Goal: Use online tool/utility: Use online tool/utility

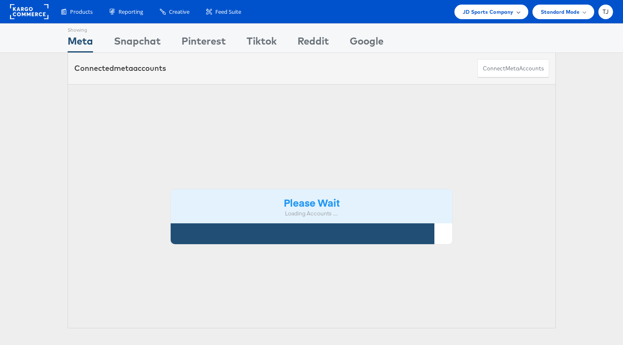
click at [508, 11] on span "JD Sports Company" at bounding box center [488, 12] width 51 height 9
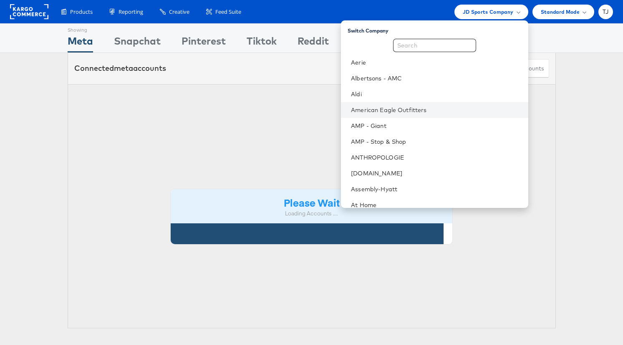
click at [464, 103] on li "American Eagle Outfitters" at bounding box center [434, 110] width 187 height 16
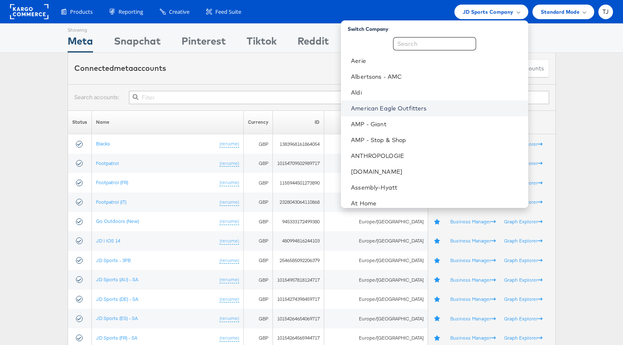
click at [424, 112] on link "American Eagle Outfitters" at bounding box center [436, 108] width 170 height 8
click at [424, 112] on li "American Eagle Outfitters" at bounding box center [434, 107] width 187 height 16
click at [427, 106] on link "American Eagle Outfitters" at bounding box center [436, 107] width 170 height 8
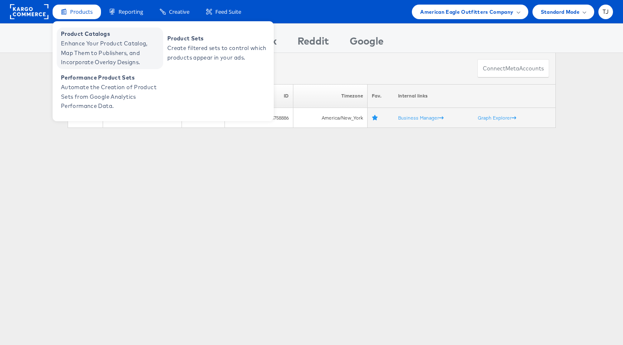
click at [73, 38] on span "Product Catalogs" at bounding box center [111, 34] width 100 height 10
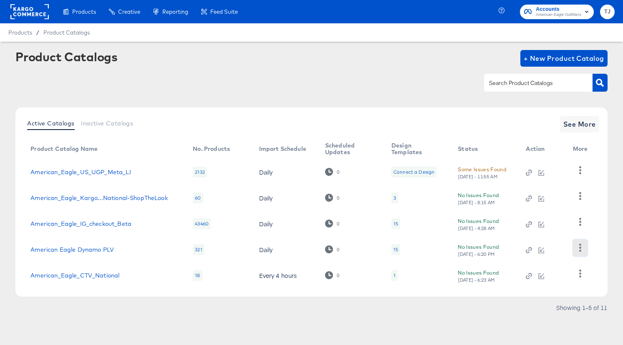
click at [578, 249] on icon "button" at bounding box center [580, 248] width 8 height 8
click at [550, 204] on div "HUD Checks (Internal)" at bounding box center [545, 206] width 83 height 13
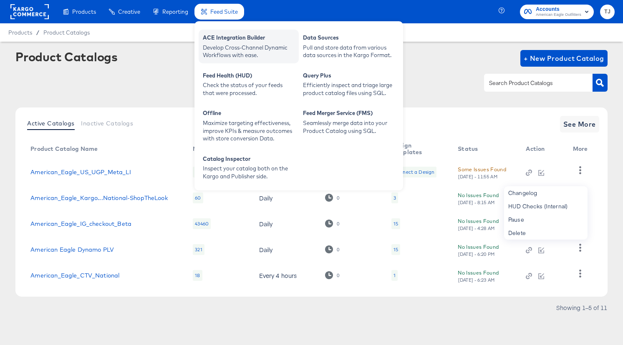
click at [226, 43] on div "ACE Integration Builder" at bounding box center [249, 39] width 92 height 10
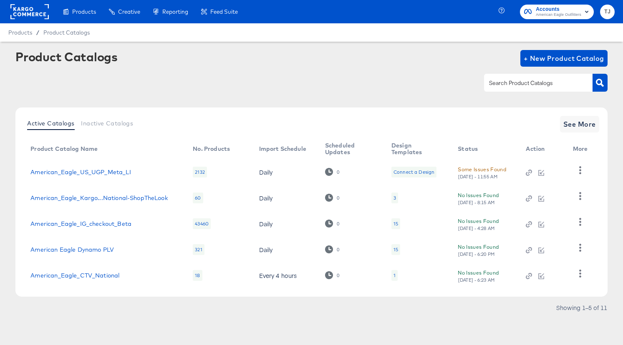
click at [22, 18] on rect at bounding box center [29, 11] width 38 height 15
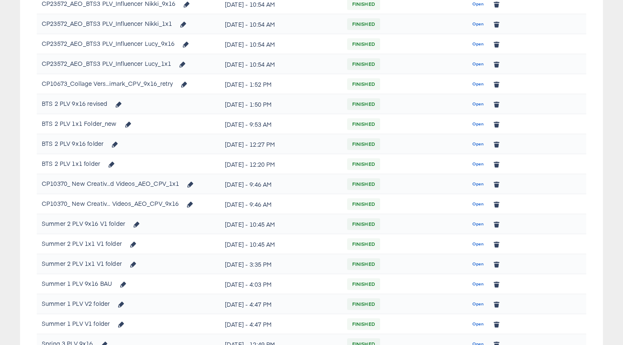
scroll to position [263, 0]
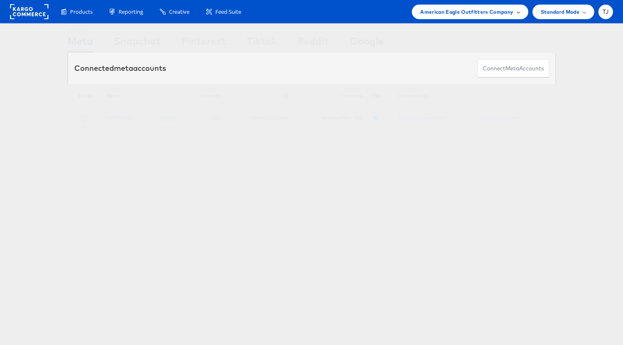
click at [511, 13] on span "American Eagle Outfitters Company" at bounding box center [466, 12] width 93 height 9
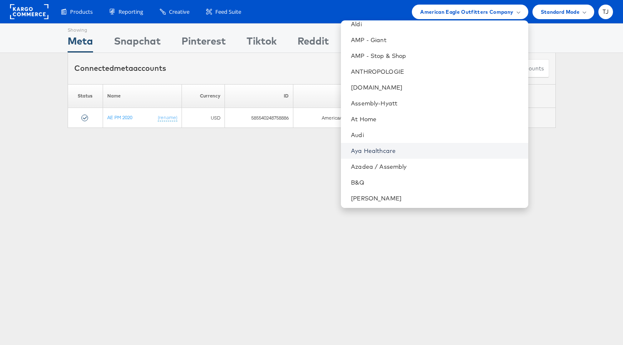
scroll to position [70, 0]
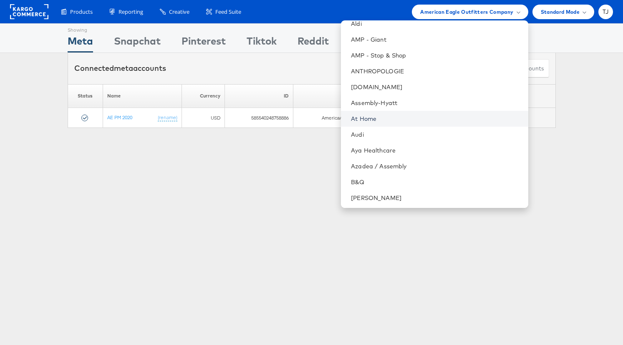
click at [440, 116] on link "At Home" at bounding box center [436, 119] width 170 height 8
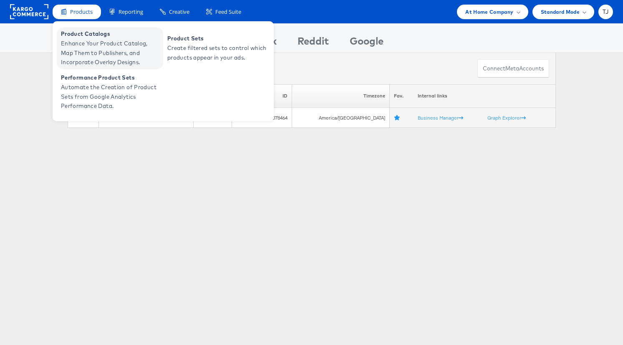
click at [80, 43] on span "Enhance Your Product Catalog, Map Them to Publishers, and Incorporate Overlay D…" at bounding box center [111, 53] width 100 height 28
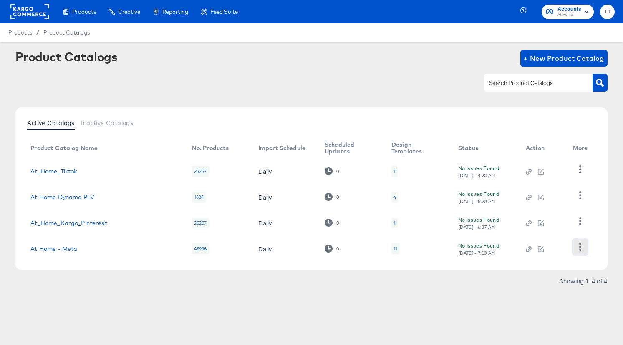
click at [579, 250] on icon "button" at bounding box center [580, 247] width 2 height 8
click at [563, 207] on div "HUD Checks (Internal)" at bounding box center [545, 205] width 83 height 13
click at [68, 199] on link "At Home Dynamo PLV" at bounding box center [62, 197] width 64 height 7
click at [30, 9] on rect at bounding box center [29, 11] width 38 height 15
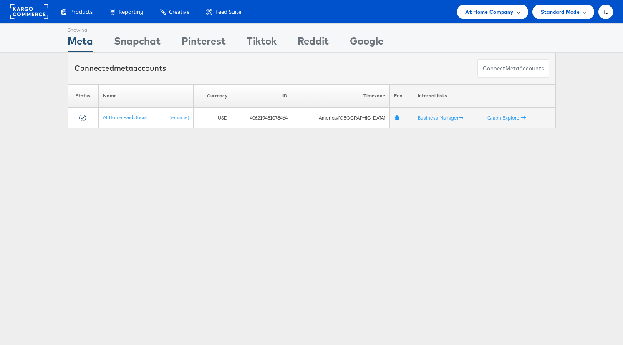
click at [501, 13] on span "At Home Company" at bounding box center [489, 12] width 48 height 9
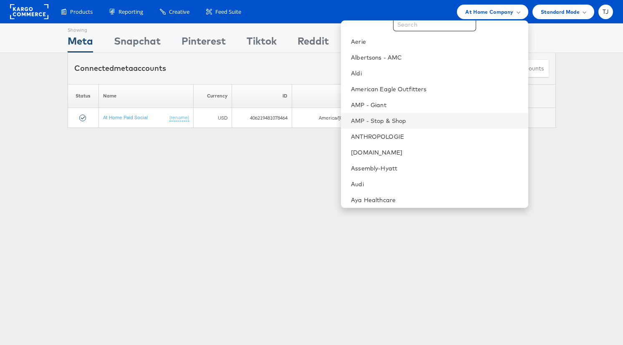
scroll to position [17, 0]
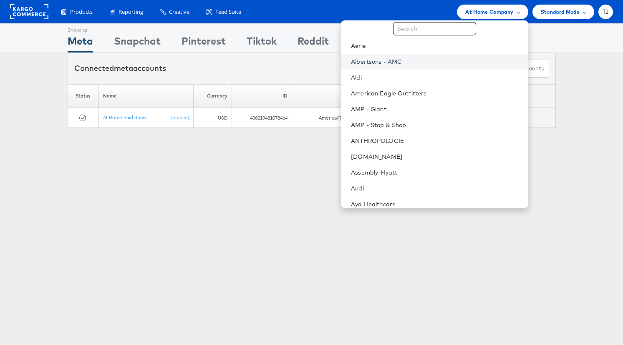
click at [447, 58] on link "Albertsons - AMC" at bounding box center [436, 62] width 170 height 8
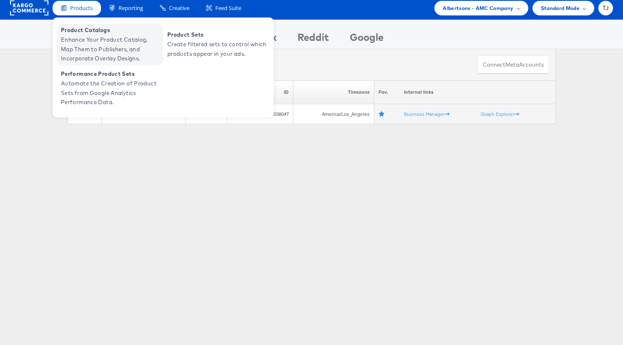
click at [78, 30] on span "Product Catalogs" at bounding box center [111, 30] width 100 height 10
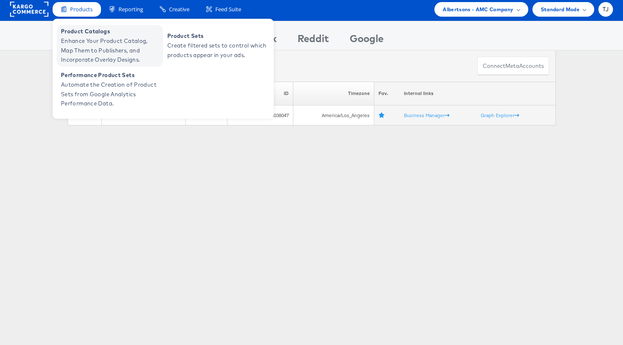
scroll to position [2, 0]
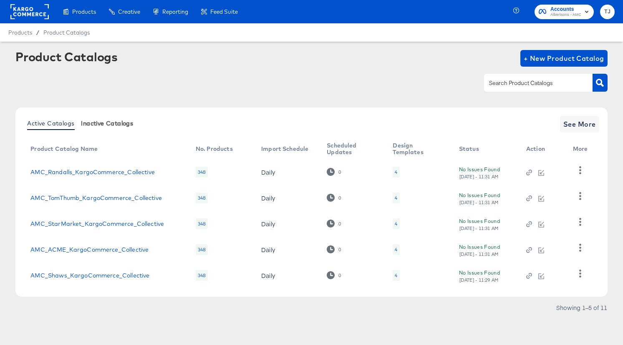
click at [123, 126] on span "Inactive Catalogs" at bounding box center [107, 123] width 52 height 7
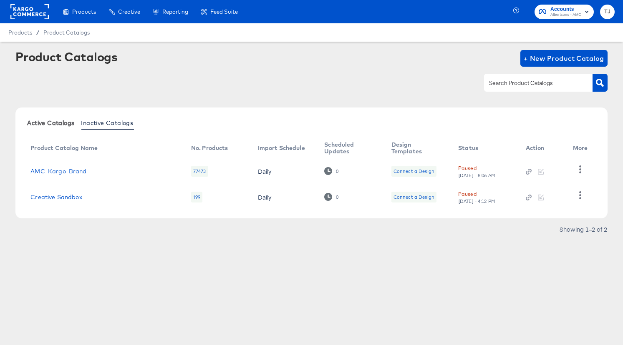
click at [51, 122] on span "Active Catalogs" at bounding box center [50, 123] width 47 height 7
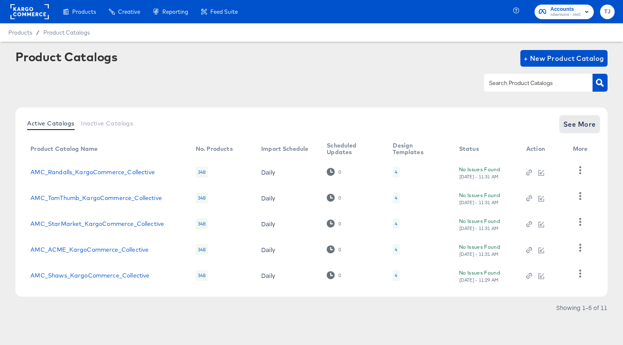
click at [572, 125] on span "See More" at bounding box center [579, 124] width 33 height 12
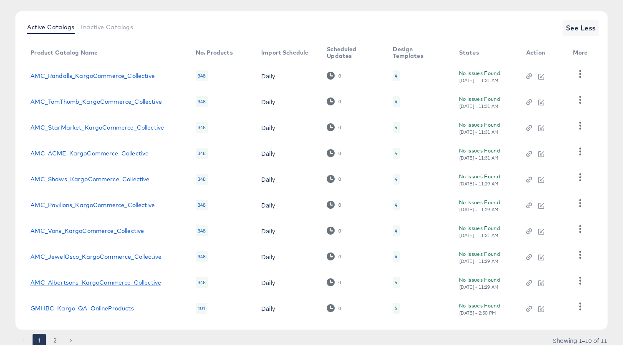
scroll to position [128, 0]
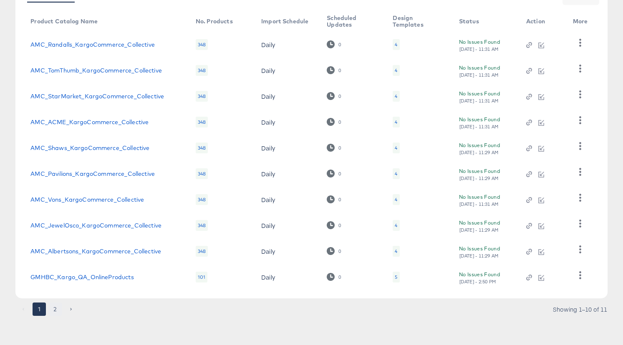
click at [51, 308] on button "2" at bounding box center [54, 309] width 13 height 13
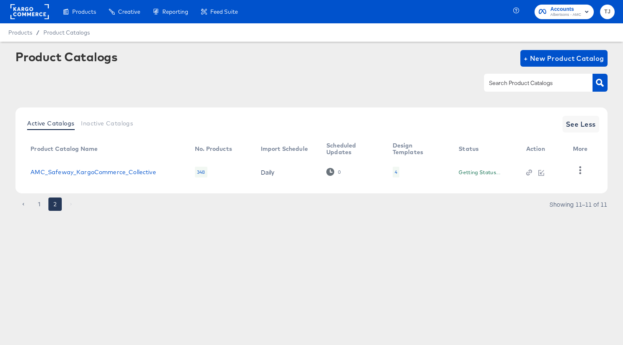
scroll to position [0, 0]
click at [580, 174] on icon "button" at bounding box center [580, 170] width 8 height 8
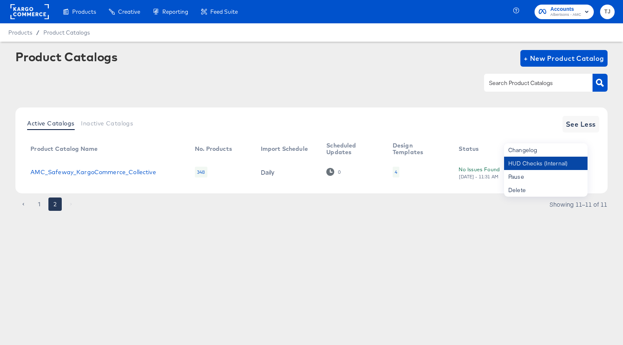
click at [555, 168] on div "HUD Checks (Internal)" at bounding box center [545, 163] width 83 height 13
click at [38, 202] on button "1" at bounding box center [39, 204] width 13 height 13
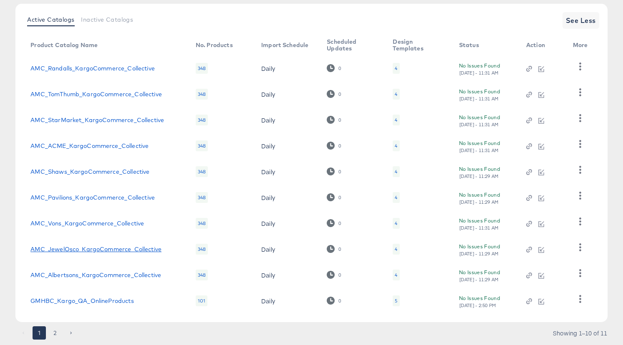
scroll to position [98, 0]
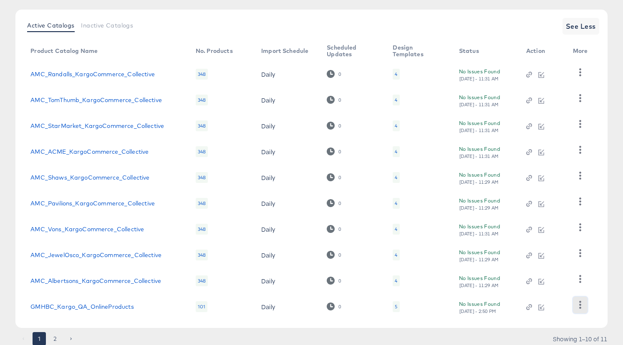
click at [579, 305] on icon "button" at bounding box center [580, 305] width 2 height 8
click at [559, 278] on div "Pause" at bounding box center [545, 276] width 83 height 13
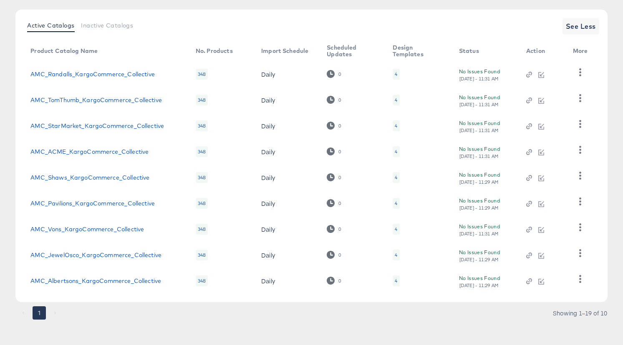
drag, startPoint x: 357, startPoint y: 314, endPoint x: 402, endPoint y: 311, distance: 44.7
click at [364, 314] on div "1 Showing 1–19 of 10" at bounding box center [310, 317] width 591 height 13
click at [581, 282] on icon "button" at bounding box center [580, 279] width 8 height 8
click at [558, 235] on div "HUD Checks (Internal)" at bounding box center [545, 237] width 83 height 13
click at [604, 282] on div "Active Catalogs Inactive Catalogs See Less Product Catalog Name No. Products Im…" at bounding box center [310, 156] width 591 height 293
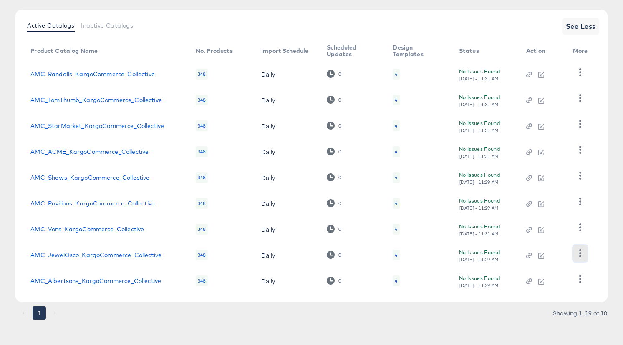
click at [580, 252] on icon "button" at bounding box center [580, 253] width 8 height 8
click at [553, 212] on div "HUD Checks (Internal)" at bounding box center [545, 211] width 83 height 13
click at [594, 246] on td "Changelog HUD Checks (Internal) Pause Delete" at bounding box center [582, 255] width 32 height 26
click at [583, 228] on icon "button" at bounding box center [580, 228] width 8 height 8
click at [550, 257] on div "HUD Checks (Internal)" at bounding box center [545, 257] width 83 height 13
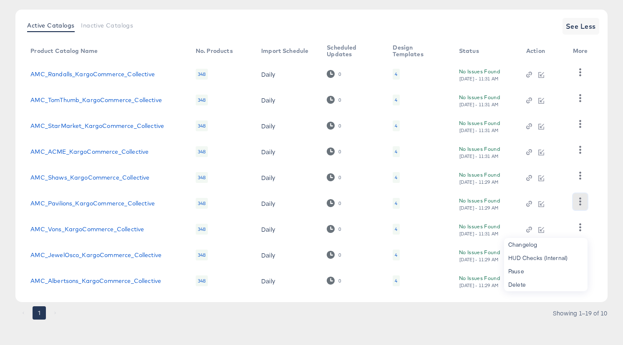
click at [577, 200] on icon "button" at bounding box center [580, 202] width 8 height 8
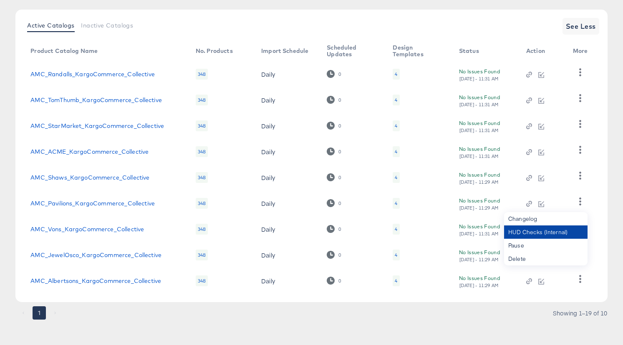
click at [568, 230] on div "HUD Checks (Internal)" at bounding box center [545, 232] width 83 height 13
drag, startPoint x: 579, startPoint y: 173, endPoint x: 578, endPoint y: 177, distance: 4.2
click at [579, 173] on icon "button" at bounding box center [580, 176] width 2 height 8
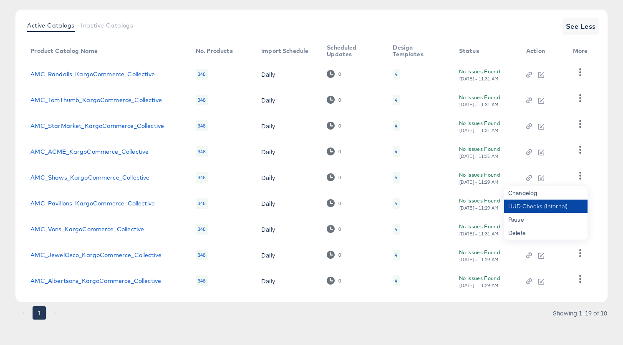
click at [566, 207] on div "HUD Checks (Internal)" at bounding box center [545, 206] width 83 height 13
click at [581, 150] on icon "button" at bounding box center [580, 150] width 8 height 8
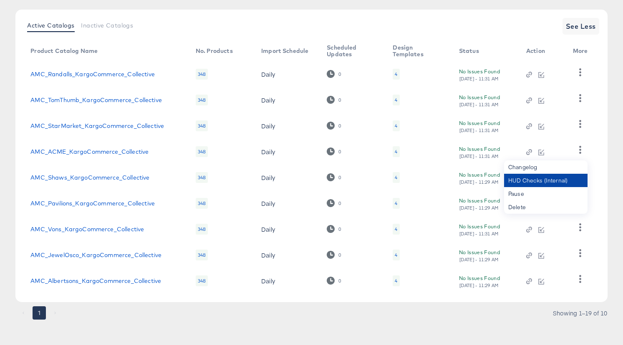
click at [565, 177] on div "HUD Checks (Internal)" at bounding box center [545, 180] width 83 height 13
click at [581, 125] on icon "button" at bounding box center [580, 124] width 8 height 8
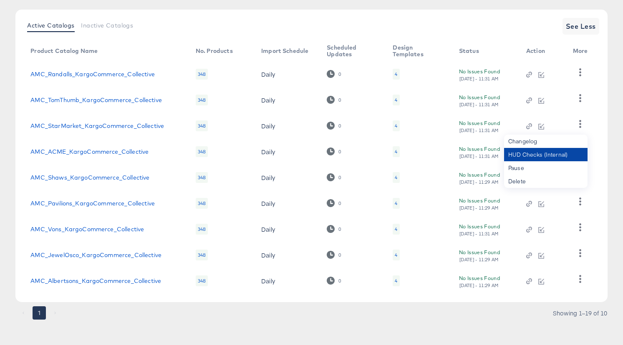
click at [558, 154] on div "HUD Checks (Internal)" at bounding box center [545, 154] width 83 height 13
click at [578, 100] on icon "button" at bounding box center [580, 98] width 8 height 8
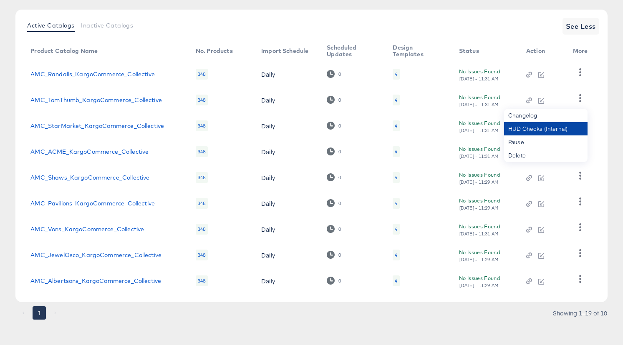
click at [562, 126] on div "HUD Checks (Internal)" at bounding box center [545, 128] width 83 height 13
click at [581, 74] on icon "button" at bounding box center [580, 72] width 8 height 8
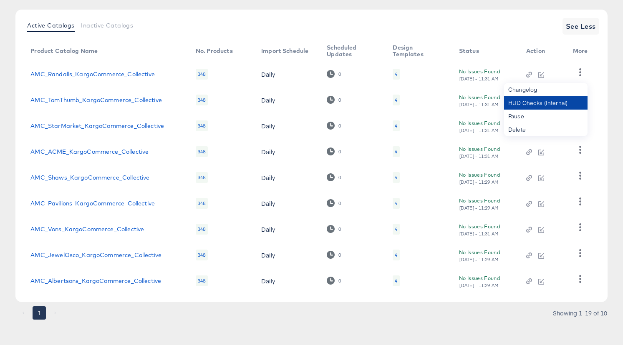
click at [573, 103] on div "HUD Checks (Internal)" at bounding box center [545, 102] width 83 height 13
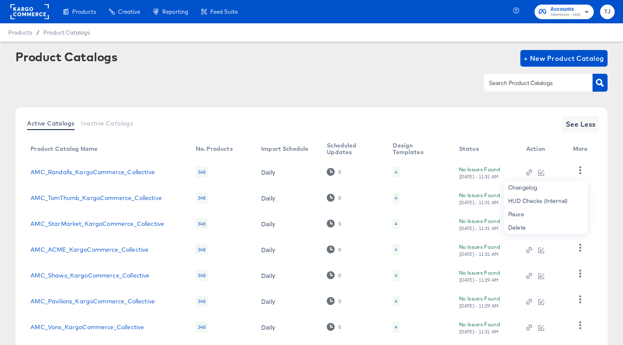
click at [33, 14] on rect at bounding box center [29, 11] width 38 height 15
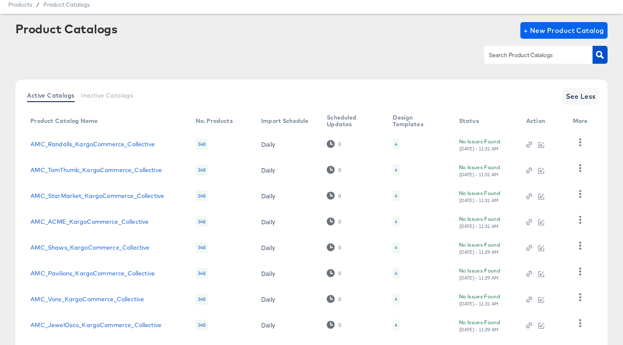
scroll to position [28, 0]
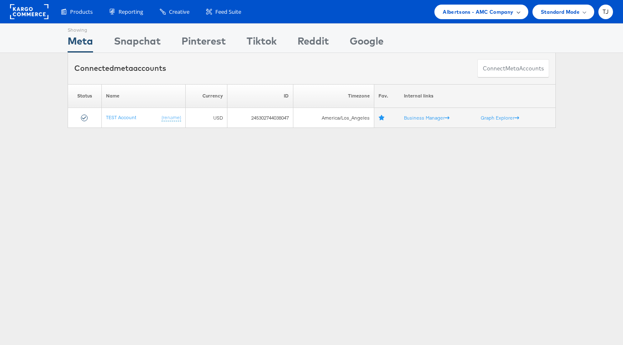
click at [517, 12] on span at bounding box center [518, 12] width 4 height 4
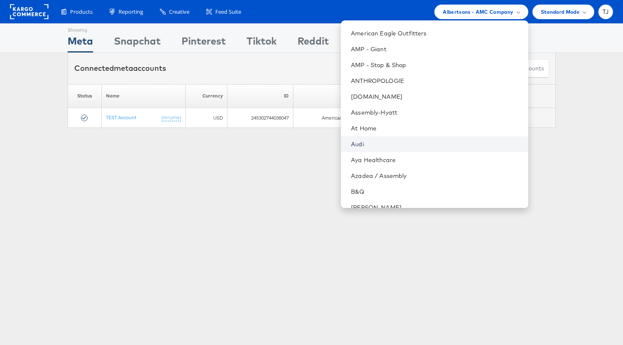
scroll to position [61, 0]
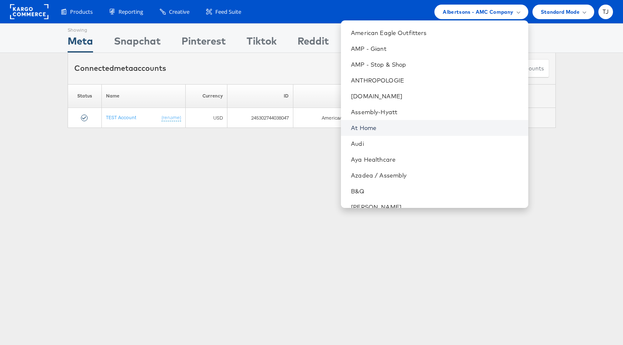
click at [430, 125] on link "At Home" at bounding box center [436, 128] width 170 height 8
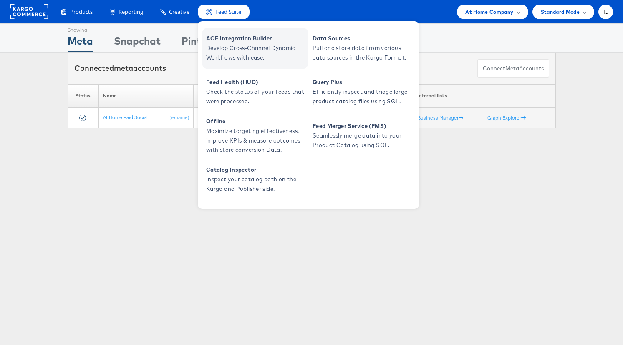
click at [234, 36] on span "ACE Integration Builder" at bounding box center [256, 39] width 100 height 10
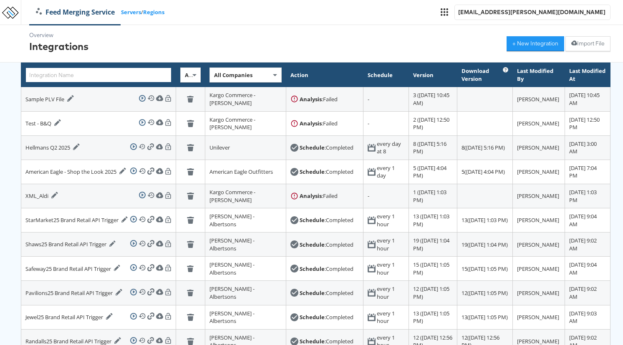
click at [116, 77] on input "text" at bounding box center [98, 75] width 146 height 15
click at [235, 79] on div "All Companies" at bounding box center [245, 75] width 71 height 14
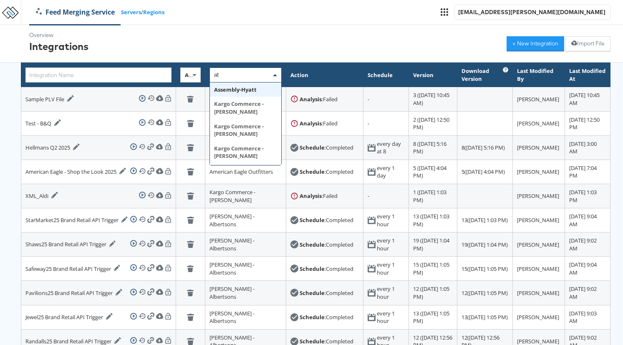
type input "at h"
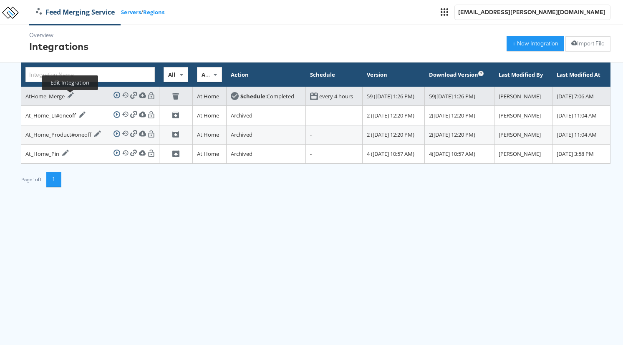
click at [68, 98] on icon at bounding box center [71, 95] width 7 height 7
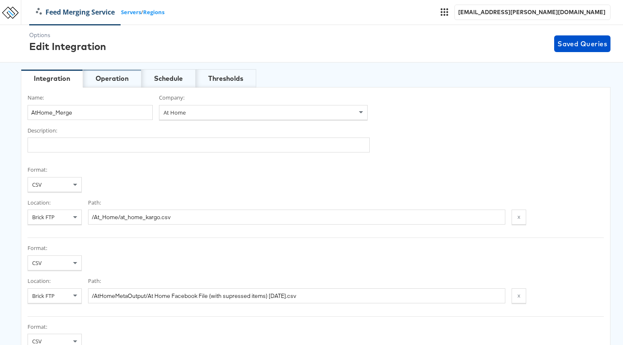
click at [120, 77] on div "Operation" at bounding box center [112, 79] width 33 height 10
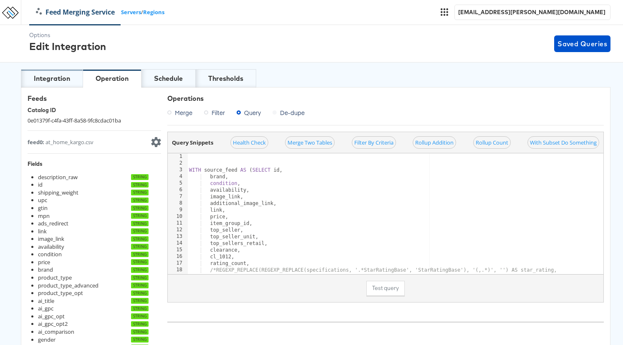
click at [73, 78] on div "Integration" at bounding box center [52, 78] width 62 height 18
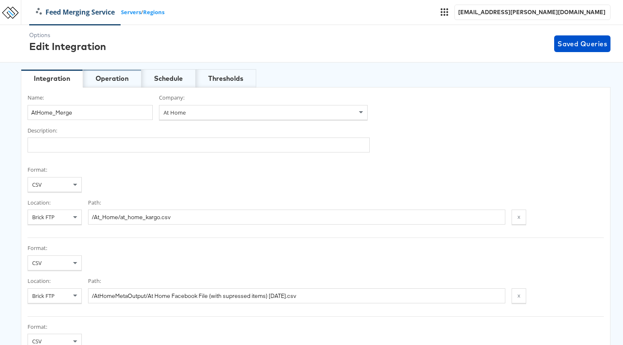
click at [127, 80] on div "Operation" at bounding box center [112, 79] width 33 height 10
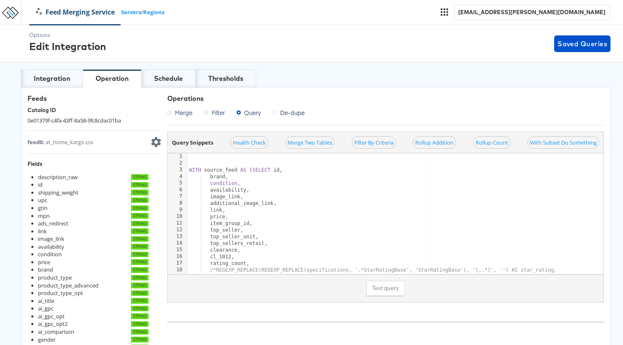
type textarea "condition,"
click at [321, 183] on div "WITH source_feed AS ( SELECT id , brand , condition , availability , image_link…" at bounding box center [427, 220] width 481 height 134
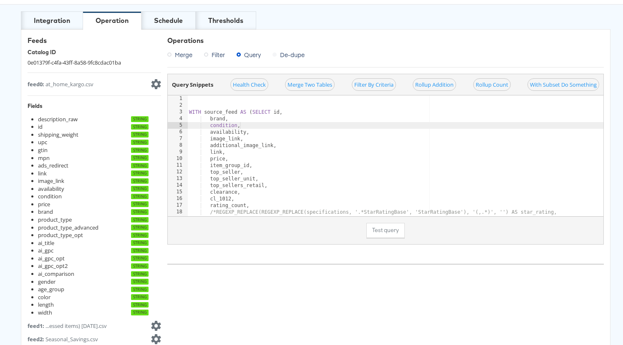
scroll to position [12, 0]
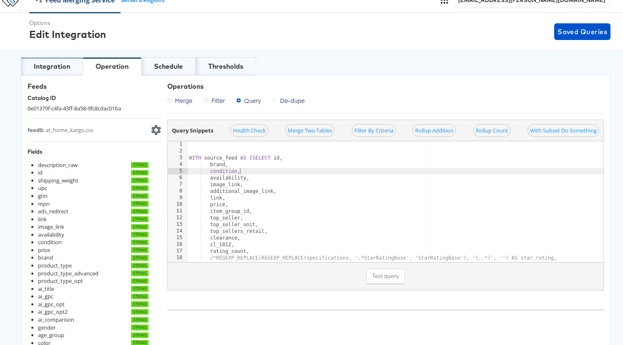
click at [53, 63] on div "Integration" at bounding box center [52, 67] width 36 height 10
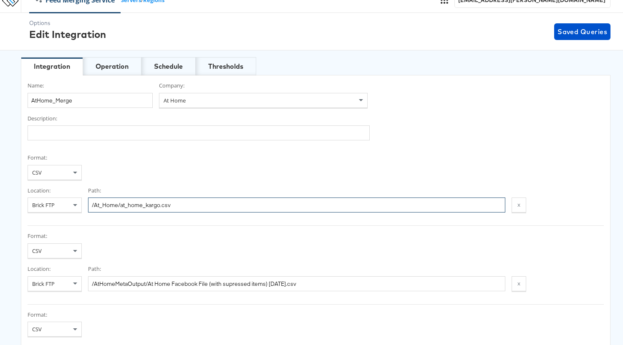
drag, startPoint x: 185, startPoint y: 203, endPoint x: 32, endPoint y: 181, distance: 154.7
click at [32, 181] on div "Format: CSV Location: Brick FTP Path: /At_Home/at_home_kargo.csv x" at bounding box center [316, 190] width 576 height 72
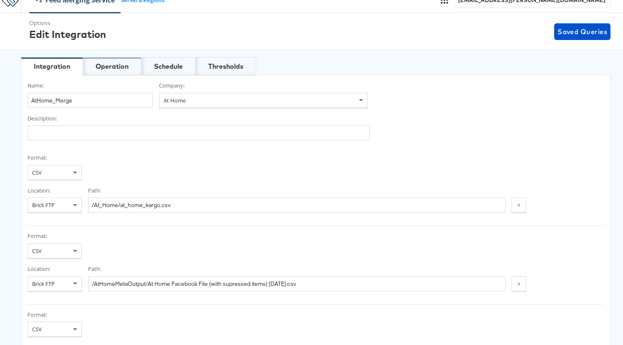
click at [115, 68] on div "Operation" at bounding box center [112, 67] width 33 height 10
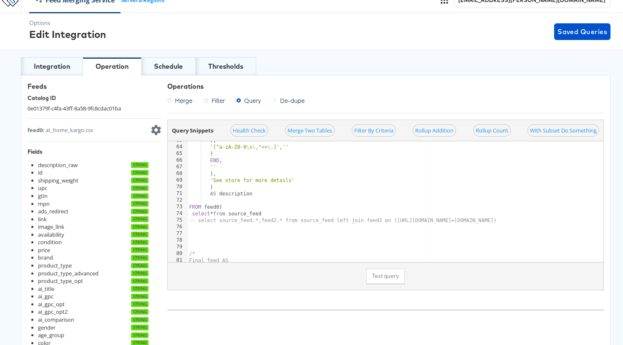
scroll to position [402, 0]
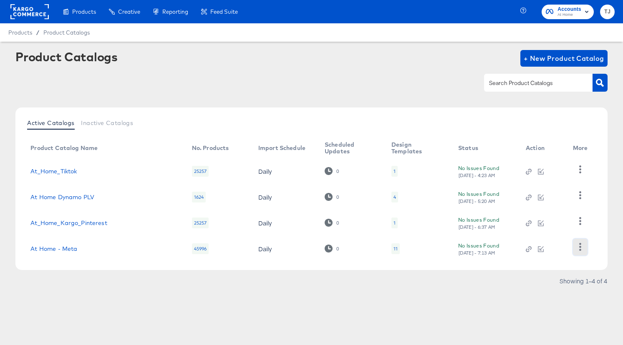
click at [581, 250] on icon "button" at bounding box center [580, 247] width 8 height 8
click at [555, 203] on div "HUD Checks (Internal)" at bounding box center [545, 205] width 83 height 13
click at [53, 249] on link "At Home - Meta" at bounding box center [53, 249] width 47 height 7
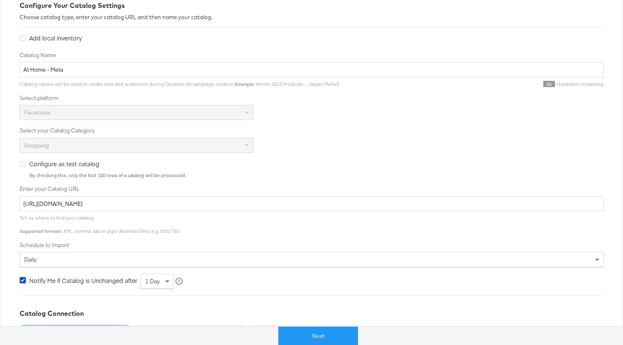
scroll to position [138, 0]
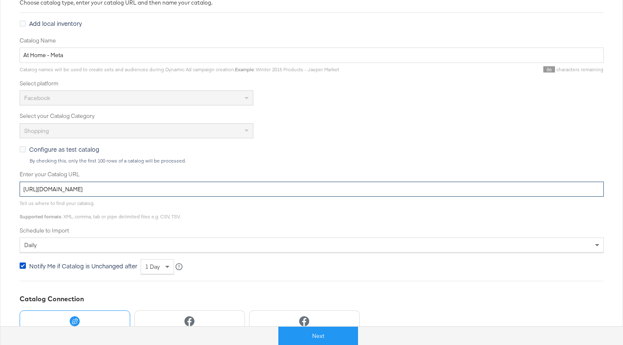
drag, startPoint x: 120, startPoint y: 187, endPoint x: -73, endPoint y: 177, distance: 192.9
click at [0, 177] on html "Products Creative Reporting Feed Suite Accounts At Home TJ Products / Product C…" at bounding box center [311, 34] width 623 height 345
paste input "923/universal/none/universal"
type input "[URL][DOMAIN_NAME]"
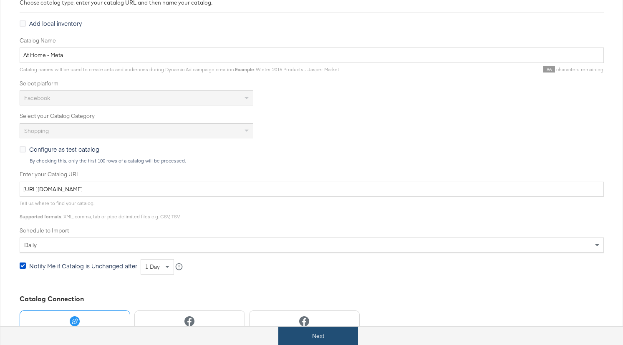
click at [325, 335] on button "Next" at bounding box center [318, 336] width 80 height 19
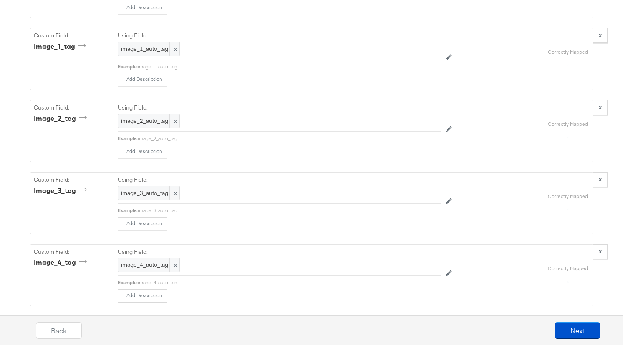
scroll to position [2938, 0]
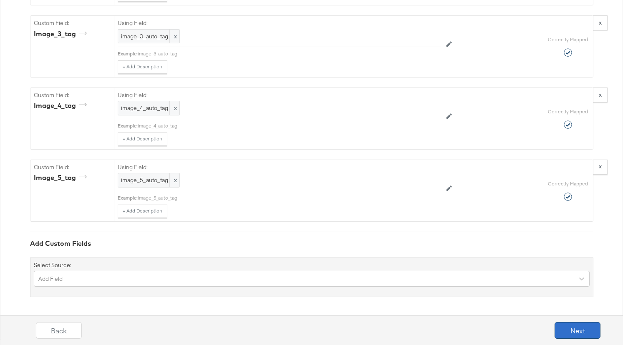
click at [582, 332] on button "Next" at bounding box center [577, 330] width 46 height 17
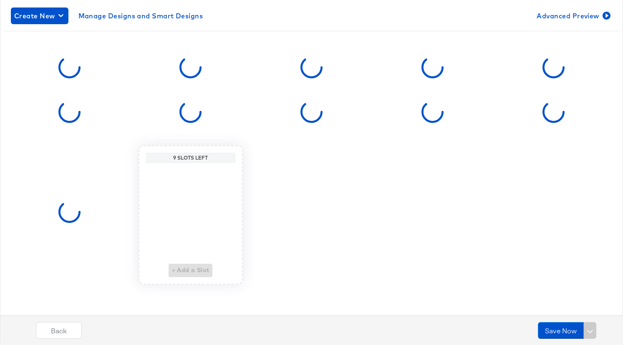
scroll to position [0, 0]
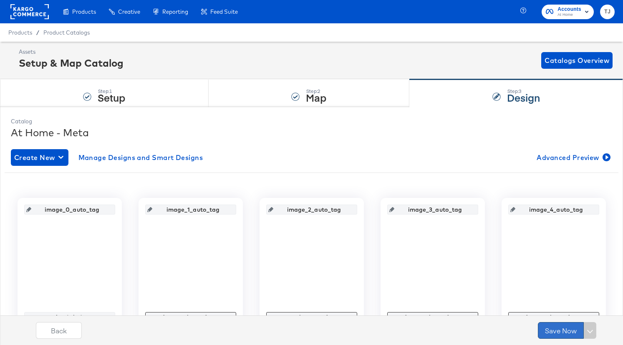
click at [560, 331] on button "Save Now" at bounding box center [561, 330] width 46 height 17
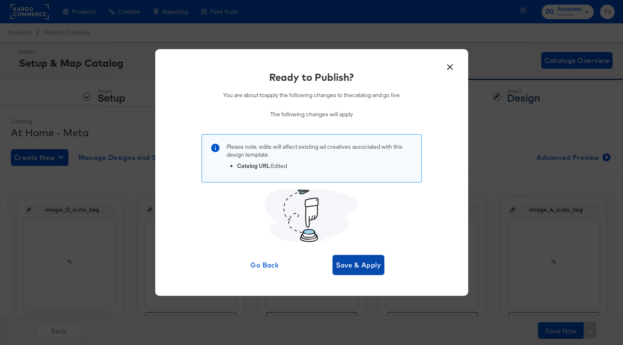
click at [371, 267] on span "Save & Apply" at bounding box center [358, 265] width 45 height 12
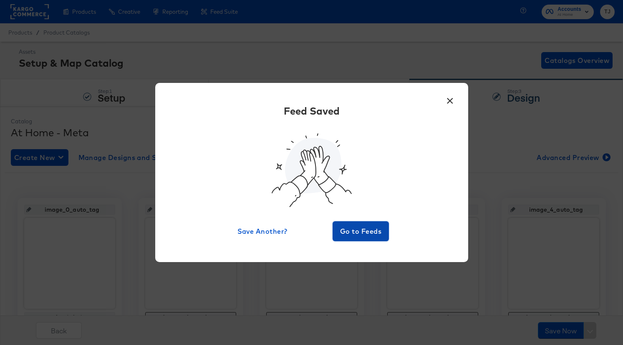
click at [372, 236] on span "Go to Feeds" at bounding box center [361, 232] width 50 height 12
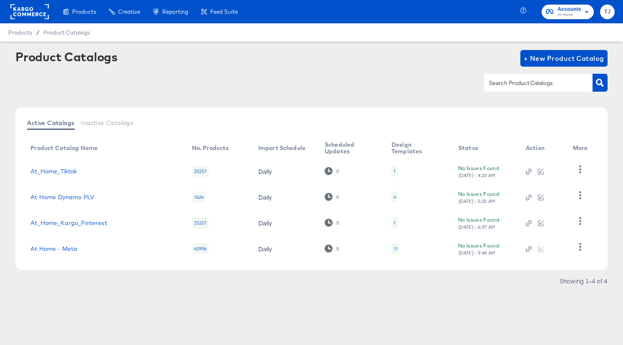
click at [34, 12] on rect at bounding box center [29, 11] width 38 height 15
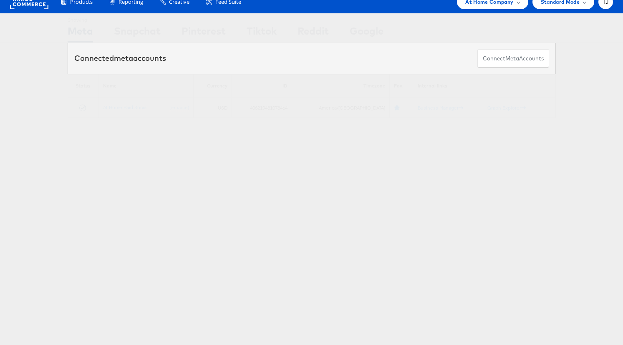
scroll to position [11, 0]
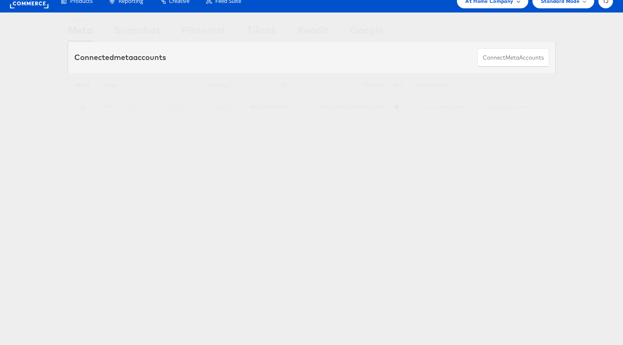
click at [495, 2] on span "At Home Company" at bounding box center [489, 1] width 48 height 9
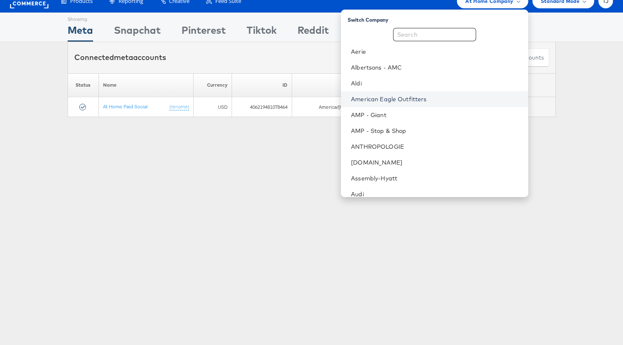
click at [469, 100] on link "American Eagle Outfitters" at bounding box center [436, 99] width 170 height 8
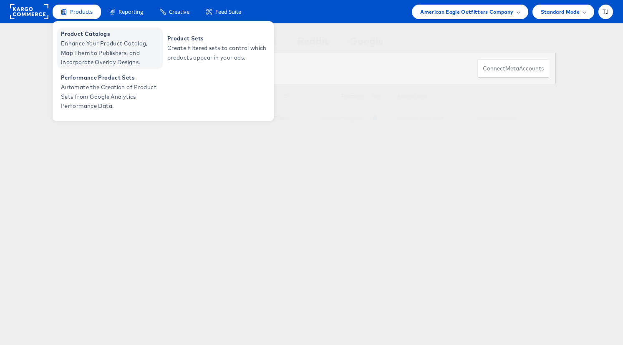
click at [85, 51] on span "Enhance Your Product Catalog, Map Them to Publishers, and Incorporate Overlay D…" at bounding box center [111, 53] width 100 height 28
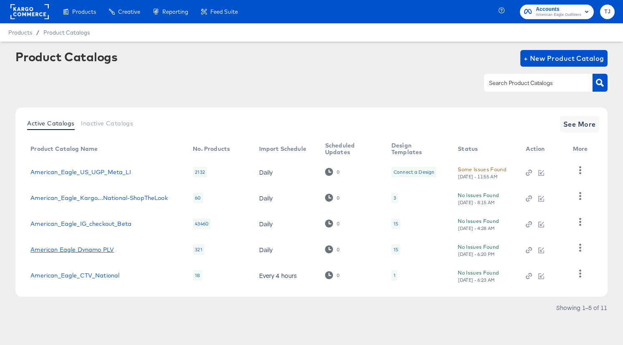
drag, startPoint x: 96, startPoint y: 250, endPoint x: 102, endPoint y: 251, distance: 6.8
click at [95, 250] on link "American Eagle Dynamo PLV" at bounding box center [71, 249] width 83 height 7
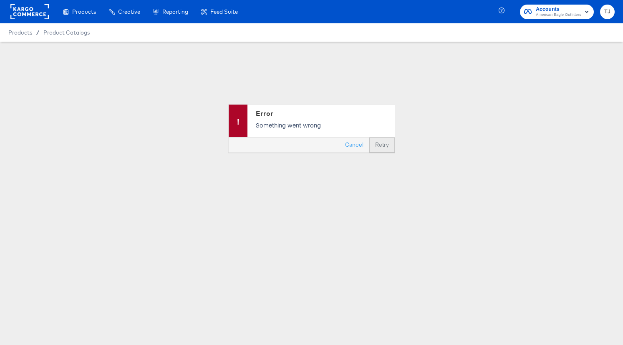
click at [383, 144] on button "Retry" at bounding box center [381, 145] width 25 height 15
click at [361, 143] on button "Cancel" at bounding box center [354, 145] width 30 height 15
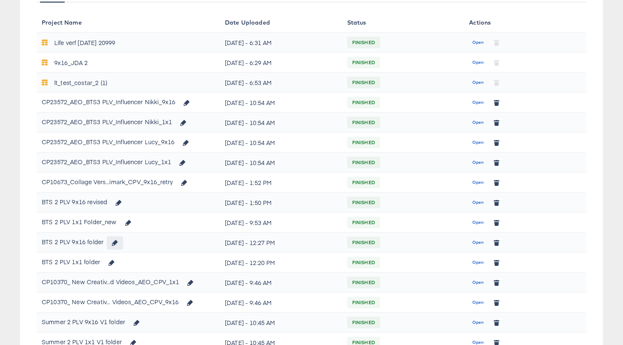
scroll to position [136, 0]
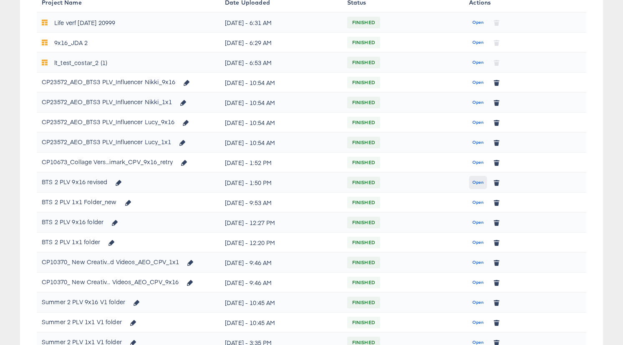
click at [475, 184] on span "Open" at bounding box center [477, 183] width 11 height 8
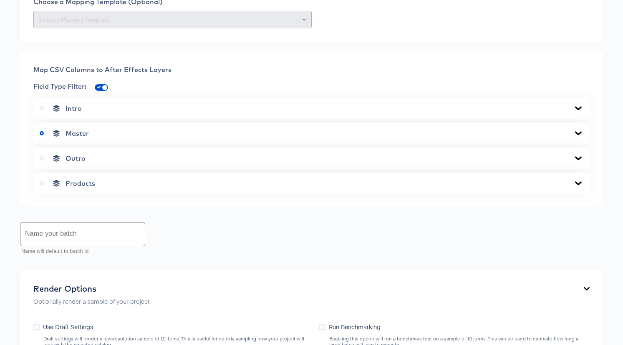
scroll to position [262, 0]
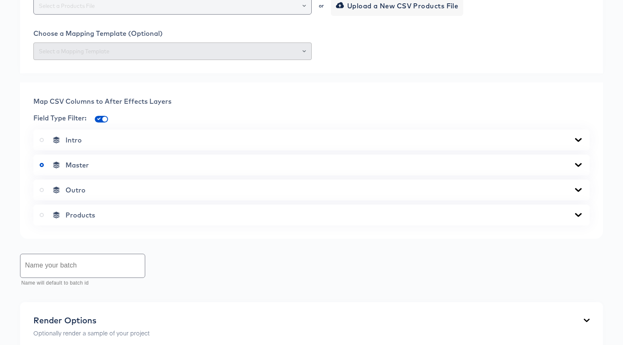
click at [302, 8] on icon "Open" at bounding box center [303, 5] width 3 height 3
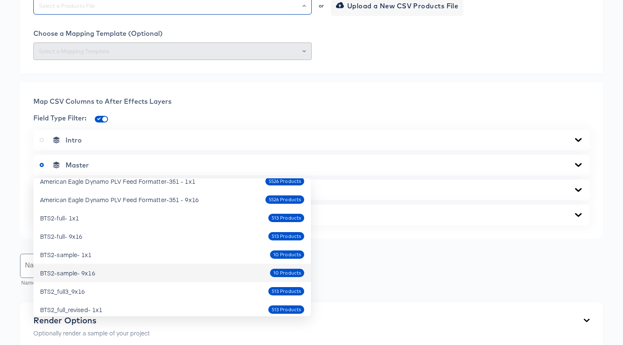
scroll to position [203, 0]
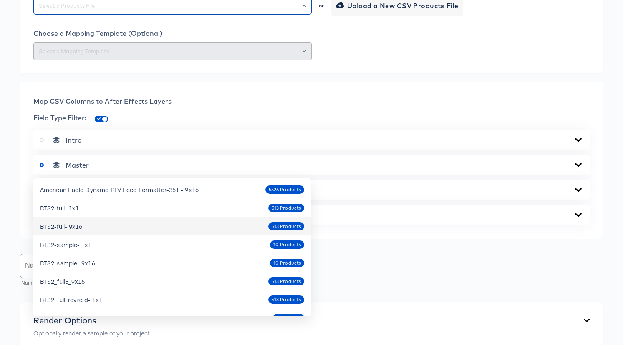
click at [148, 224] on div "BTS2-full- 9x16 513 Products" at bounding box center [172, 226] width 264 height 13
type input "BTS2-full- 9x16"
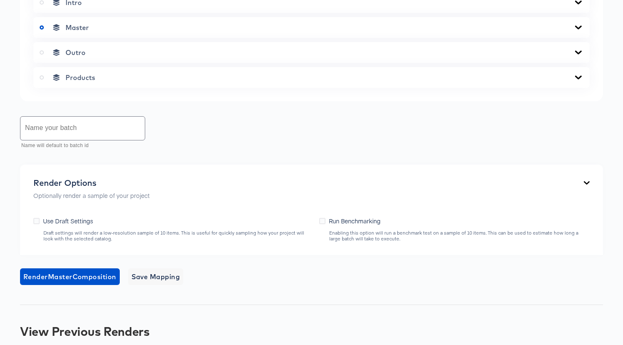
scroll to position [460, 0]
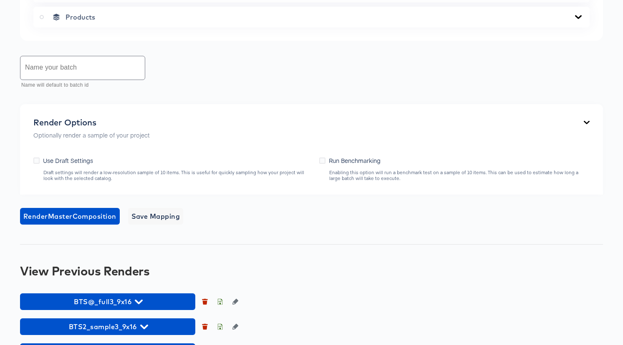
click at [579, 20] on icon at bounding box center [578, 17] width 10 height 7
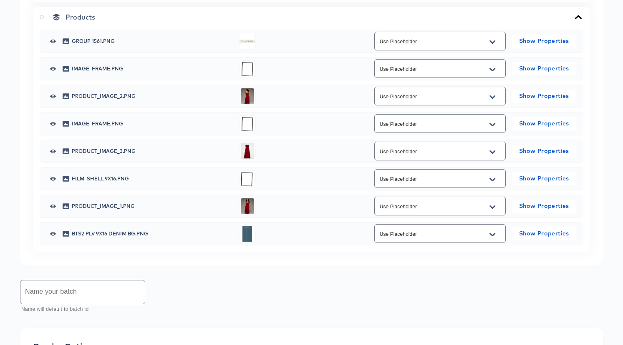
click at [490, 98] on icon "Open" at bounding box center [492, 96] width 6 height 3
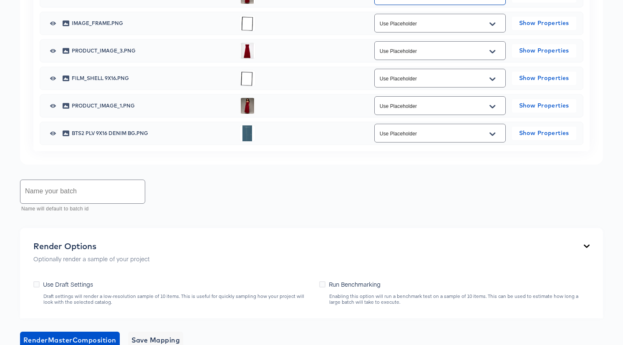
scroll to position [563, 0]
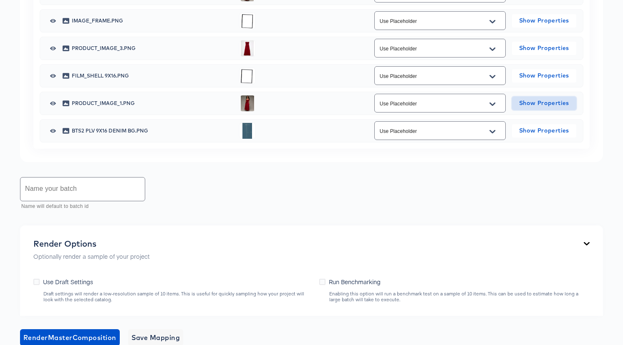
click at [559, 108] on span "Show Properties" at bounding box center [544, 103] width 58 height 10
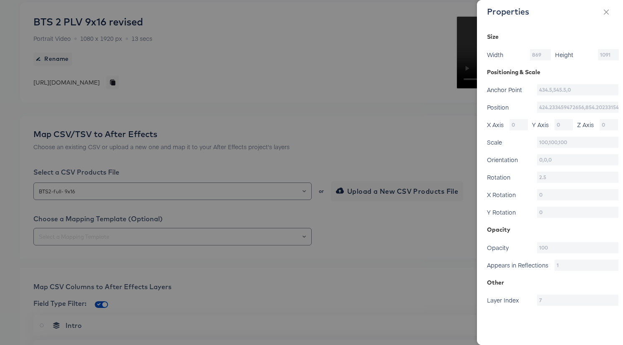
scroll to position [0, 0]
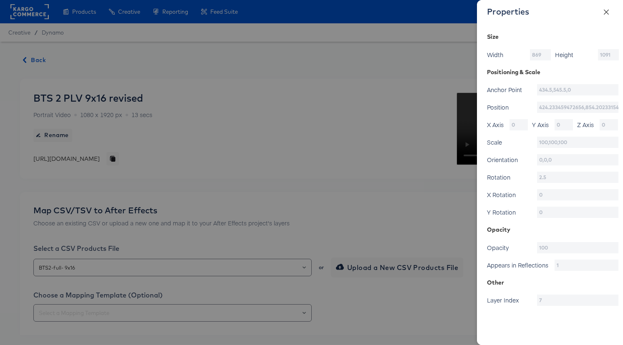
click at [610, 13] on button "Close" at bounding box center [605, 11] width 23 height 23
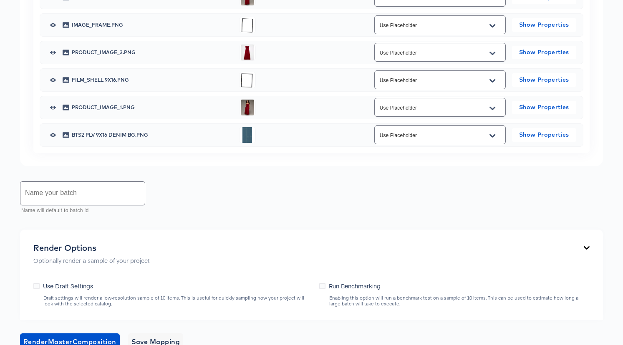
scroll to position [596, 0]
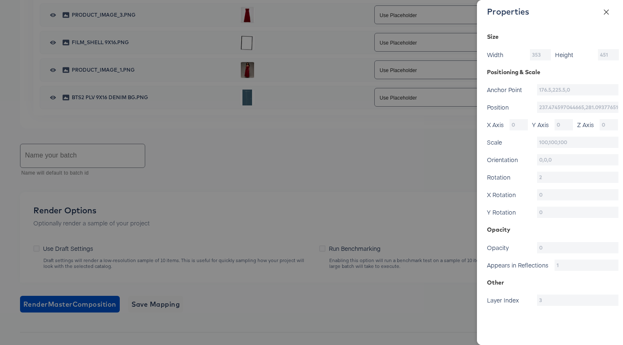
click at [607, 11] on icon "close" at bounding box center [606, 11] width 5 height 5
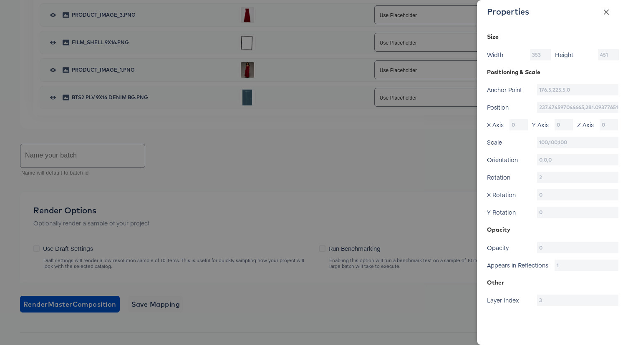
click at [606, 10] on icon "close" at bounding box center [606, 12] width 7 height 7
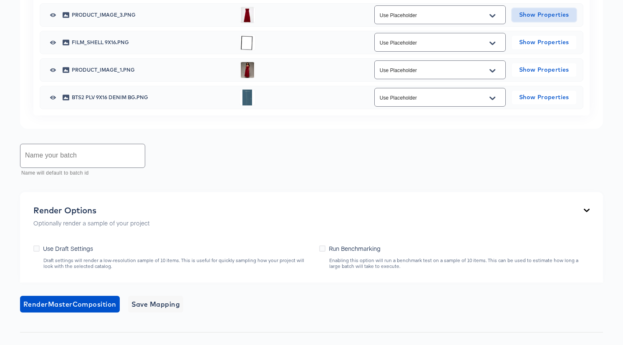
click at [548, 20] on span "Show Properties" at bounding box center [544, 15] width 58 height 10
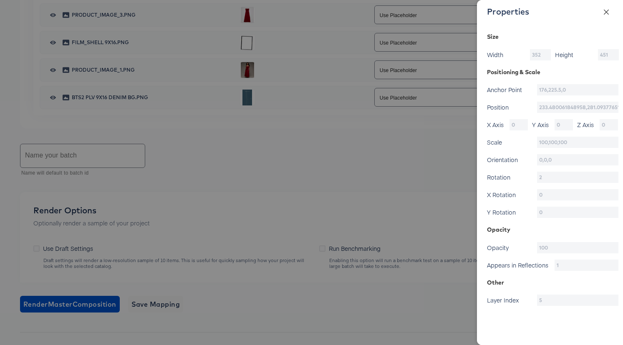
click at [607, 8] on button "Close" at bounding box center [605, 11] width 23 height 23
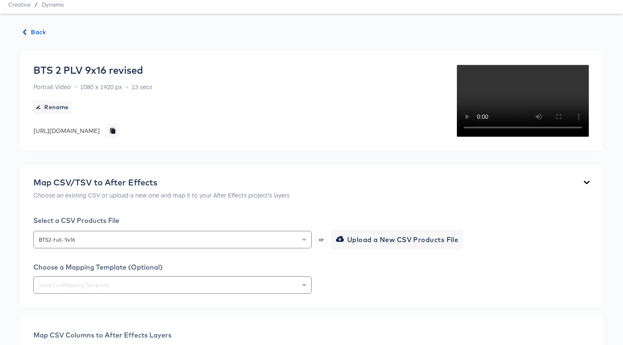
scroll to position [0, 0]
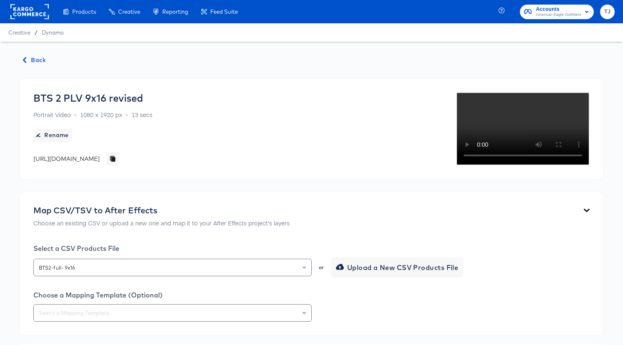
click at [34, 60] on span "Back" at bounding box center [34, 60] width 23 height 10
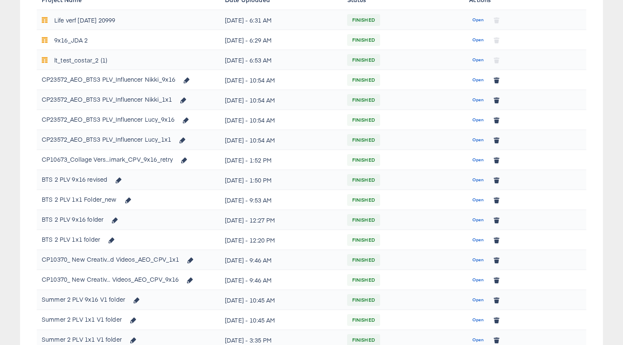
scroll to position [163, 0]
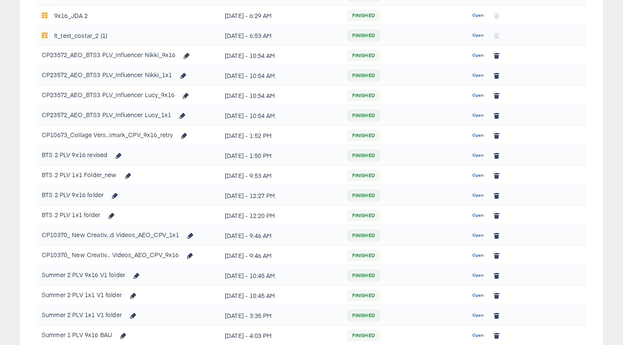
click at [474, 174] on span "Open" at bounding box center [477, 176] width 11 height 8
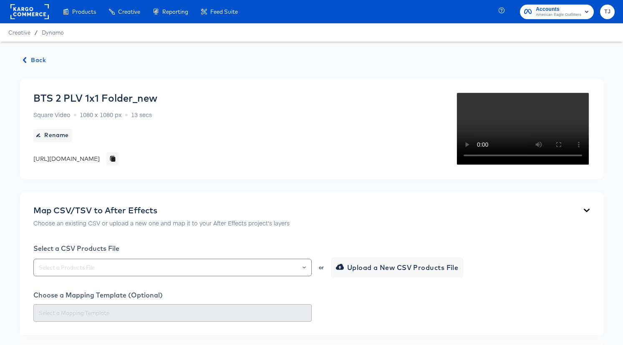
click at [38, 59] on span "Back" at bounding box center [34, 60] width 23 height 10
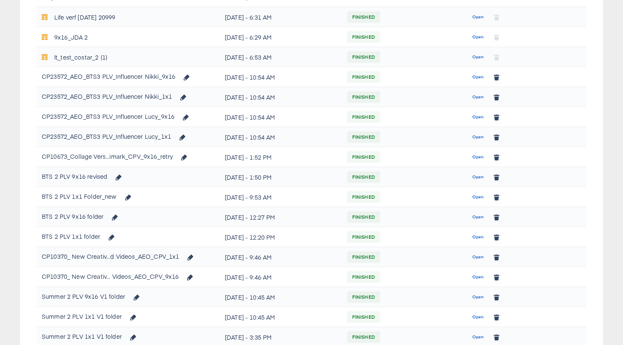
scroll to position [150, 0]
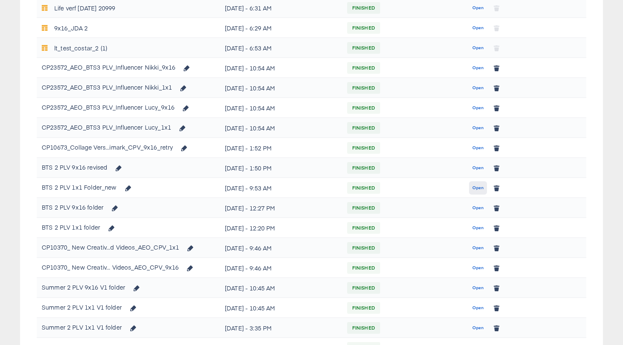
click at [474, 188] on span "Open" at bounding box center [477, 188] width 11 height 8
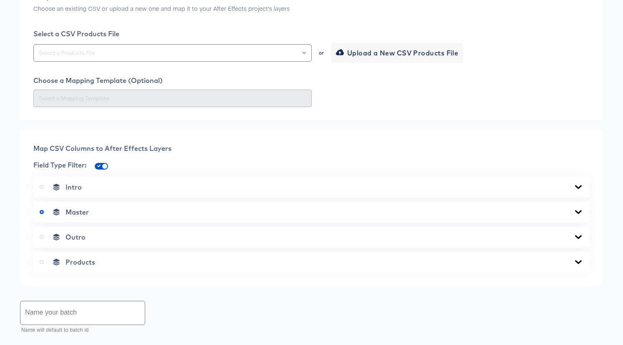
scroll to position [209, 0]
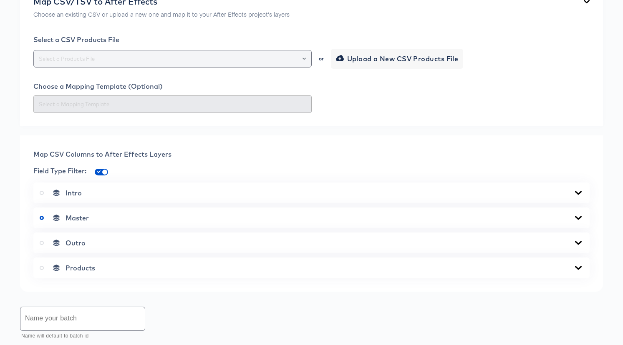
click at [301, 65] on div at bounding box center [300, 59] width 14 height 12
click at [303, 60] on icon "Open" at bounding box center [303, 59] width 3 height 2
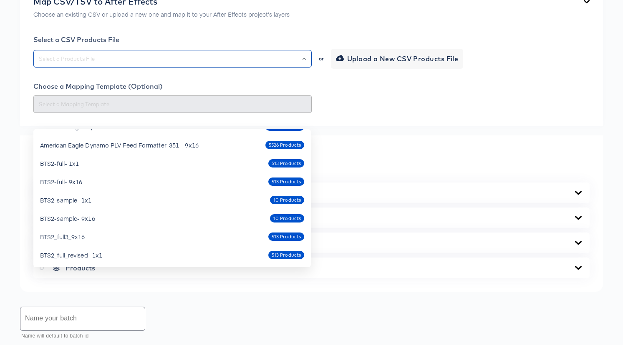
scroll to position [201, 0]
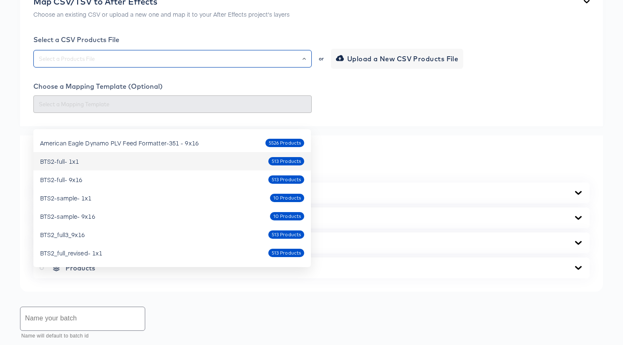
click at [168, 156] on div "BTS2-full- 1x1 513 Products" at bounding box center [172, 161] width 264 height 13
type input "BTS2-full- 1x1"
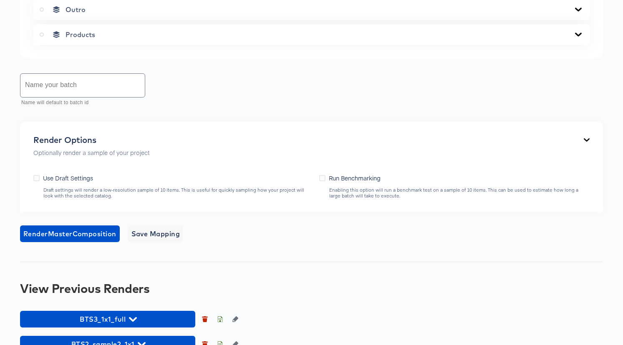
scroll to position [400, 0]
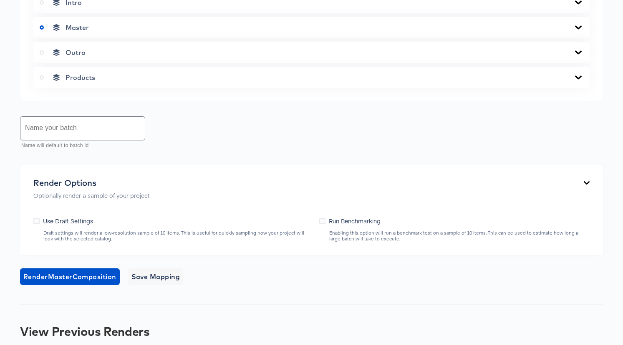
click at [540, 82] on div "Products" at bounding box center [311, 77] width 543 height 8
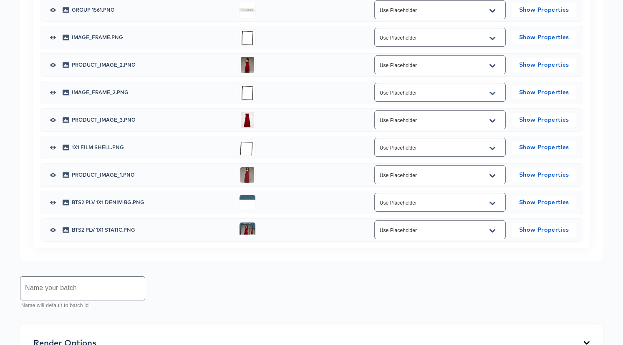
scroll to position [492, 0]
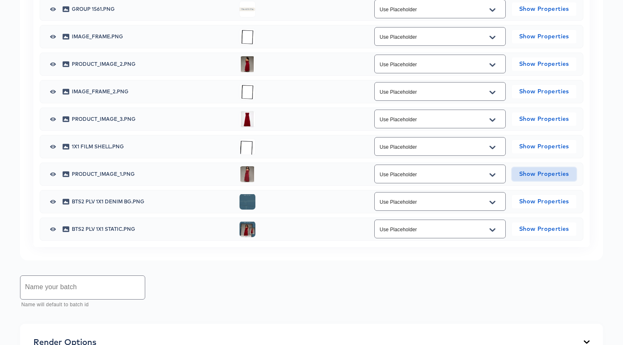
click at [554, 179] on span "Show Properties" at bounding box center [544, 174] width 58 height 10
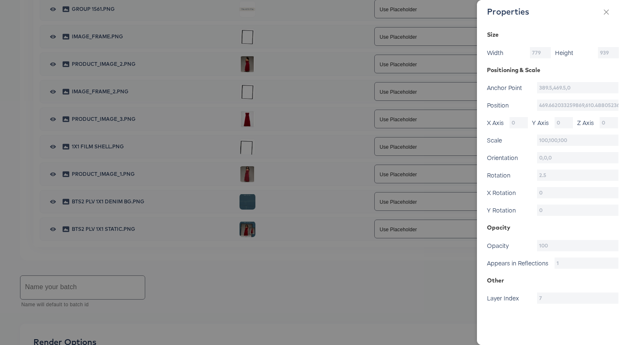
scroll to position [0, 0]
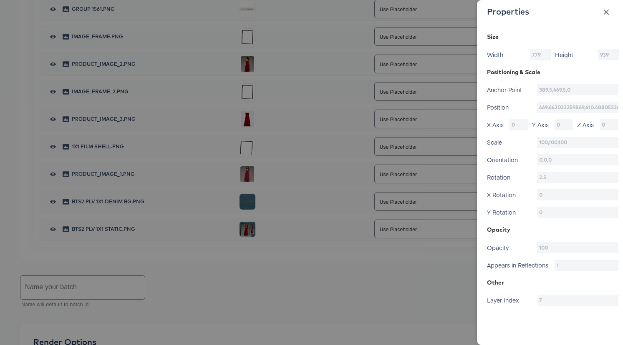
click at [606, 9] on icon "close" at bounding box center [606, 12] width 7 height 7
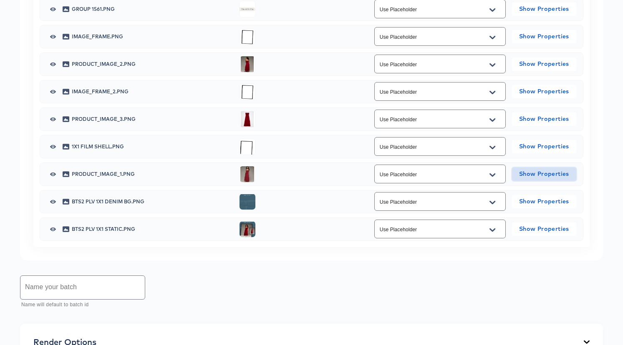
click at [539, 179] on span "Show Properties" at bounding box center [544, 174] width 58 height 10
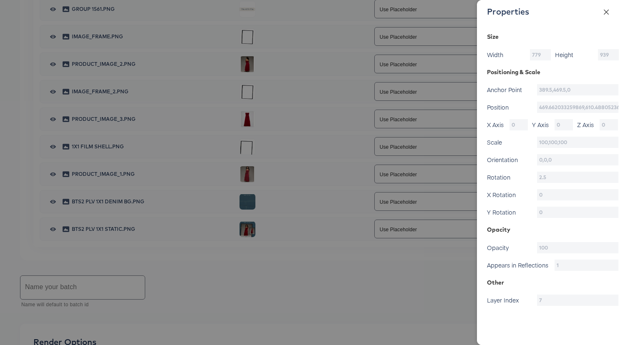
click at [608, 10] on icon "close" at bounding box center [606, 12] width 7 height 7
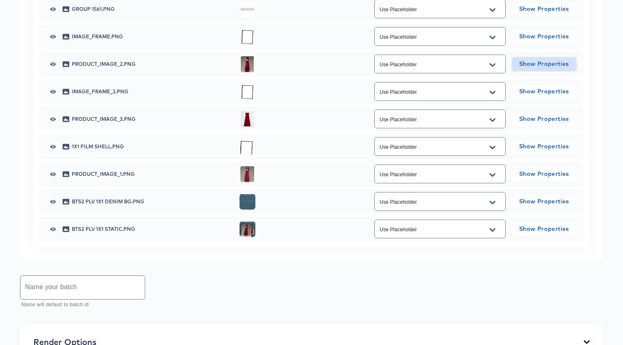
click at [553, 69] on span "Show Properties" at bounding box center [544, 64] width 58 height 10
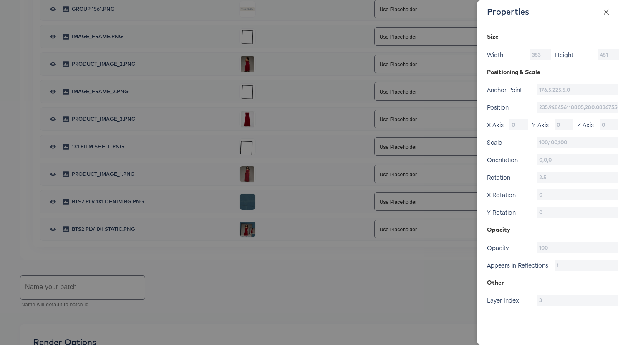
click at [606, 13] on icon "close" at bounding box center [606, 12] width 7 height 7
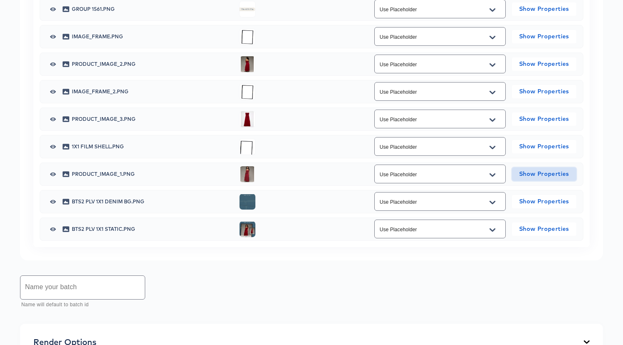
click at [536, 179] on span "Show Properties" at bounding box center [544, 174] width 58 height 10
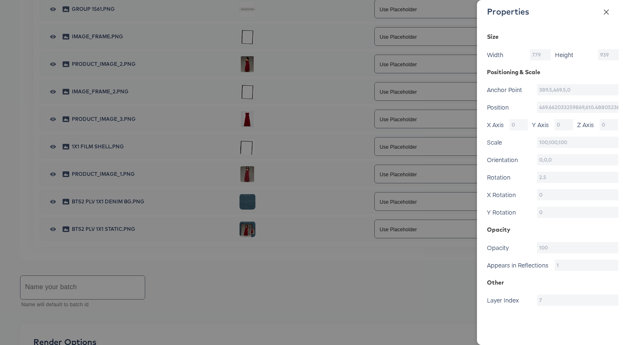
click at [604, 10] on icon "close" at bounding box center [606, 11] width 5 height 5
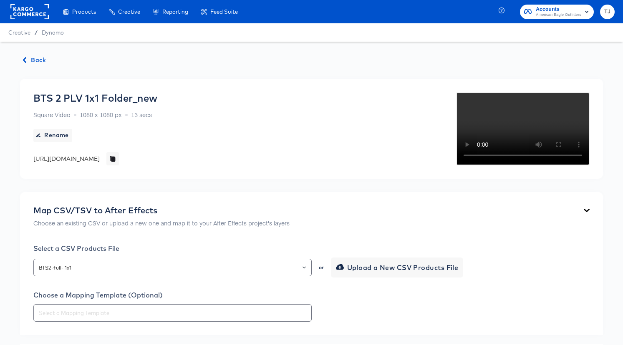
click at [36, 58] on span "Back" at bounding box center [34, 60] width 23 height 10
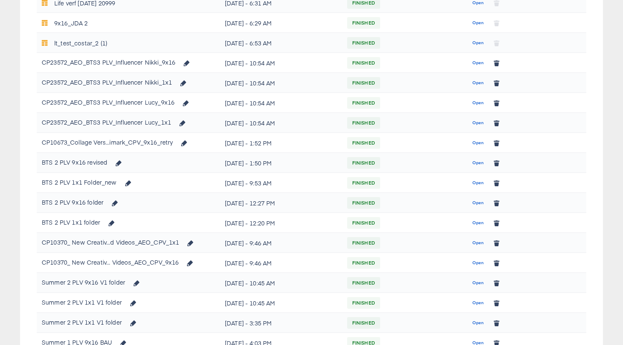
scroll to position [156, 0]
click at [473, 181] on span "Open" at bounding box center [477, 183] width 11 height 8
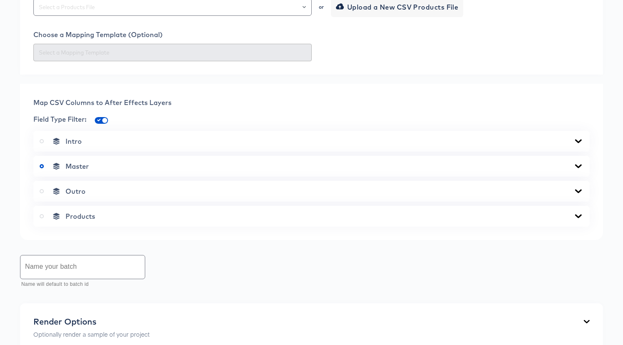
scroll to position [269, 0]
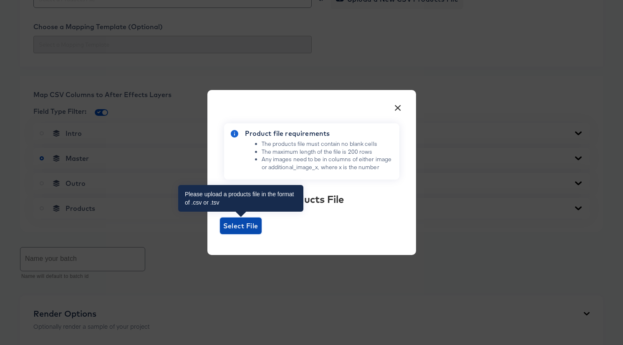
click at [246, 234] on span "Select File" at bounding box center [241, 226] width 42 height 17
click at [220, 234] on input "Select File" at bounding box center [220, 234] width 0 height 0
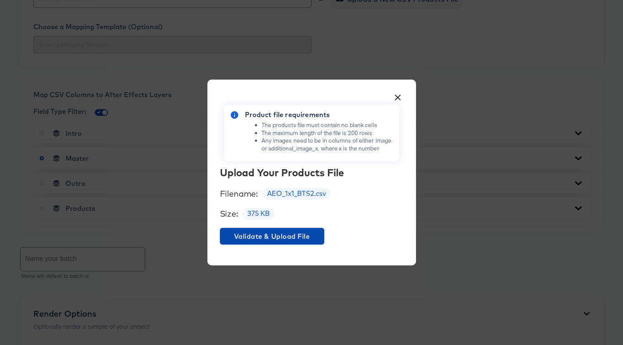
click at [295, 237] on span "Validate & Upload File" at bounding box center [272, 237] width 98 height 12
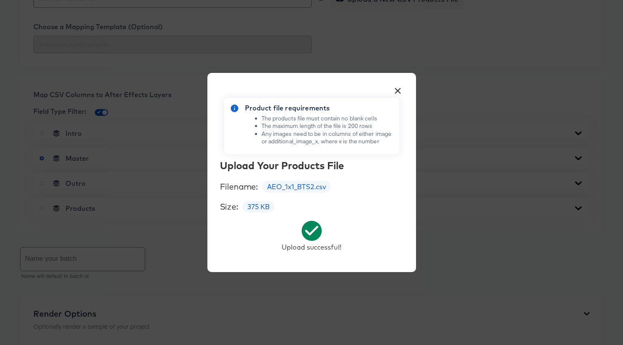
click at [398, 89] on button "×" at bounding box center [397, 88] width 15 height 15
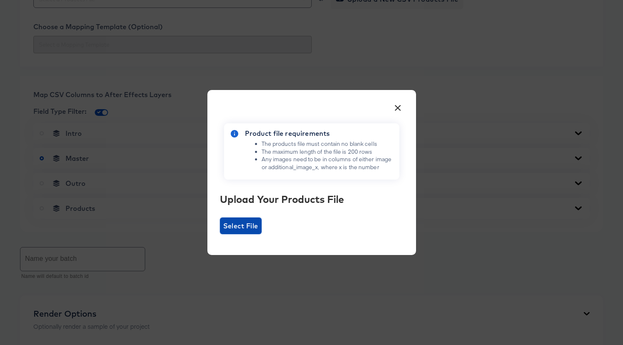
click at [243, 224] on span "Select File" at bounding box center [240, 226] width 35 height 12
click at [220, 234] on input "Select File" at bounding box center [220, 234] width 0 height 0
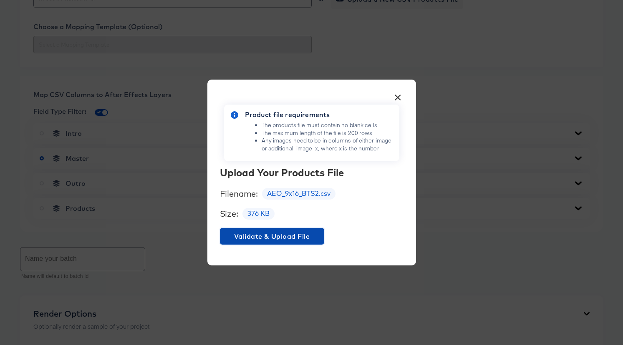
click at [267, 237] on span "Validate & Upload File" at bounding box center [272, 237] width 98 height 12
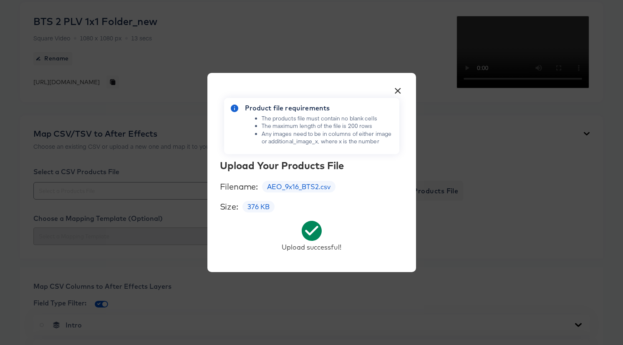
scroll to position [0, 0]
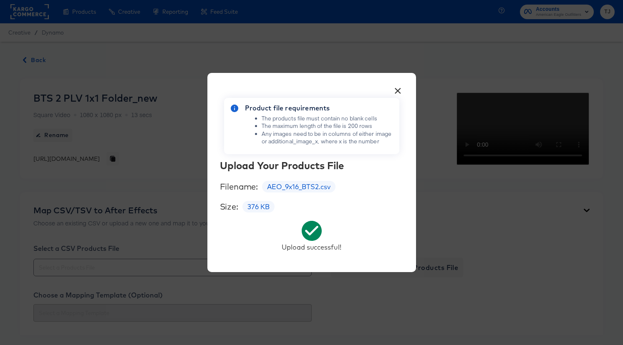
click at [388, 88] on div "× Product file requirements The products file must contain no blank cells The m…" at bounding box center [311, 173] width 209 height 200
click at [398, 88] on button "×" at bounding box center [397, 88] width 15 height 15
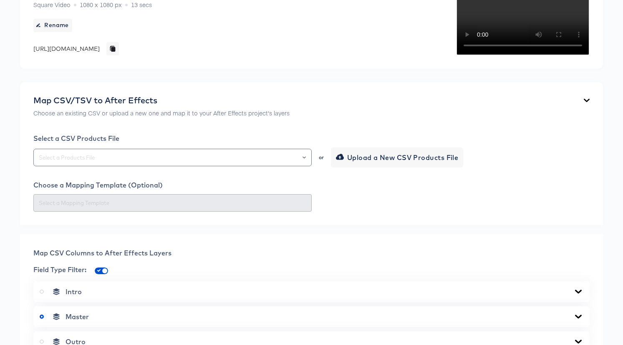
scroll to position [111, 0]
click at [306, 163] on div at bounding box center [300, 157] width 14 height 12
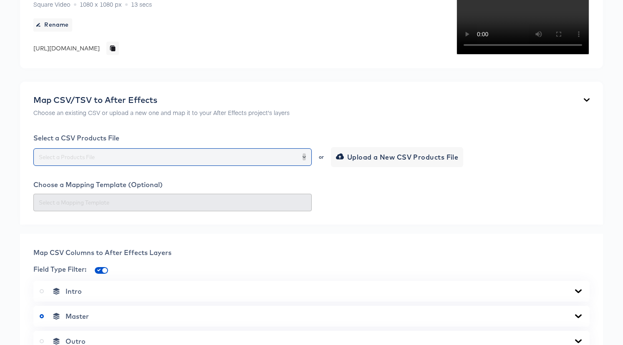
click at [305, 158] on icon "Open" at bounding box center [303, 157] width 3 height 2
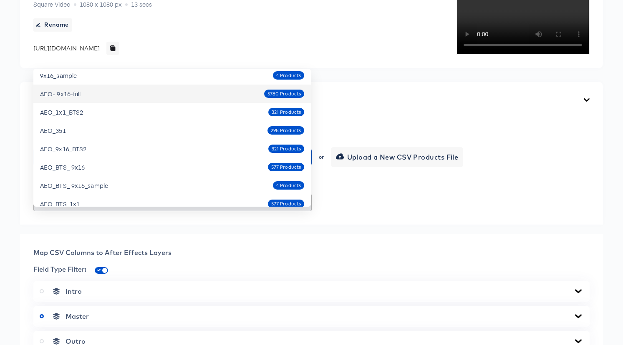
scroll to position [45, 0]
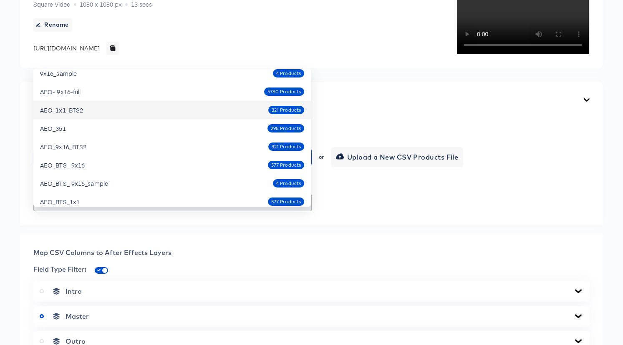
click at [156, 113] on div "AEO_1x1_BTS2 321 Products" at bounding box center [172, 109] width 264 height 13
type input "AEO_1x1_BTS2"
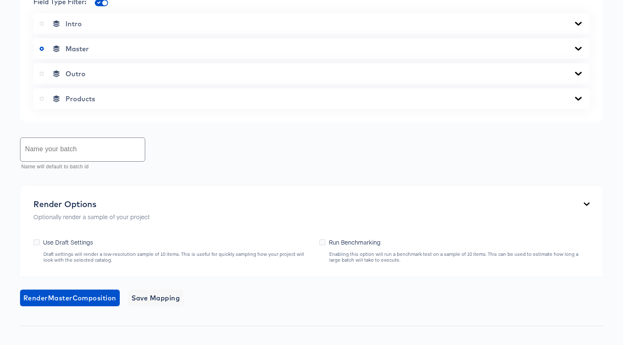
scroll to position [383, 0]
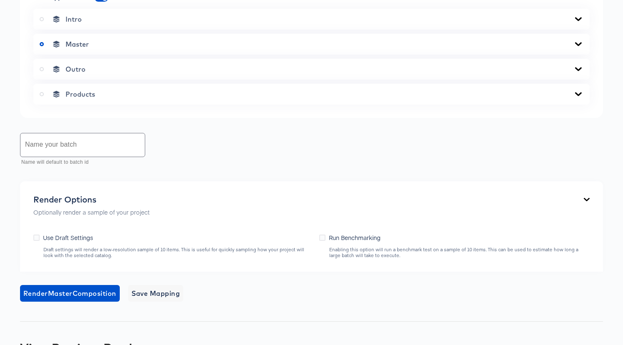
click at [430, 98] on div "Products" at bounding box center [311, 94] width 543 height 8
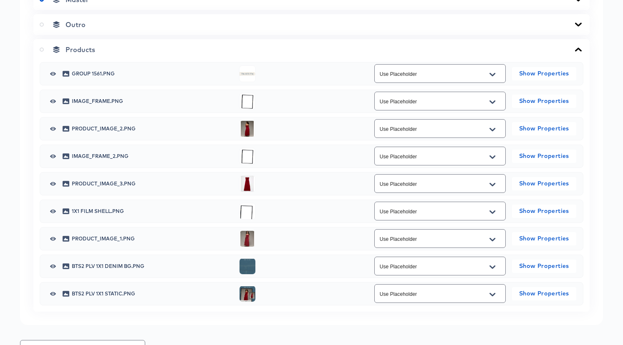
scroll to position [457, 0]
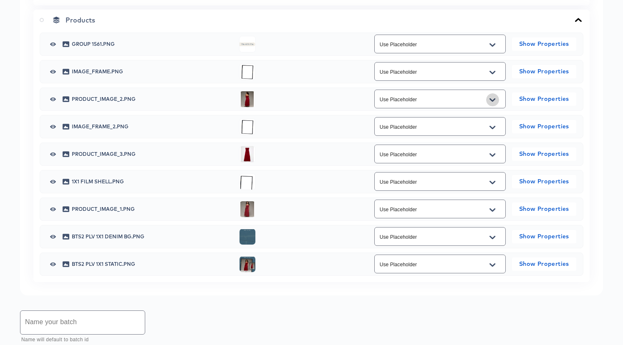
click at [493, 101] on icon "Open" at bounding box center [492, 99] width 6 height 3
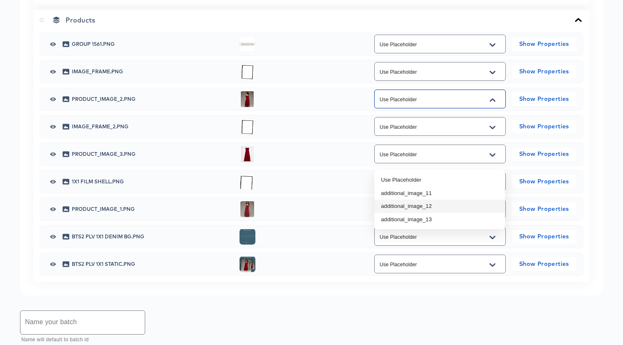
click at [467, 203] on li "additional_image_12" at bounding box center [439, 206] width 131 height 13
type input "additional_image_12"
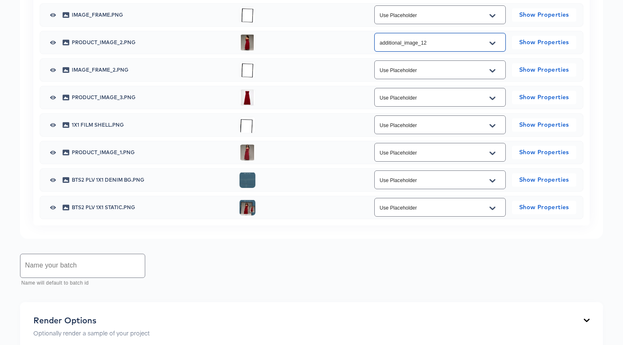
scroll to position [519, 0]
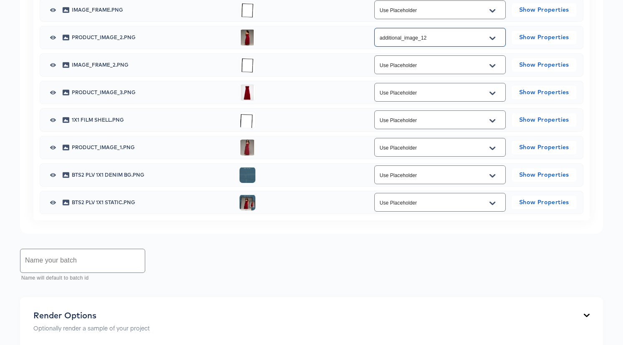
click at [492, 95] on icon "Open" at bounding box center [492, 92] width 6 height 3
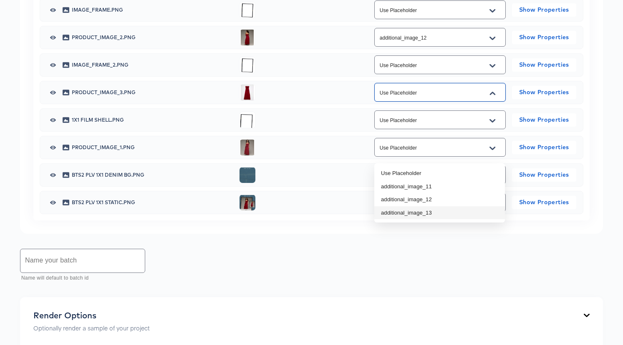
drag, startPoint x: 444, startPoint y: 211, endPoint x: 448, endPoint y: 212, distance: 4.3
click at [444, 211] on li "additional_image_13" at bounding box center [439, 212] width 131 height 13
type input "additional_image_13"
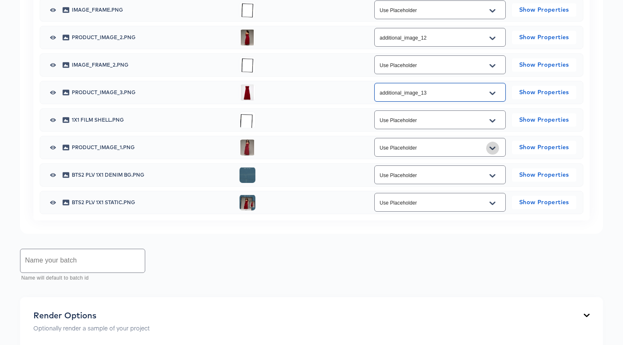
click at [492, 152] on icon "Open" at bounding box center [492, 148] width 6 height 7
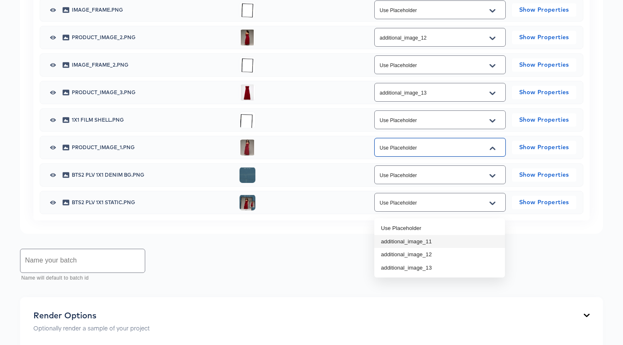
click at [462, 239] on li "additional_image_11" at bounding box center [439, 241] width 131 height 13
type input "additional_image_11"
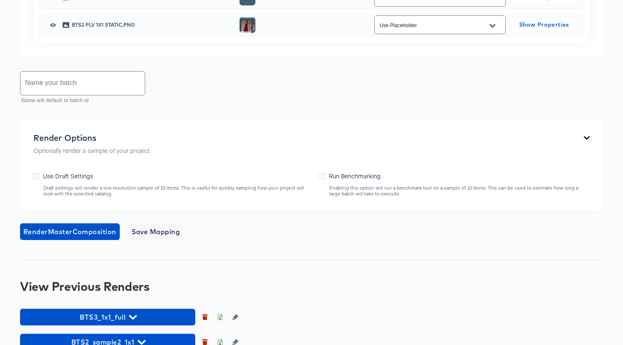
scroll to position [725, 0]
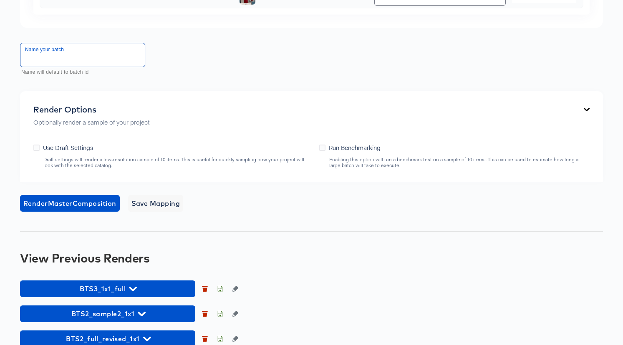
click at [93, 67] on input "text" at bounding box center [82, 54] width 124 height 23
paste input "AEO_1x1_BTS2"
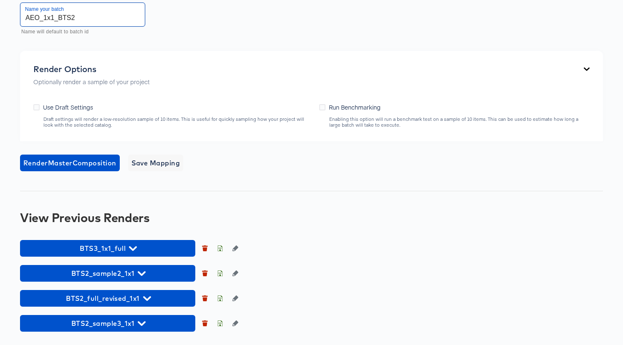
scroll to position [765, 0]
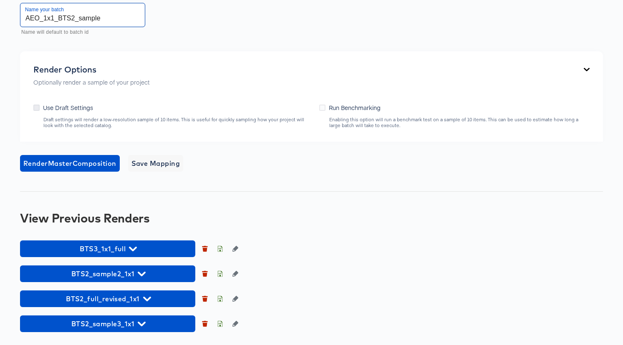
type input "AEO_1x1_BTS2_sample"
click at [37, 111] on icon at bounding box center [36, 108] width 6 height 6
click at [0, 0] on input "Use Draft Settings" at bounding box center [0, 0] width 0 height 0
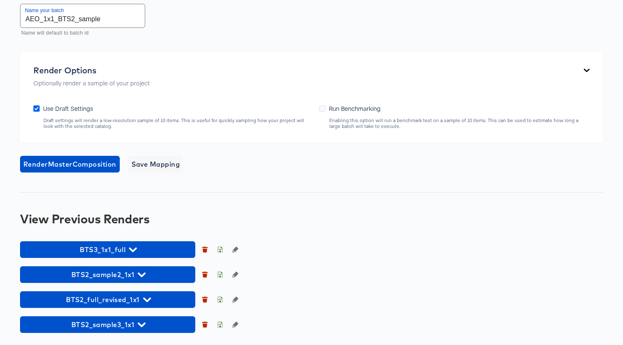
scroll to position [762, 0]
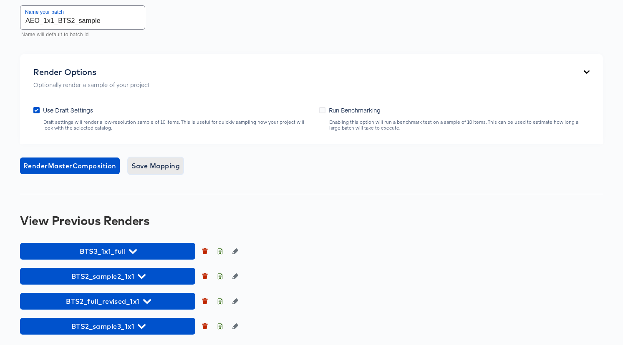
click at [154, 172] on span "Save Mapping" at bounding box center [155, 166] width 49 height 12
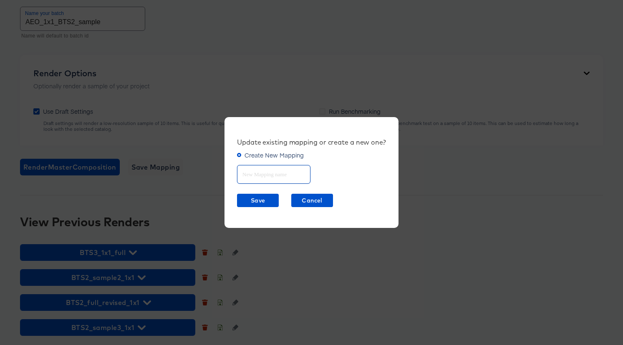
click at [252, 178] on input "text" at bounding box center [273, 171] width 73 height 18
paste input "AEO_1x1_BTS2"
type input "AEO_1x1_BTS2"
click at [270, 201] on span "Save" at bounding box center [257, 201] width 35 height 10
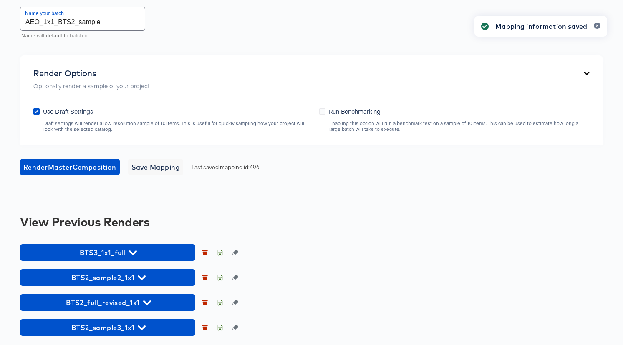
drag, startPoint x: 257, startPoint y: 198, endPoint x: 251, endPoint y: 201, distance: 6.9
click at [257, 146] on div "Render Options Optionally render a sample of your project Use Draft Settings Dr…" at bounding box center [311, 100] width 583 height 91
click at [75, 173] on span "Render Master Composition" at bounding box center [69, 167] width 93 height 12
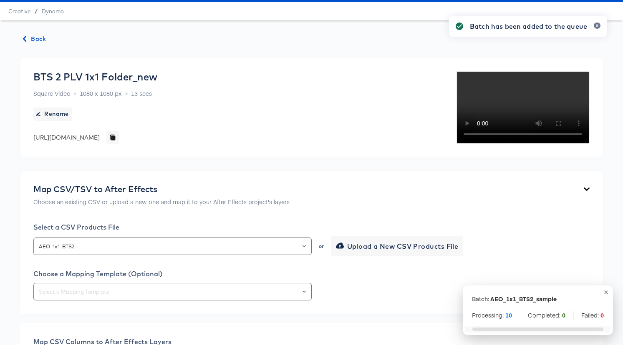
scroll to position [0, 0]
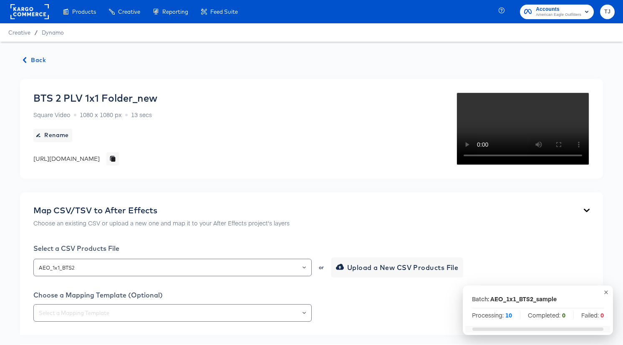
click at [33, 58] on span "Back" at bounding box center [34, 60] width 23 height 10
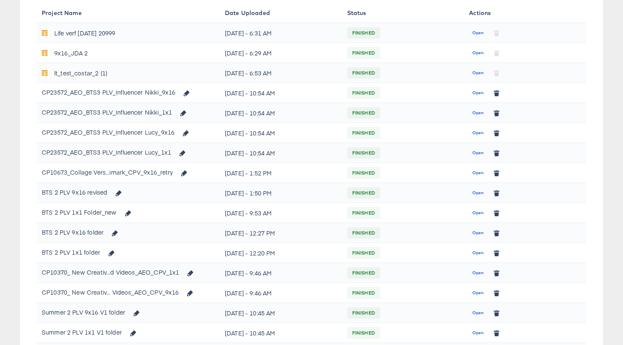
scroll to position [135, 0]
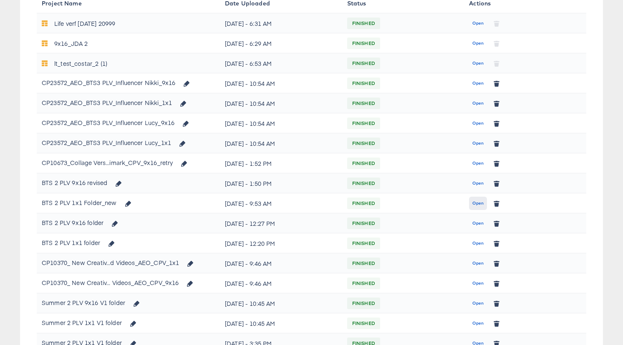
click at [477, 203] on span "Open" at bounding box center [477, 204] width 11 height 8
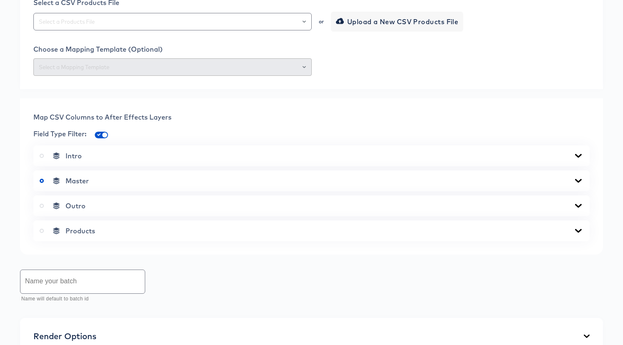
scroll to position [296, 0]
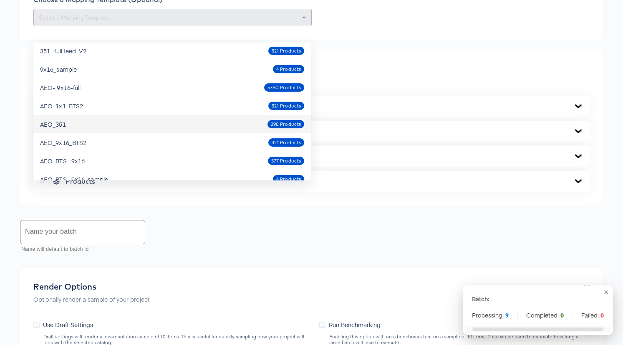
scroll to position [23, 0]
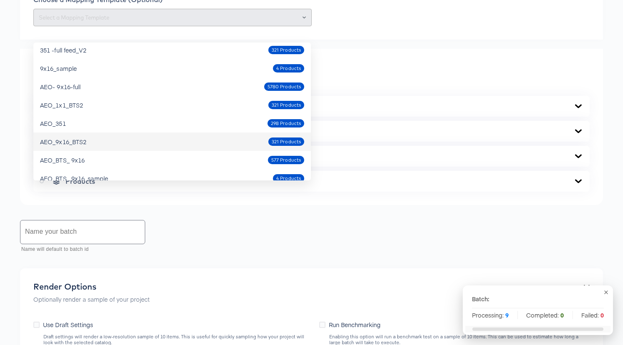
click at [167, 140] on div "AEO_9x16_BTS2 321 Products" at bounding box center [172, 141] width 264 height 13
type input "AEO_9x16_BTS2"
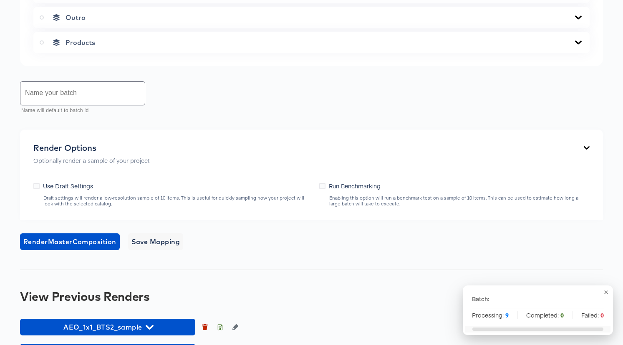
scroll to position [462, 0]
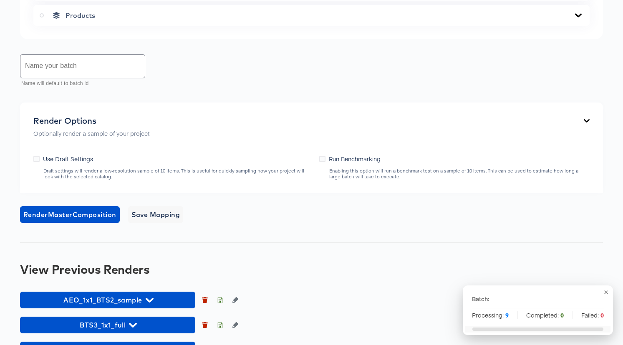
click at [573, 19] on icon at bounding box center [578, 15] width 10 height 7
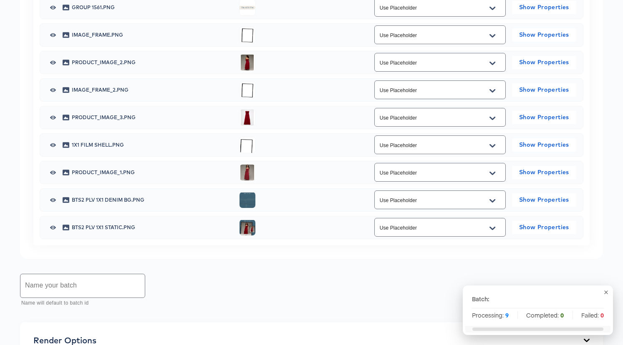
scroll to position [495, 0]
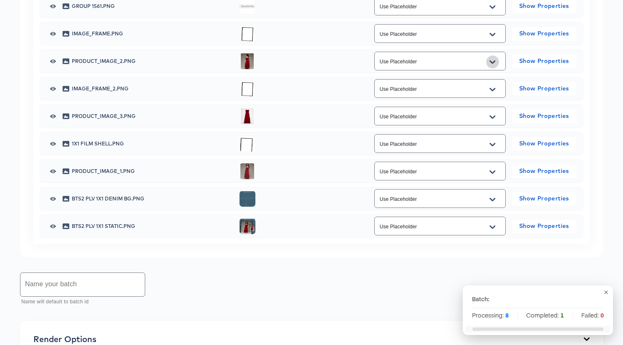
click at [493, 63] on icon "Open" at bounding box center [492, 61] width 6 height 3
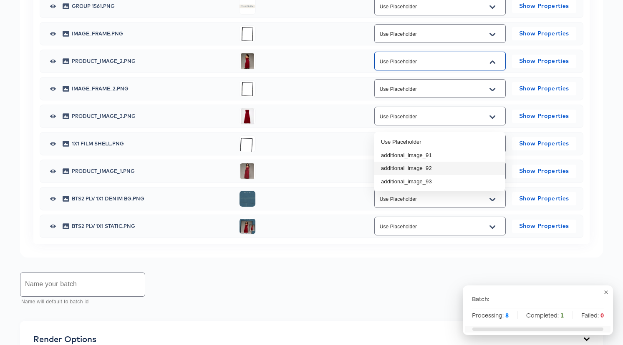
click at [481, 169] on li "additional_image_92" at bounding box center [439, 168] width 131 height 13
type input "additional_image_92"
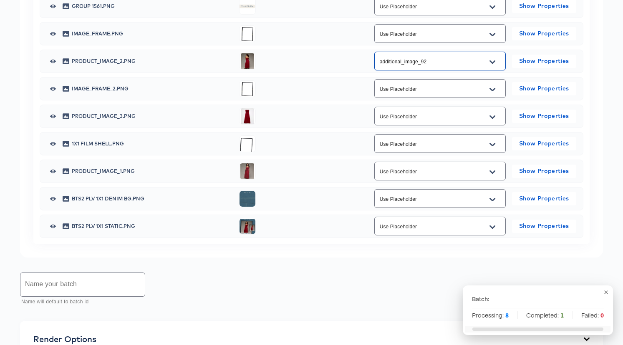
click at [495, 121] on icon "Open" at bounding box center [492, 117] width 6 height 7
click at [488, 233] on li "additional_image_93" at bounding box center [439, 236] width 131 height 13
type input "additional_image_93"
click at [491, 176] on icon "Open" at bounding box center [492, 172] width 6 height 7
click at [473, 261] on li "additional_image_91" at bounding box center [439, 265] width 131 height 13
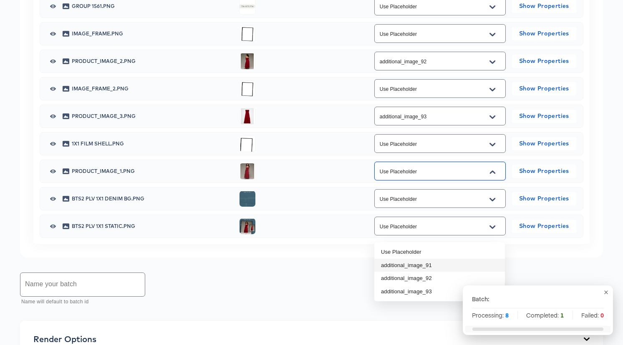
type input "additional_image_91"
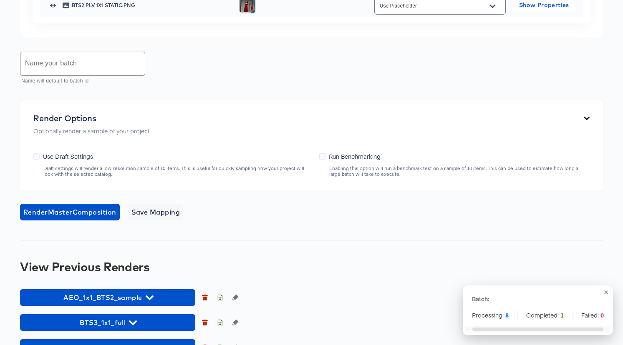
scroll to position [734, 0]
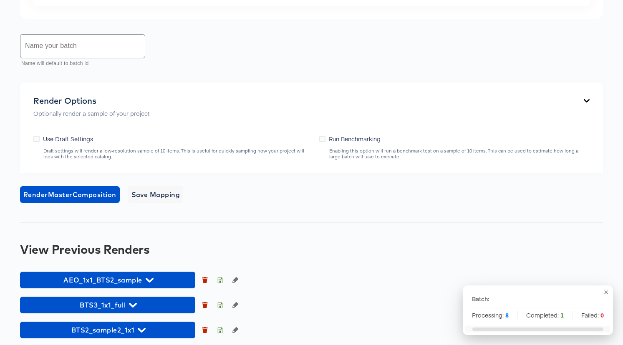
click at [103, 58] on input "text" at bounding box center [82, 46] width 124 height 23
paste input "AEO_1x1_BTS2"
click at [48, 58] on input "AEO_1x1_BTS2" at bounding box center [82, 46] width 124 height 23
click at [53, 58] on input "AEO_9x1_BTS2" at bounding box center [82, 46] width 124 height 23
click at [81, 58] on input "AEO_9x16_BTS2" at bounding box center [82, 46] width 124 height 23
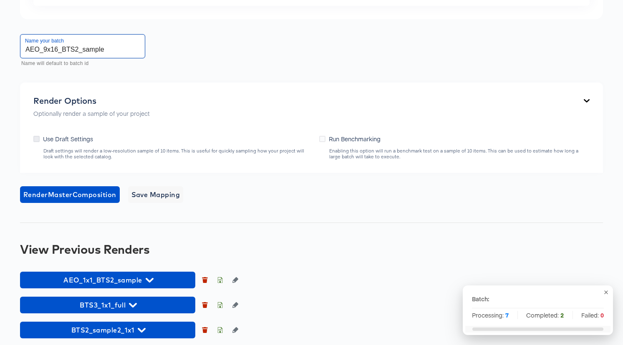
type input "AEO_9x16_BTS2_sample"
click at [38, 142] on icon at bounding box center [36, 139] width 6 height 6
click at [0, 0] on input "Use Draft Settings" at bounding box center [0, 0] width 0 height 0
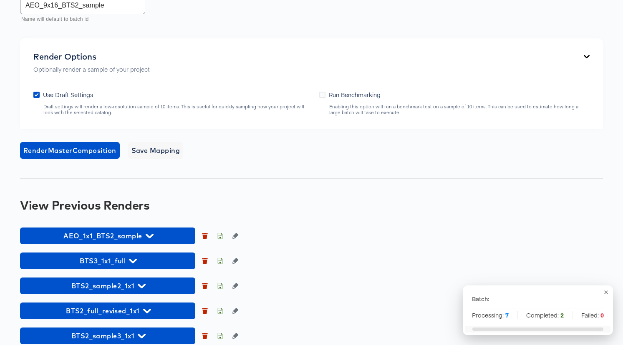
scroll to position [785, 0]
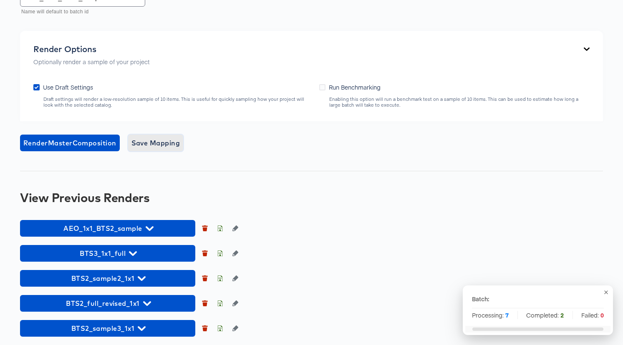
click at [171, 149] on span "Save Mapping" at bounding box center [155, 143] width 49 height 12
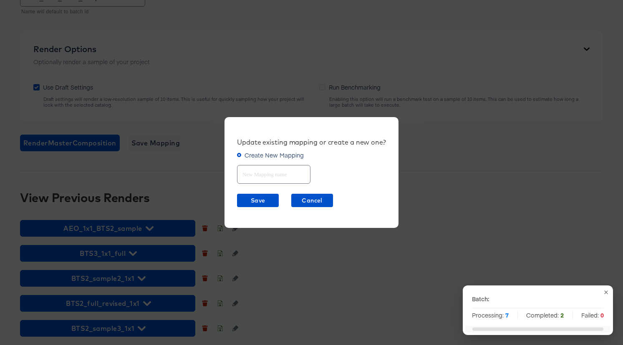
click at [273, 177] on input "text" at bounding box center [273, 171] width 73 height 18
paste input "AEO_1x1_BTS2"
click at [259, 174] on input "AEO_1x1_BTS2" at bounding box center [273, 171] width 73 height 18
click at [264, 176] on input "AEO_9x1_BTS2" at bounding box center [273, 171] width 73 height 18
type input "AEO_9x16_BTS2"
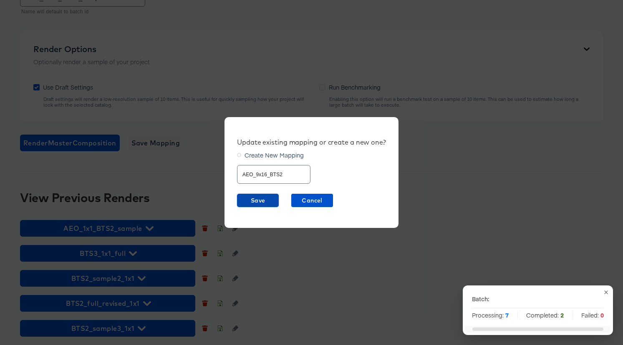
drag, startPoint x: 259, startPoint y: 201, endPoint x: 253, endPoint y: 201, distance: 5.4
click at [257, 201] on span "Save" at bounding box center [257, 201] width 35 height 10
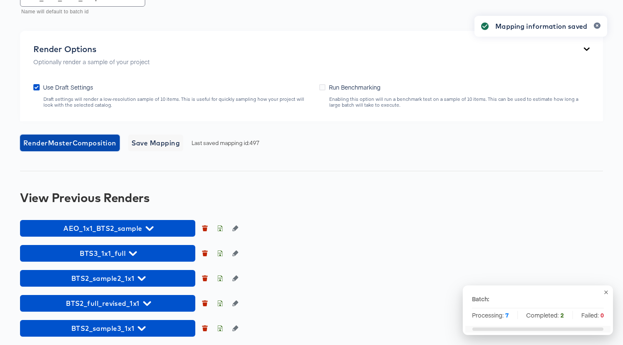
click at [82, 149] on span "Render Master Composition" at bounding box center [69, 143] width 93 height 12
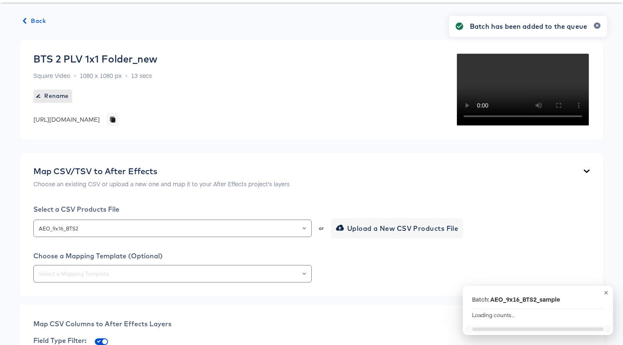
scroll to position [0, 0]
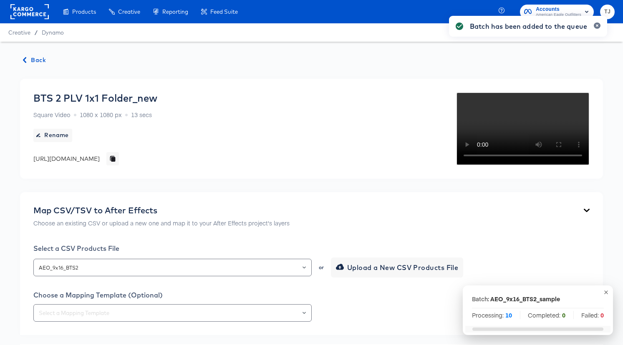
click at [37, 59] on span "Back" at bounding box center [34, 60] width 23 height 10
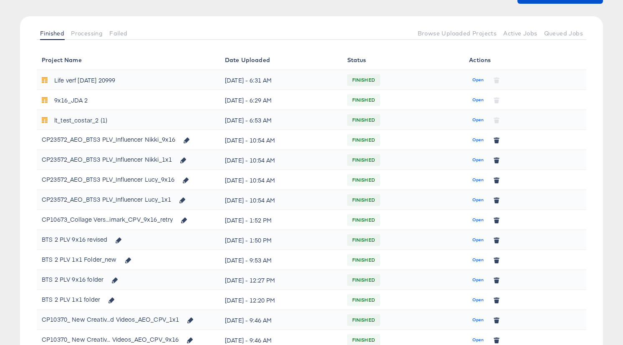
scroll to position [174, 0]
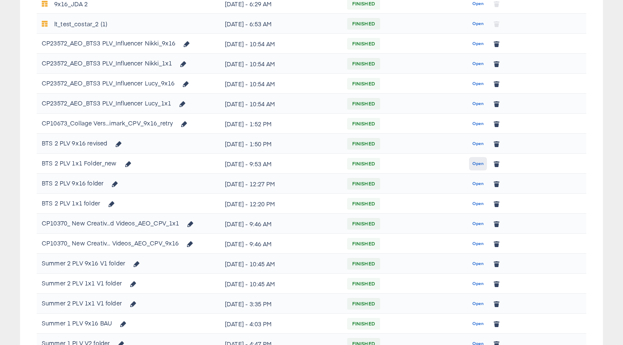
click at [477, 163] on span "Open" at bounding box center [477, 164] width 11 height 8
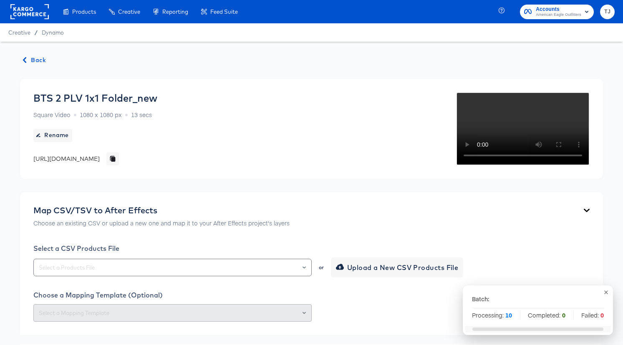
click at [29, 58] on span "Back" at bounding box center [34, 60] width 23 height 10
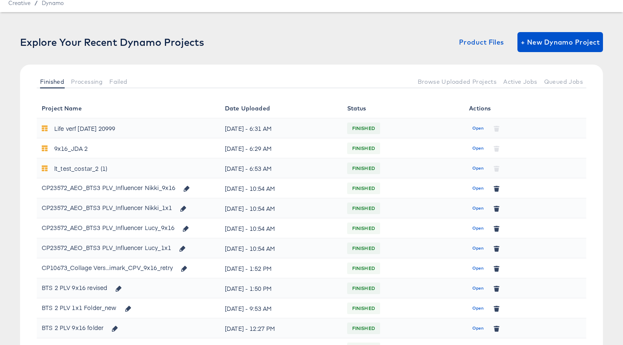
scroll to position [94, 0]
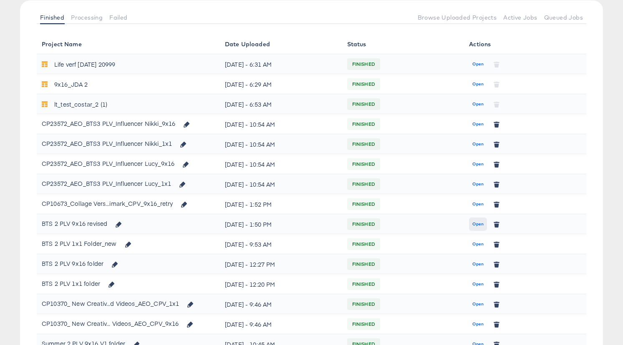
click at [474, 225] on span "Open" at bounding box center [477, 225] width 11 height 8
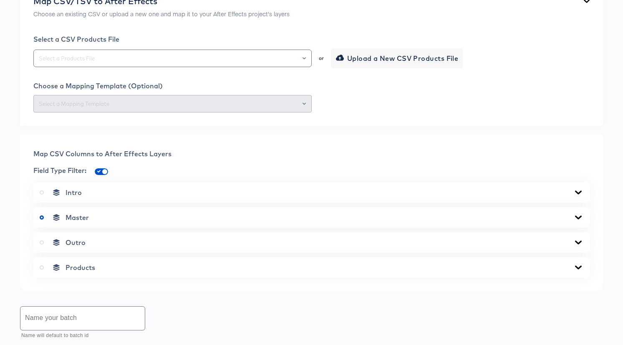
scroll to position [212, 0]
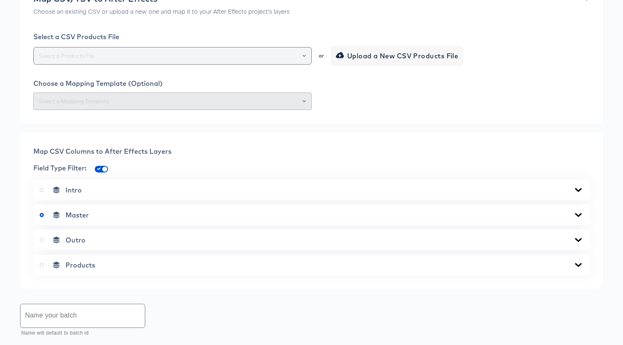
click at [303, 58] on icon "Open" at bounding box center [303, 55] width 3 height 3
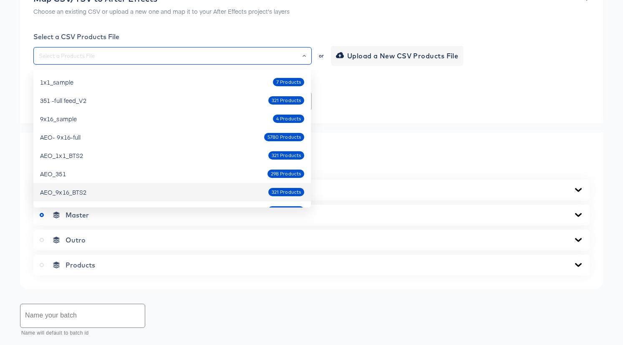
click at [168, 193] on div "AEO_9x16_BTS2 321 Products" at bounding box center [172, 192] width 264 height 13
type input "AEO_9x16_BTS2"
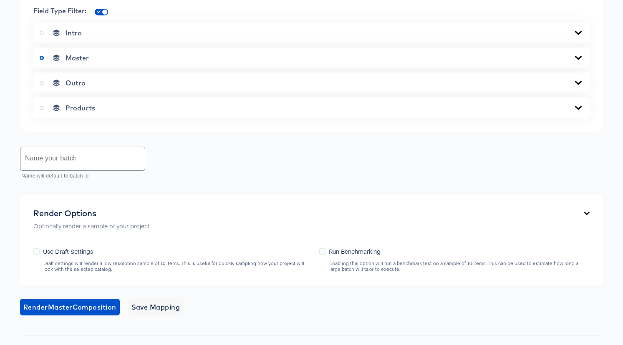
scroll to position [367, 0]
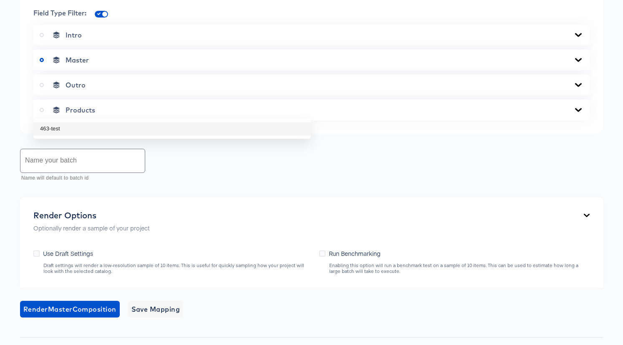
click at [383, 134] on div "Back BTS 2 PLV 9x16 revised Portrait Video 1080 x 1920 px 13 secs Rename https:…" at bounding box center [311, 83] width 623 height 817
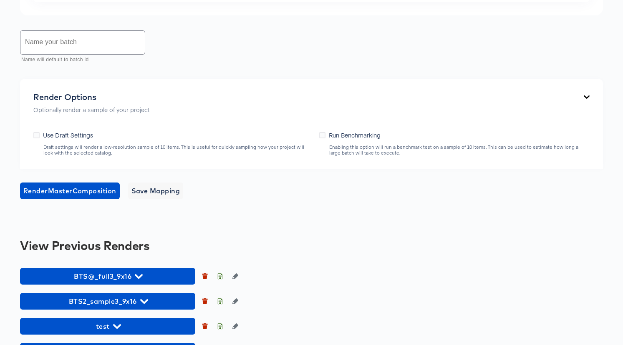
scroll to position [486, 0]
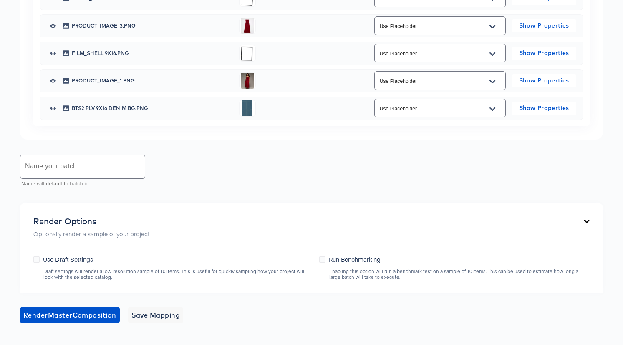
scroll to position [587, 0]
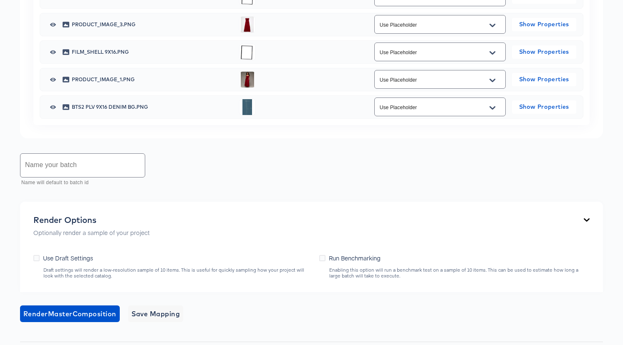
click at [457, 178] on li "additional_image_92" at bounding box center [439, 179] width 131 height 13
type input "additional_image_92"
click at [492, 29] on icon "Open" at bounding box center [492, 25] width 6 height 7
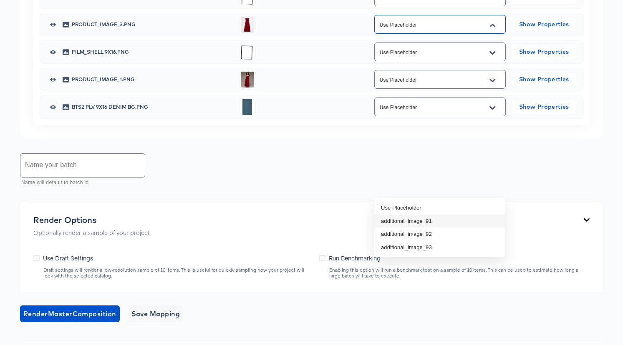
click at [478, 216] on li "additional_image_91" at bounding box center [439, 221] width 131 height 13
type input "additional_image_91"
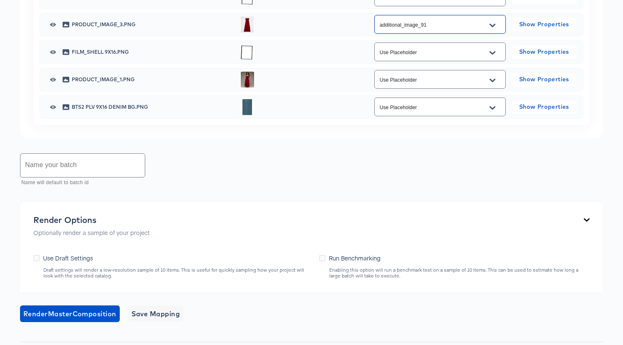
click at [493, 84] on icon "Open" at bounding box center [492, 80] width 6 height 7
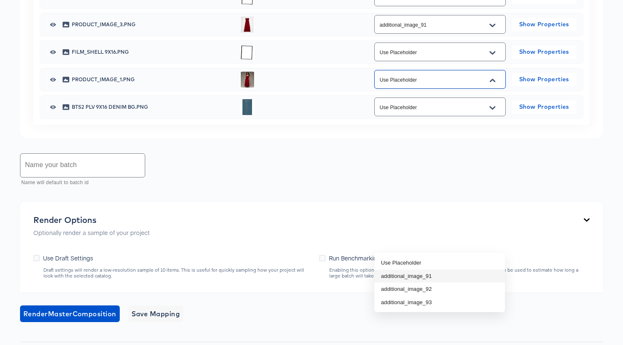
click at [475, 271] on li "additional_image_91" at bounding box center [439, 276] width 131 height 13
type input "additional_image_91"
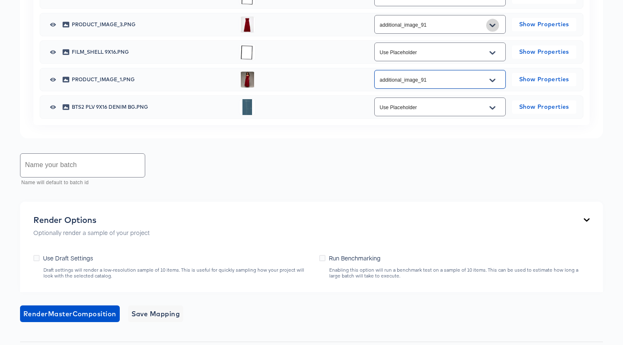
click at [495, 27] on icon "Open" at bounding box center [492, 24] width 6 height 3
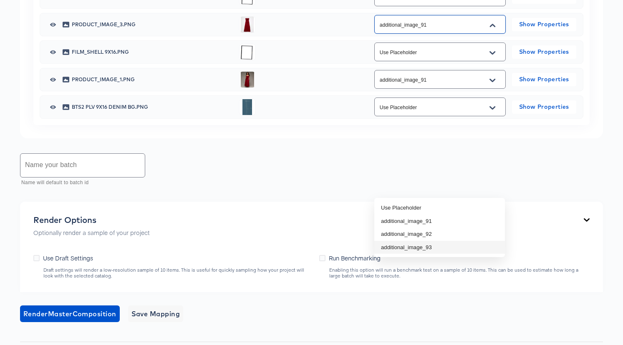
click li "additional_image_93"
type input "additional_image_93"
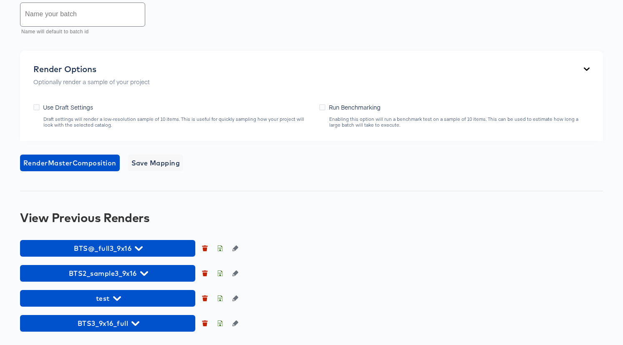
scroll to position [845, 0]
click input "text"
paste input "AEO_1x1_BTS2"
click input "AEO_1x1_BTS2"
click input "AEO_9x1_BTS2"
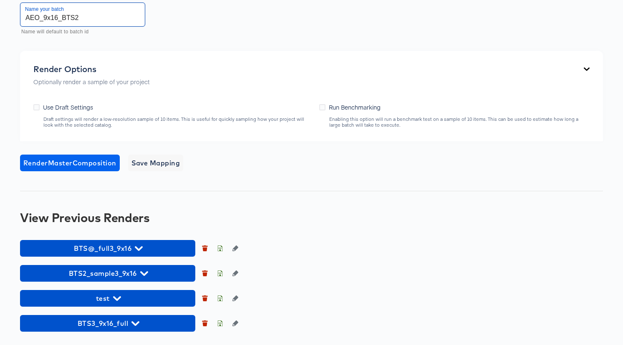
scroll to position [885, 0]
type input "AEO_9x16_BTS2"
click icon
click input "Use Draft Settings"
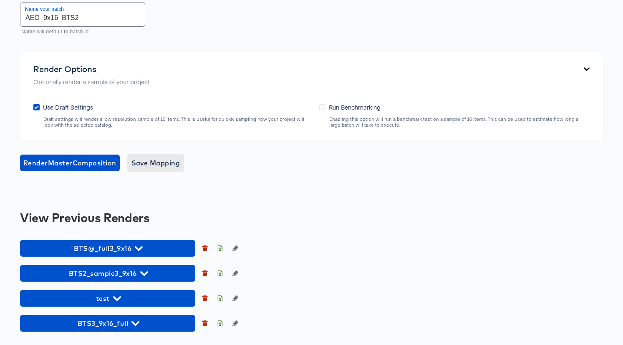
click span "Save Mapping"
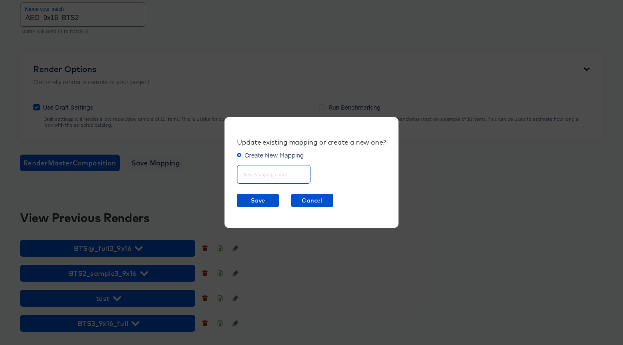
click input "text"
paste input "AEO_1x1_BTS2"
click input "AEO_1x1_BTS2"
click input "AEO_9x1_BTS2"
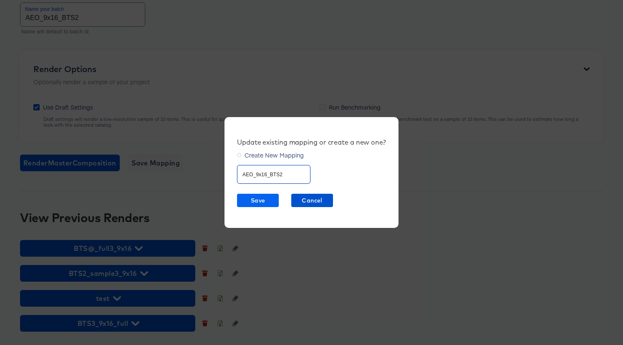
type input "AEO_9x16_BTS2"
click span "Save"
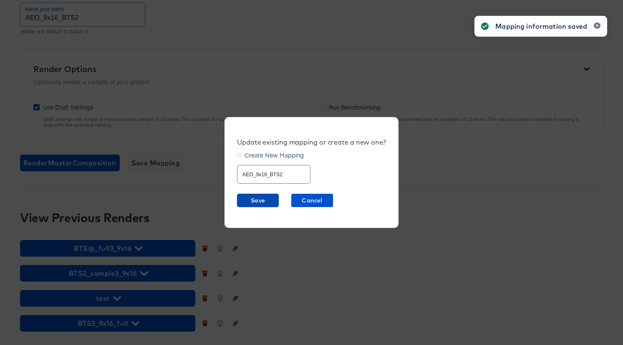
scroll to position [883, 0]
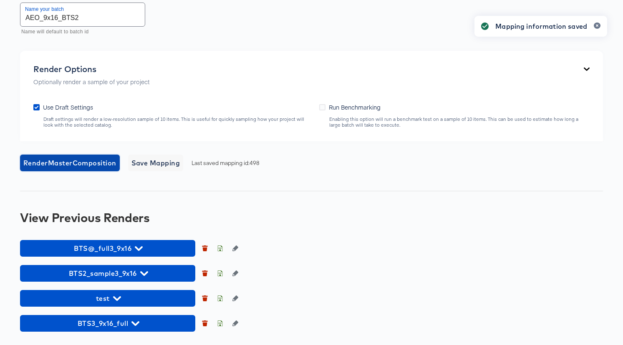
click span "Render Master Composition"
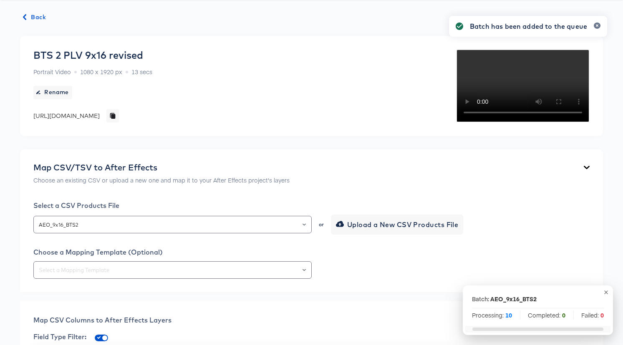
scroll to position [0, 0]
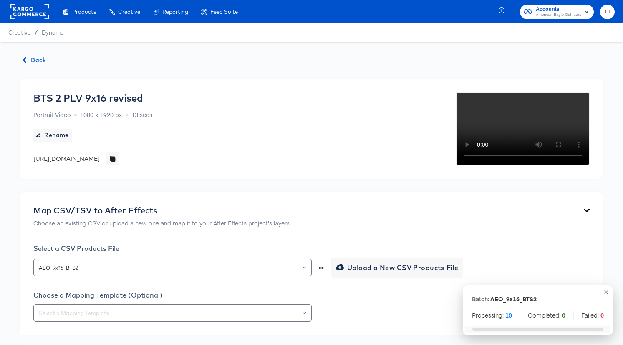
click span "Back"
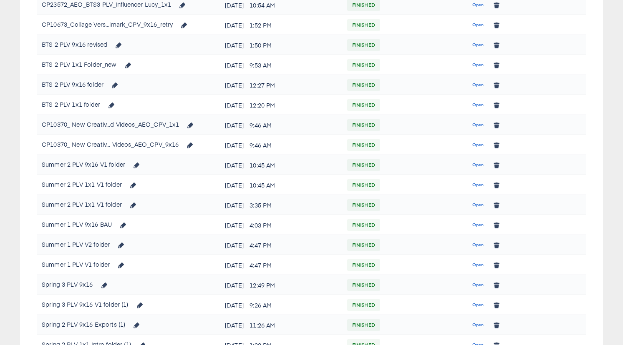
scroll to position [279, 0]
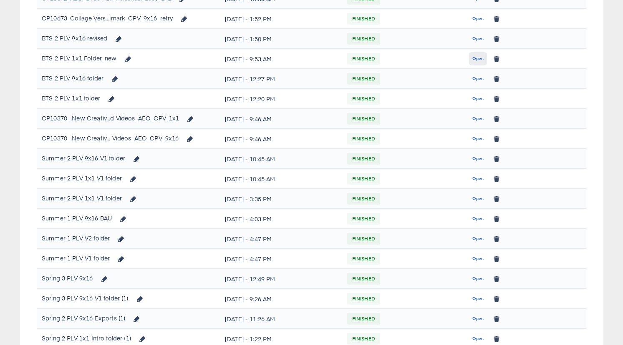
click span "Open"
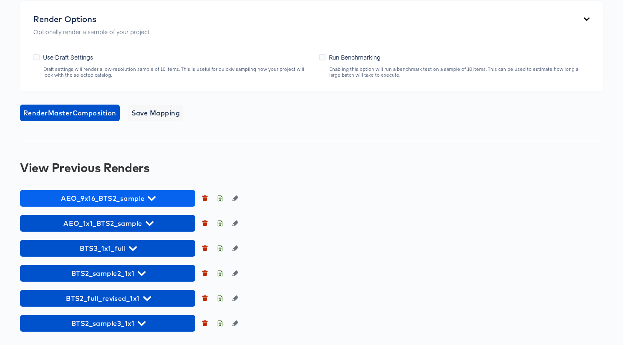
scroll to position [624, 0]
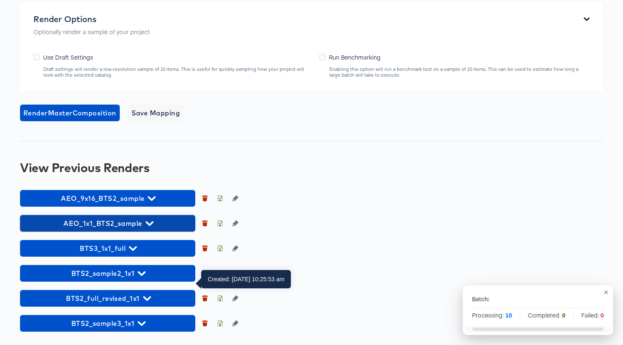
click icon "button"
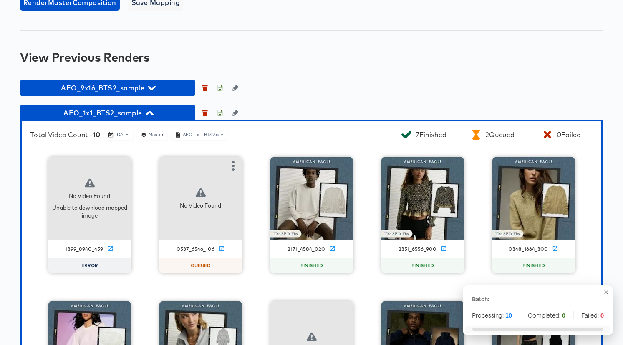
scroll to position [675, 0]
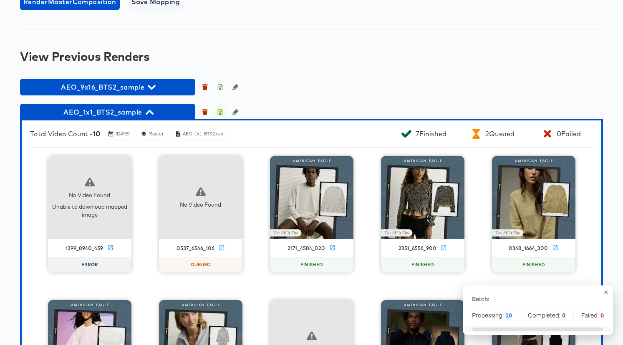
click icon "button"
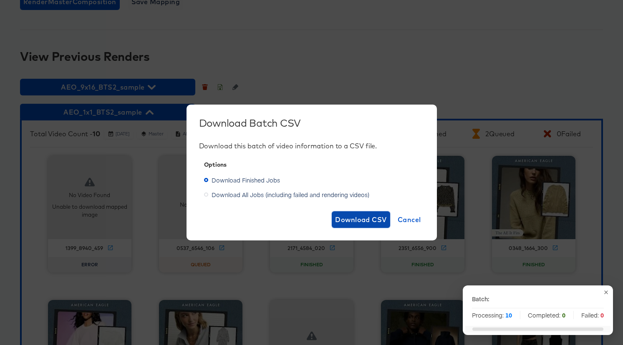
drag, startPoint x: 373, startPoint y: 219, endPoint x: 369, endPoint y: 221, distance: 4.9
click span "Download CSV"
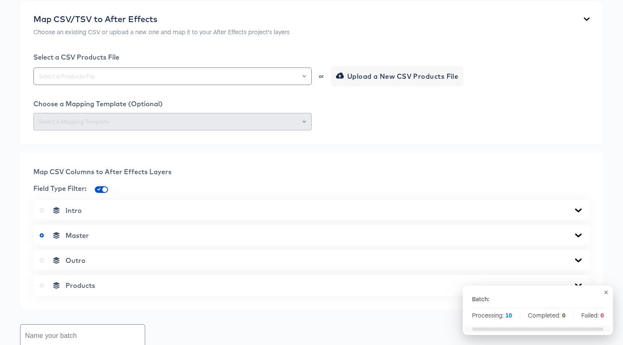
scroll to position [0, 0]
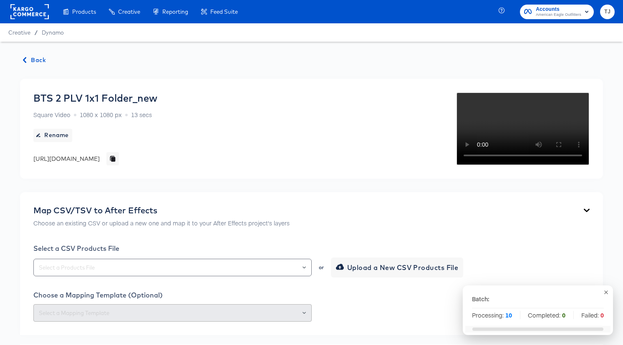
click span "Back"
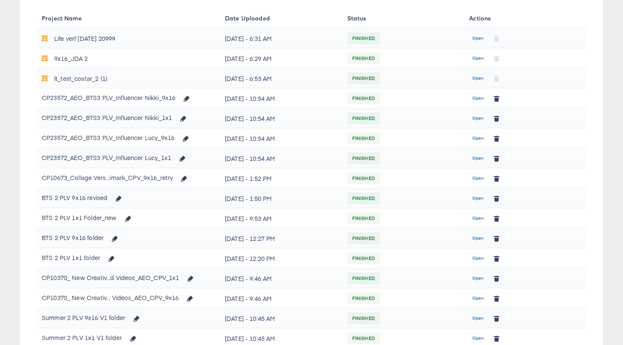
scroll to position [127, 0]
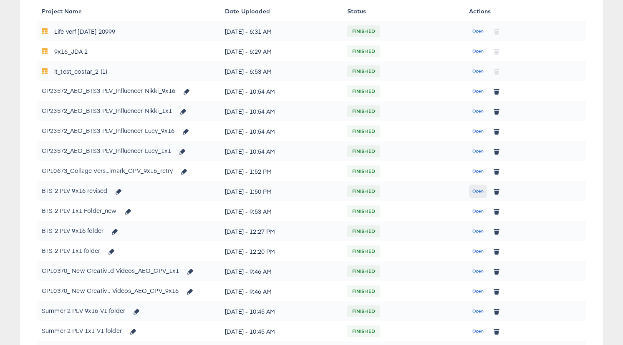
click span "Open"
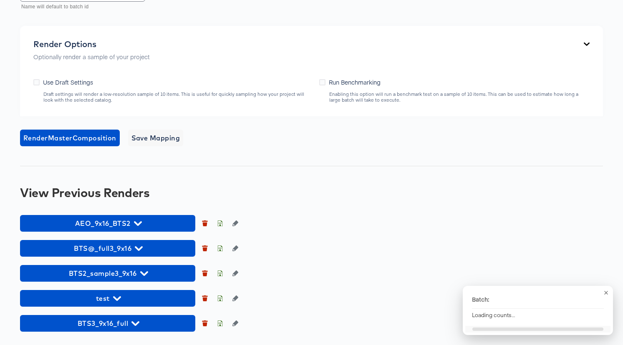
scroll to position [701, 0]
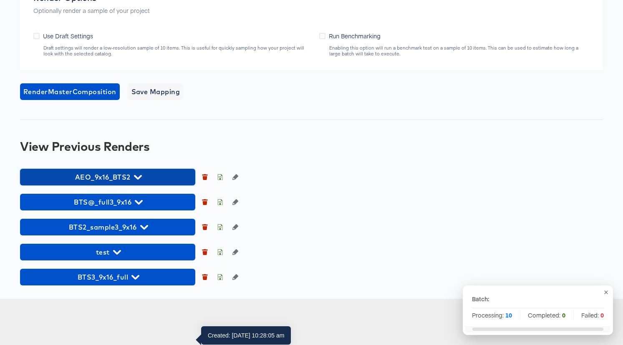
click span "AEO_9x16_BTS2"
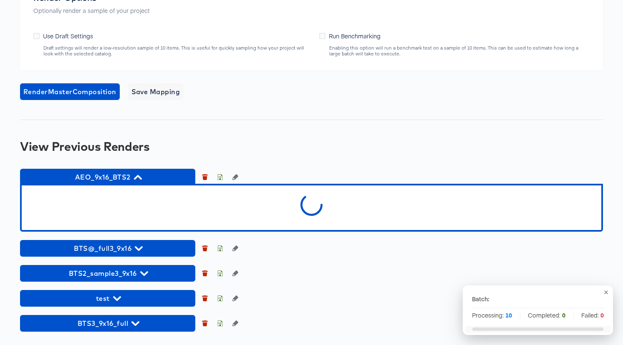
scroll to position [747, 0]
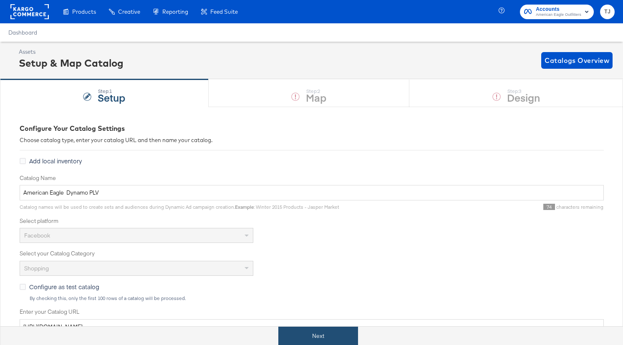
click at [309, 331] on button "Next" at bounding box center [318, 336] width 80 height 19
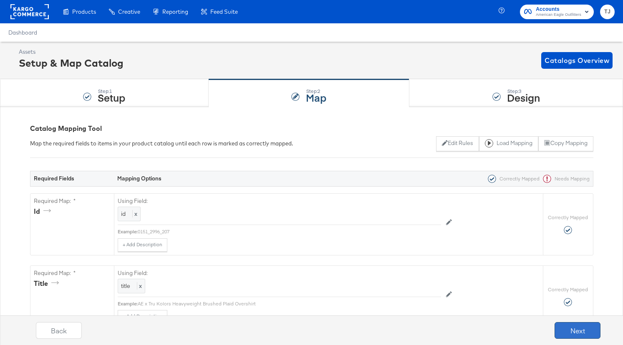
click at [582, 327] on button "Next" at bounding box center [577, 330] width 46 height 17
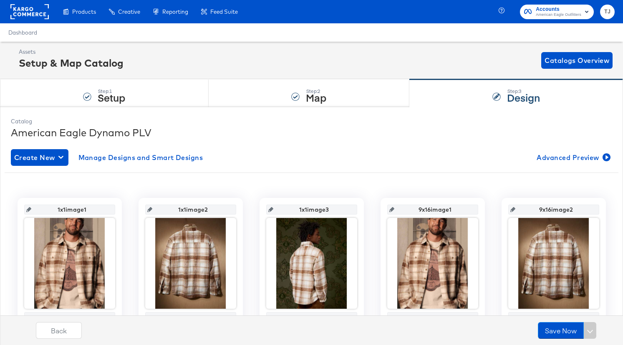
click at [0, 0] on div "Product Catalogs" at bounding box center [0, 0] width 0 height 0
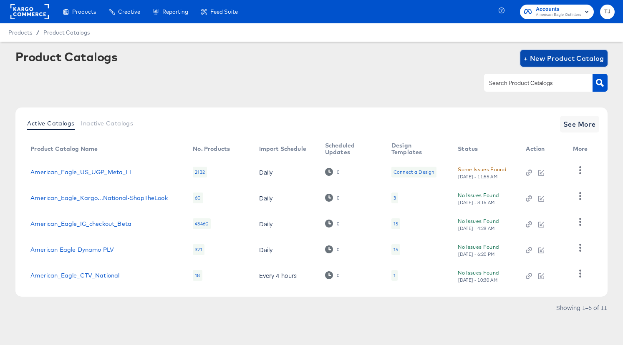
click at [546, 56] on span "+ New Product Catalog" at bounding box center [563, 59] width 80 height 12
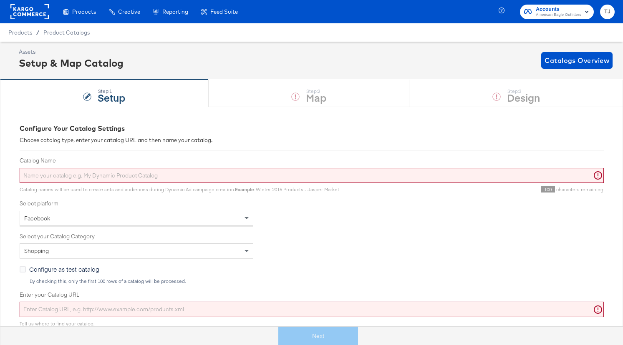
click at [222, 220] on div "Facebook" at bounding box center [136, 218] width 233 height 14
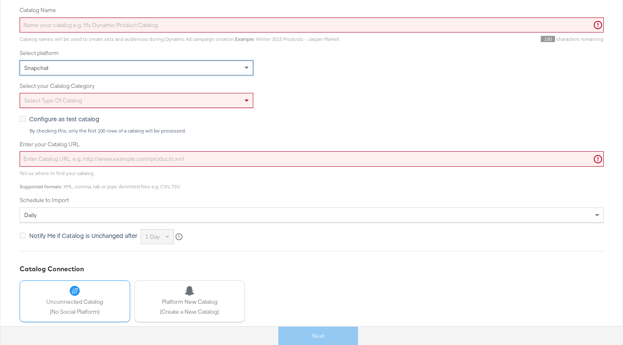
scroll to position [153, 0]
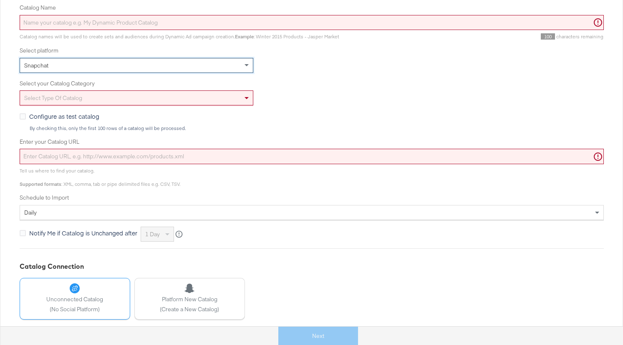
click at [241, 155] on input "Enter your Catalog URL" at bounding box center [312, 156] width 584 height 15
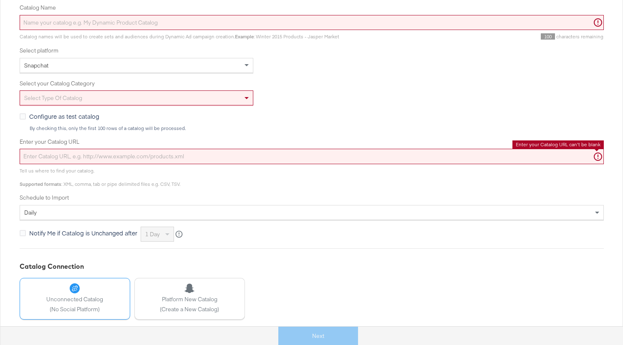
click at [241, 155] on input "Enter your Catalog URL" at bounding box center [312, 156] width 584 height 15
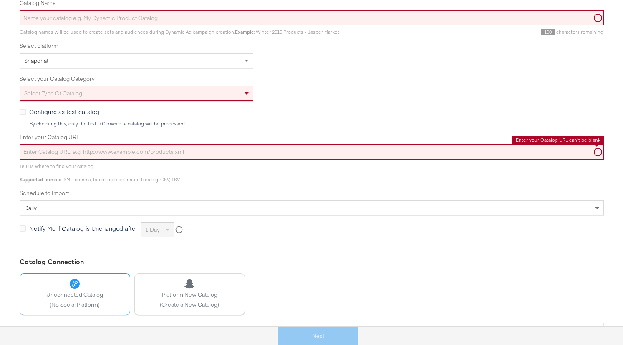
scroll to position [186, 0]
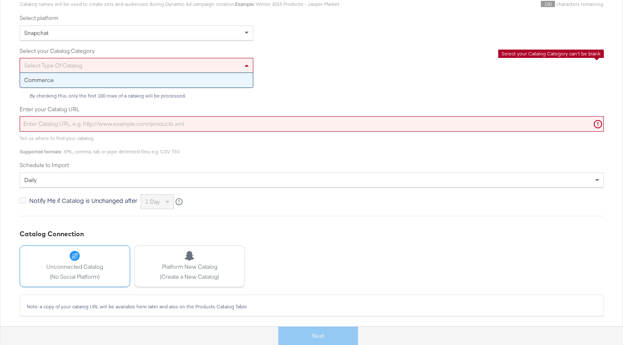
click at [246, 65] on span at bounding box center [246, 66] width 4 height 2
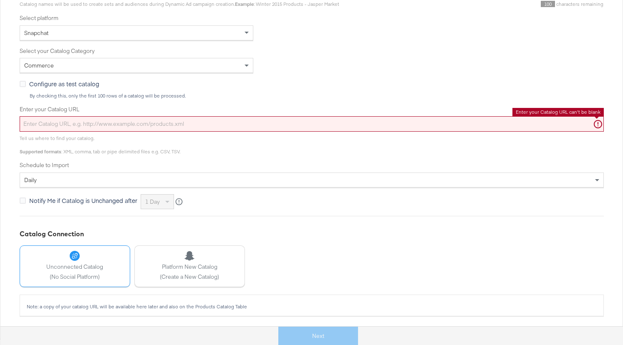
click at [256, 121] on input "Enter your Catalog URL" at bounding box center [312, 123] width 584 height 15
drag, startPoint x: 256, startPoint y: 121, endPoint x: 268, endPoint y: 113, distance: 14.0
click at [256, 121] on input "Enter your Catalog URL" at bounding box center [312, 123] width 584 height 15
click at [315, 71] on div "Commerce" at bounding box center [312, 65] width 584 height 15
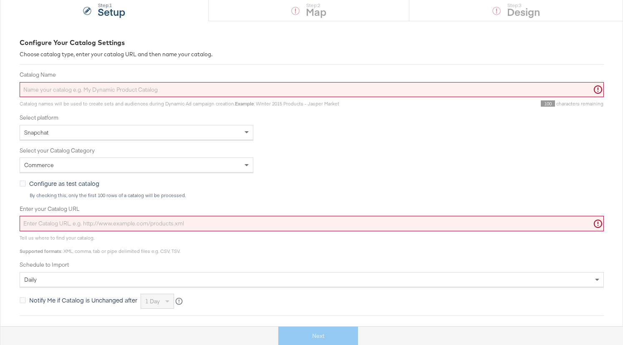
scroll to position [75, 0]
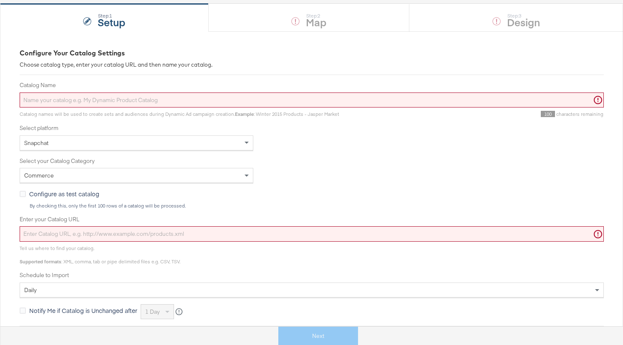
drag, startPoint x: 246, startPoint y: 143, endPoint x: 241, endPoint y: 148, distance: 6.5
click at [245, 143] on span at bounding box center [246, 143] width 4 height 3
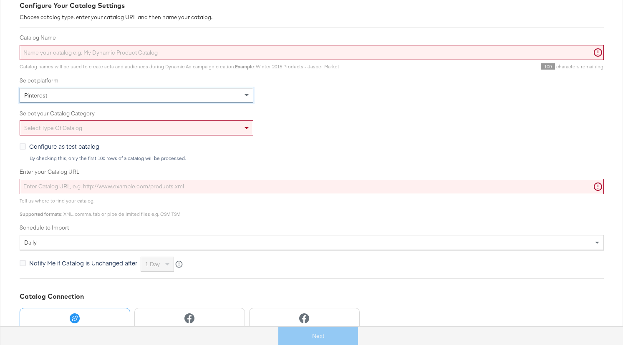
scroll to position [122, 0]
drag, startPoint x: 249, startPoint y: 95, endPoint x: 245, endPoint y: 101, distance: 7.9
click at [249, 95] on span at bounding box center [247, 97] width 10 height 14
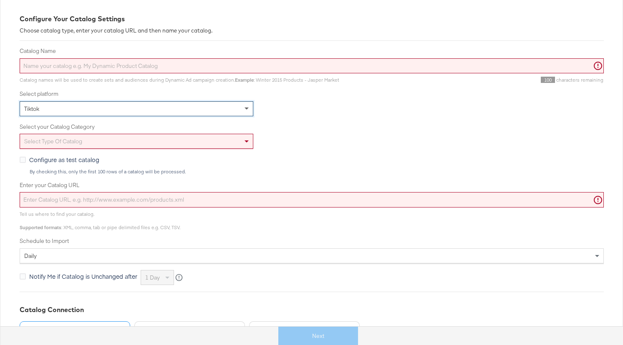
scroll to position [106, 0]
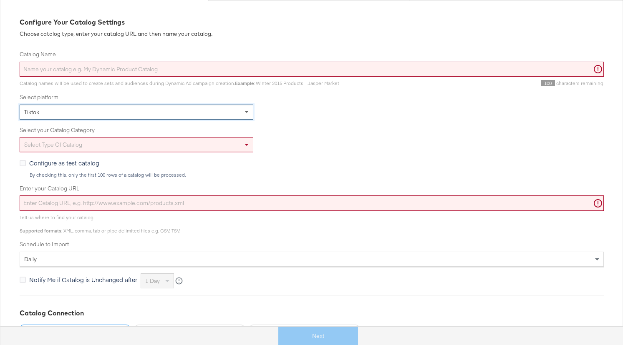
drag, startPoint x: 246, startPoint y: 111, endPoint x: 243, endPoint y: 116, distance: 5.8
click at [246, 111] on span at bounding box center [246, 112] width 4 height 3
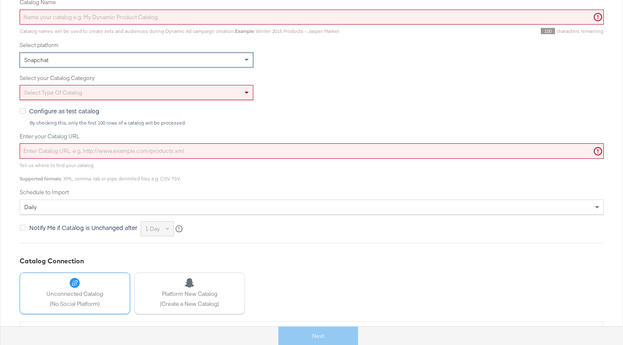
scroll to position [186, 0]
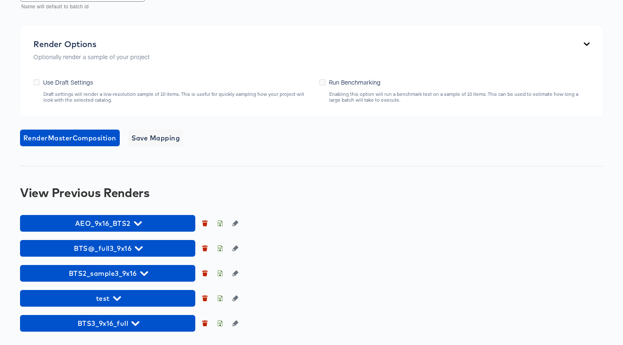
scroll to position [699, 0]
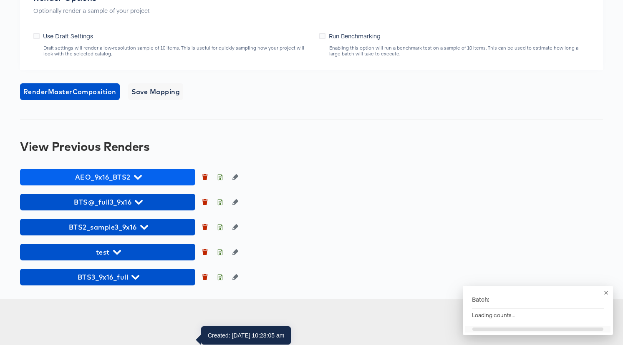
click at [144, 183] on span "AEO_9x16_BTS2" at bounding box center [107, 177] width 167 height 12
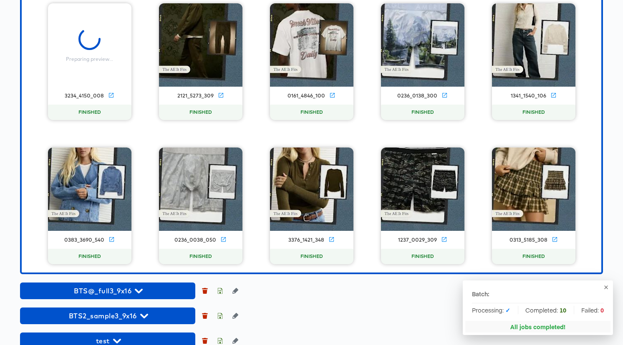
scroll to position [806, 0]
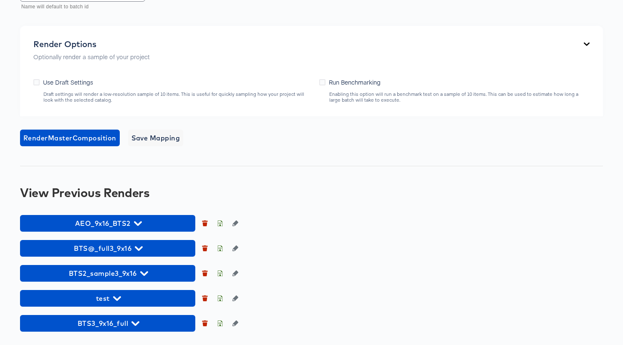
scroll to position [699, 0]
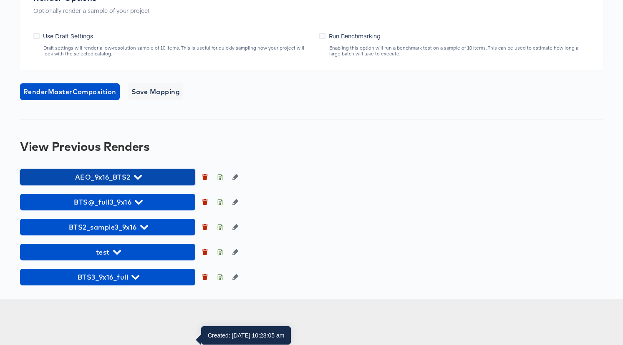
click at [135, 181] on icon "button" at bounding box center [138, 178] width 8 height 8
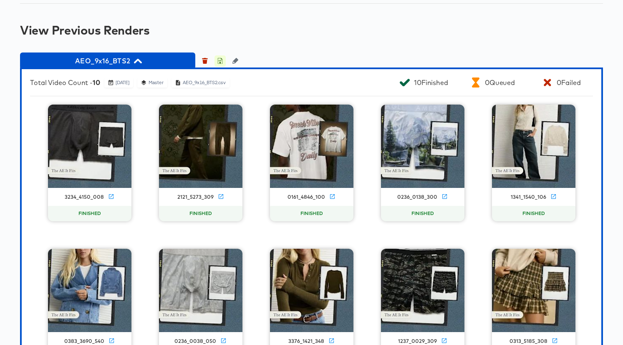
click at [217, 64] on icon "button" at bounding box center [220, 61] width 6 height 6
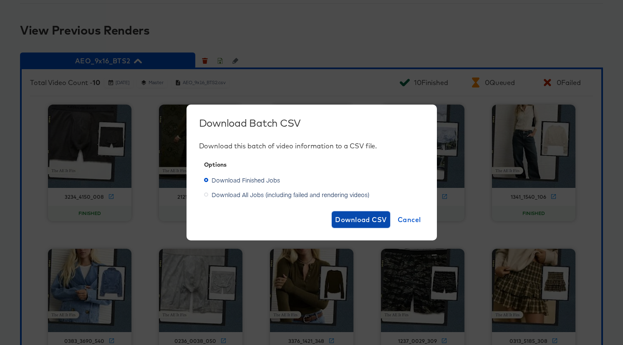
click at [349, 221] on span "Download CSV" at bounding box center [361, 220] width 52 height 12
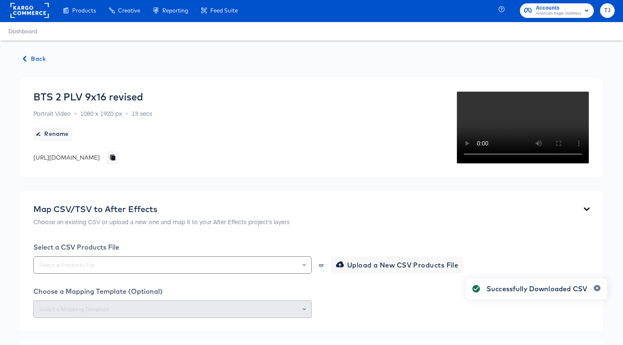
scroll to position [0, 0]
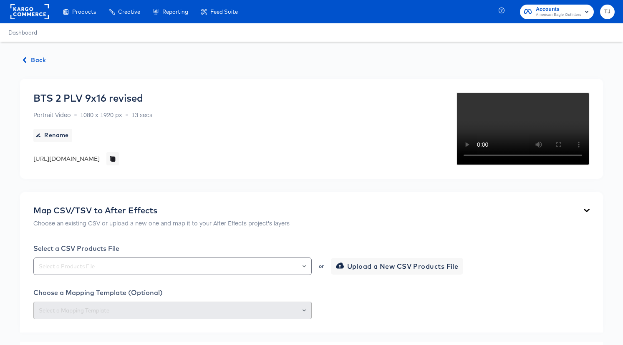
click at [21, 11] on rect at bounding box center [29, 11] width 38 height 15
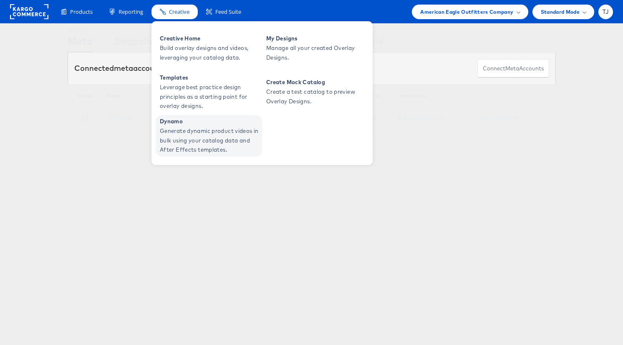
click at [183, 128] on span "Generate dynamic product videos in bulk using your catalog data and After Effec…" at bounding box center [210, 140] width 100 height 28
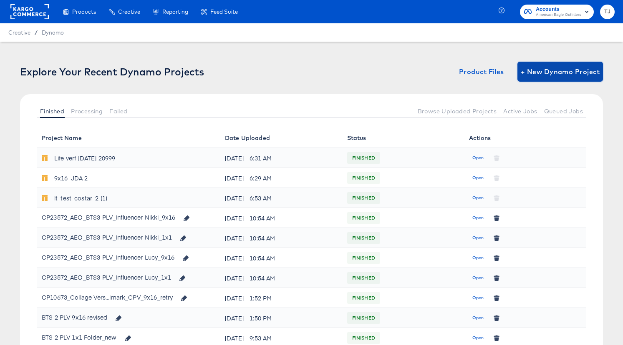
click at [568, 71] on span "+ New Dynamo Project" at bounding box center [560, 72] width 79 height 12
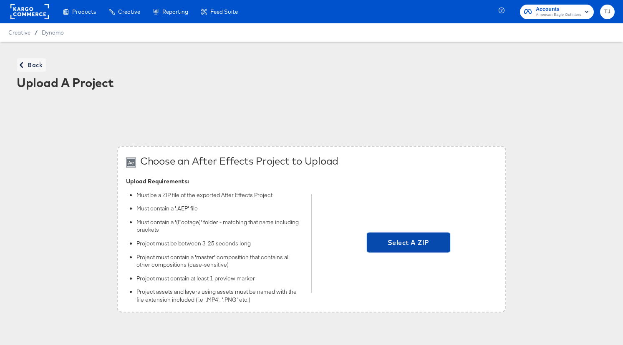
click at [432, 244] on span "Select A ZIP" at bounding box center [408, 243] width 77 height 12
click at [408, 244] on input "Select A ZIP" at bounding box center [408, 244] width 0 height 0
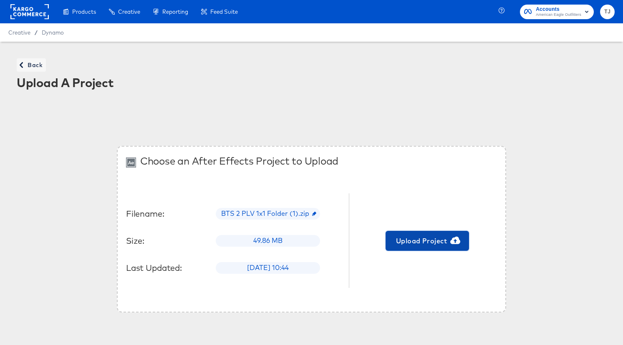
click at [438, 243] on span "Upload Project" at bounding box center [427, 241] width 77 height 12
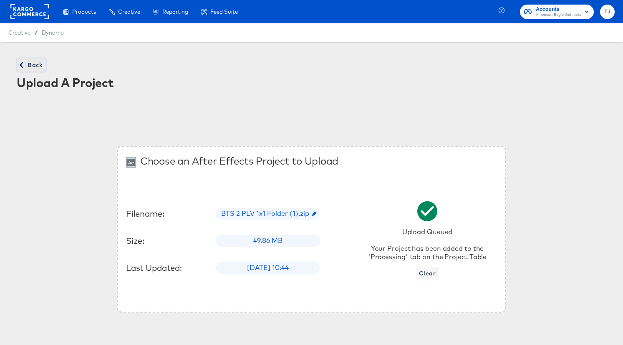
click at [27, 63] on span "Back" at bounding box center [31, 65] width 23 height 10
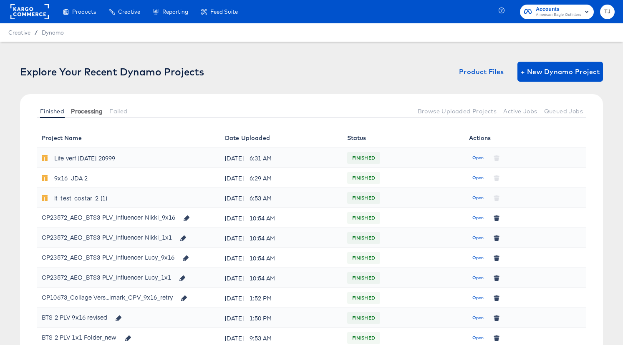
drag, startPoint x: 88, startPoint y: 110, endPoint x: 100, endPoint y: 109, distance: 11.7
click at [88, 110] on span "Processing" at bounding box center [87, 111] width 32 height 7
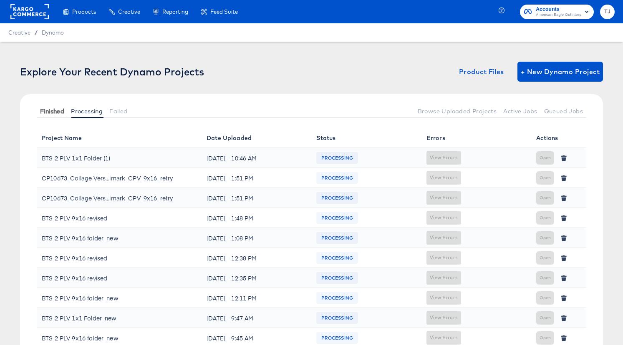
click at [54, 108] on span "Finished" at bounding box center [52, 111] width 24 height 7
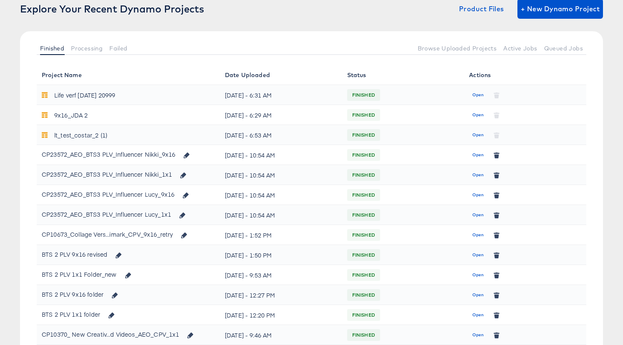
scroll to position [66, 0]
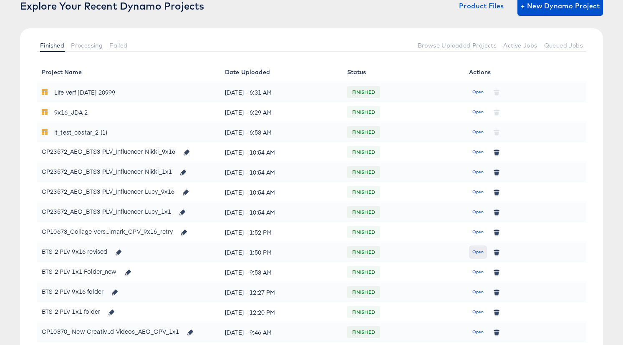
click at [473, 251] on span "Open" at bounding box center [477, 253] width 11 height 8
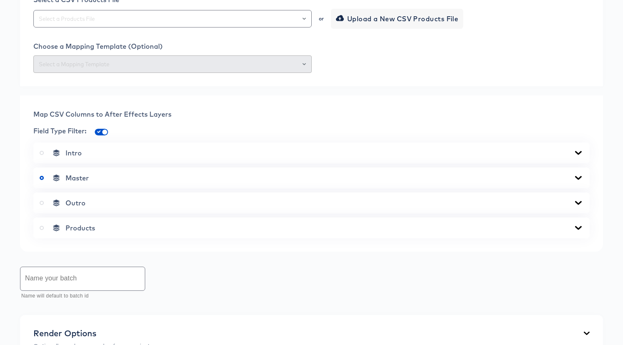
scroll to position [172, 0]
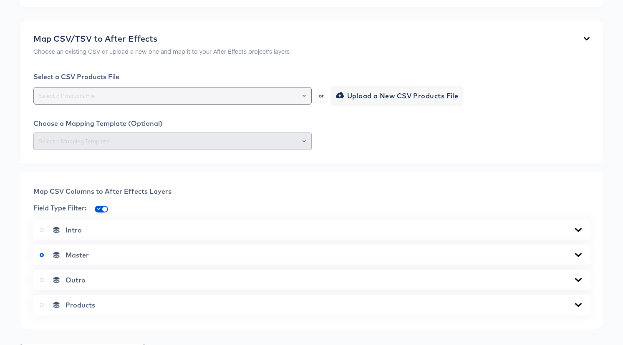
click at [304, 98] on icon "Open" at bounding box center [303, 95] width 3 height 3
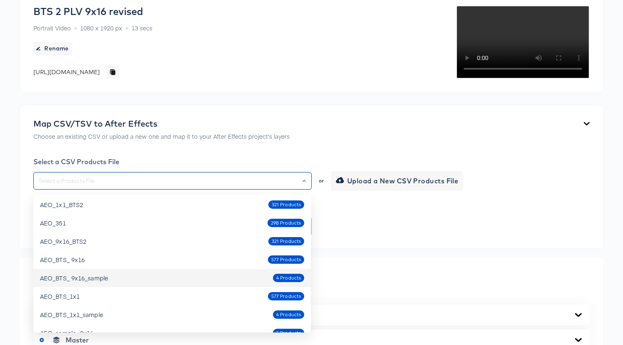
scroll to position [77, 0]
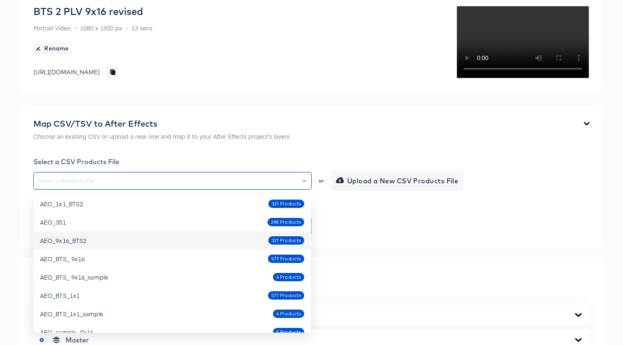
click at [82, 239] on div "AEO_9x16_BTS2" at bounding box center [63, 240] width 46 height 8
type input "AEO_9x16_BTS2"
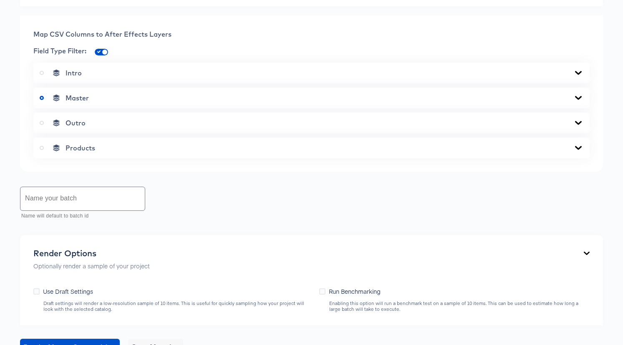
scroll to position [320, 0]
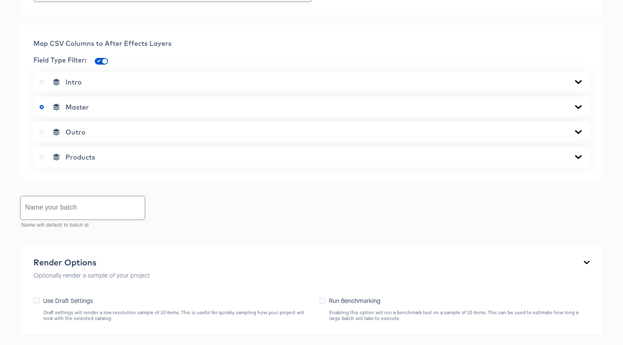
click at [248, 187] on li "498-AEO_9x16_BTS2" at bounding box center [171, 189] width 277 height 13
type input "498-AEO_9x16_BTS2"
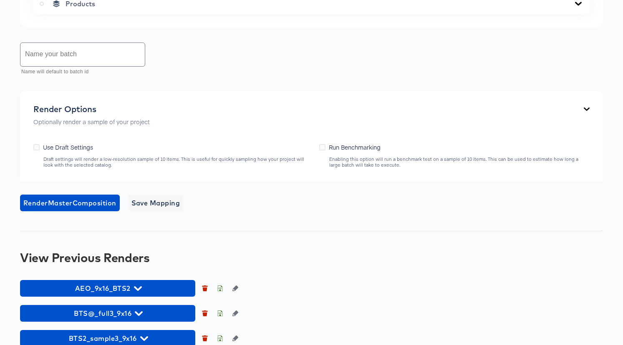
scroll to position [477, 0]
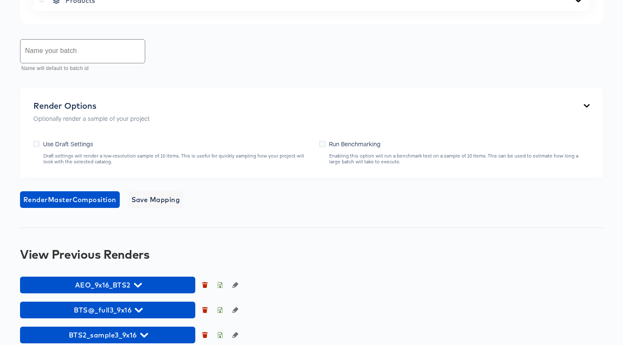
click at [66, 63] on input "text" at bounding box center [82, 51] width 124 height 23
paste input "AEO_1x1_BTS2"
click at [48, 63] on input "AEO_1x1_BTS2" at bounding box center [82, 51] width 124 height 23
click at [55, 63] on input "AEO_9x1_BTS2" at bounding box center [82, 51] width 124 height 23
click at [85, 63] on input "AEO_9x16_BTS2" at bounding box center [82, 51] width 124 height 23
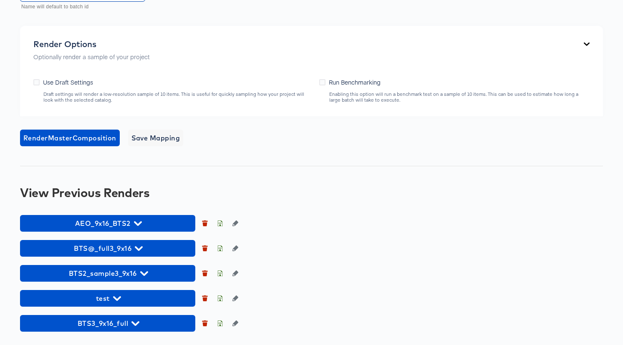
scroll to position [701, 0]
type input "AEO_9x16_BTS2_full"
click at [90, 140] on span "Render Master Composition" at bounding box center [69, 138] width 93 height 12
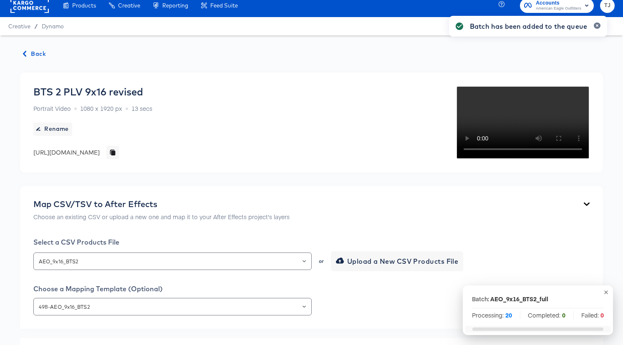
scroll to position [0, 0]
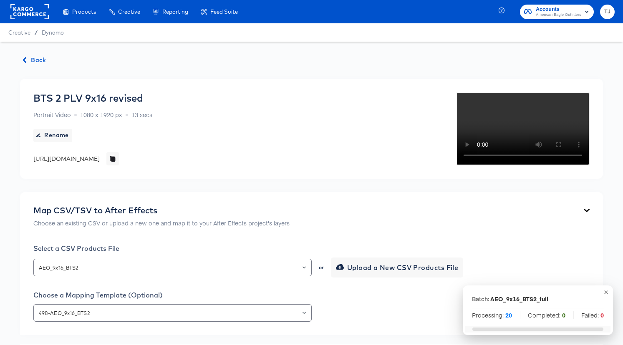
click at [35, 61] on span "Back" at bounding box center [34, 60] width 23 height 10
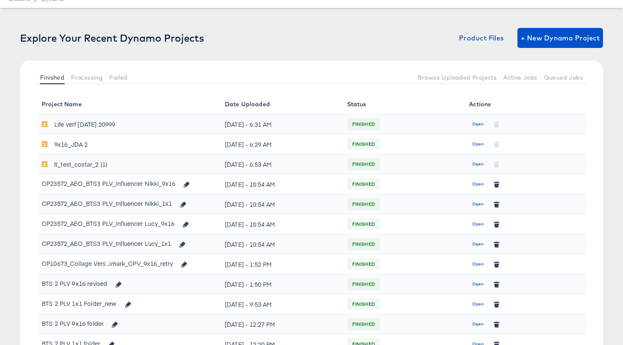
scroll to position [34, 0]
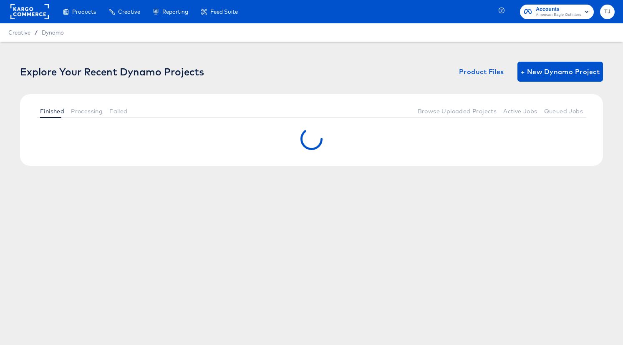
click at [96, 78] on div "Explore Your Recent Dynamo Projects Product Files + New Dynamo Project" at bounding box center [311, 72] width 583 height 20
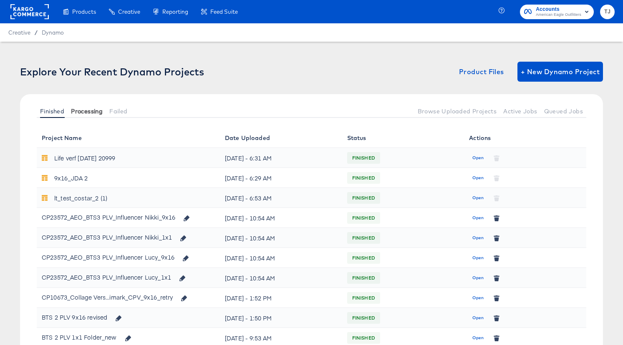
click at [91, 110] on span "Processing" at bounding box center [87, 111] width 32 height 7
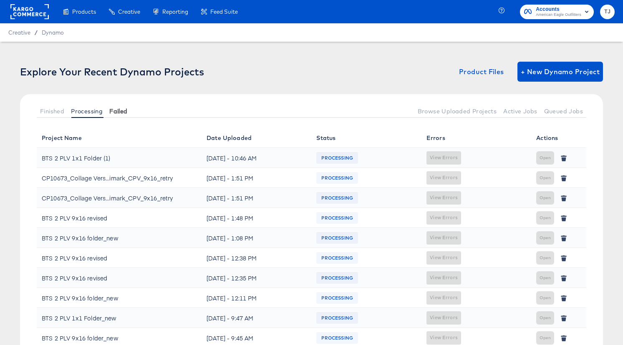
click at [116, 108] on span "Failed" at bounding box center [118, 111] width 18 height 7
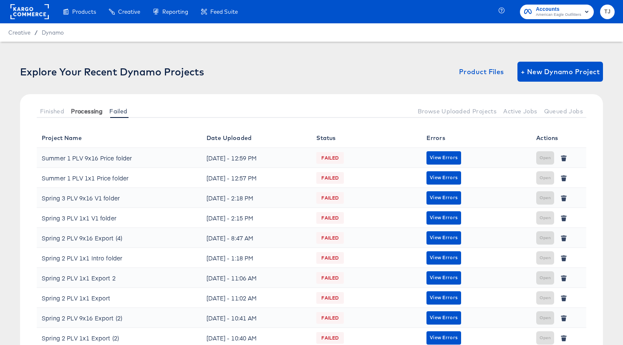
click at [89, 112] on span "Processing" at bounding box center [87, 111] width 32 height 7
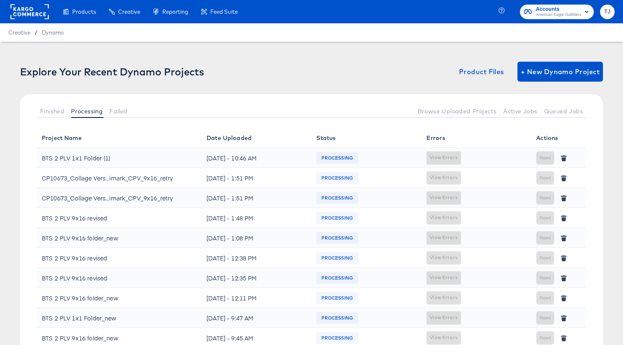
drag, startPoint x: 53, startPoint y: 111, endPoint x: 427, endPoint y: 8, distance: 388.6
click at [53, 111] on span "Finished" at bounding box center [52, 111] width 24 height 7
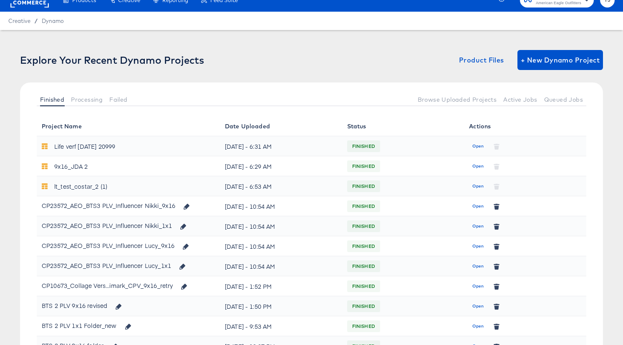
scroll to position [30, 0]
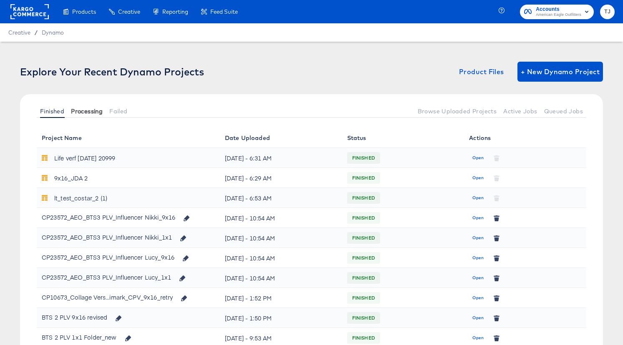
click at [90, 109] on span "Processing" at bounding box center [87, 111] width 32 height 7
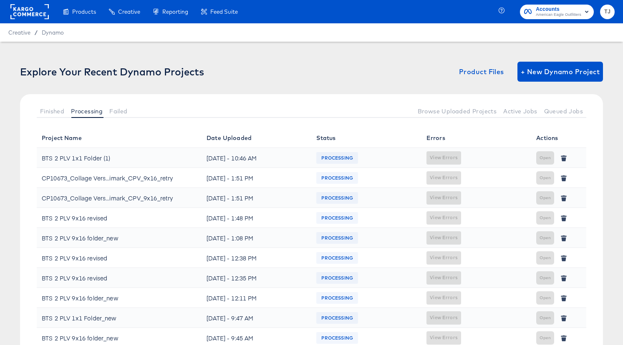
drag, startPoint x: 55, startPoint y: 111, endPoint x: 181, endPoint y: 66, distance: 134.2
click at [55, 111] on span "Finished" at bounding box center [52, 111] width 24 height 7
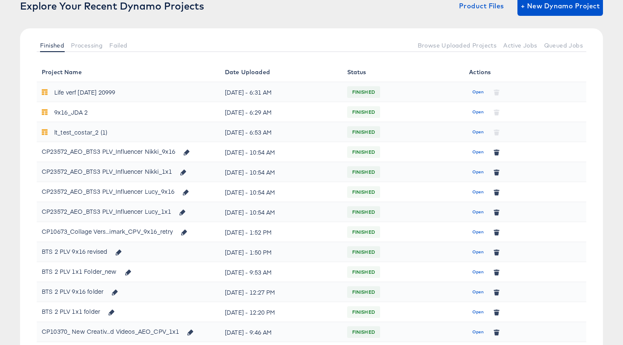
scroll to position [67, 0]
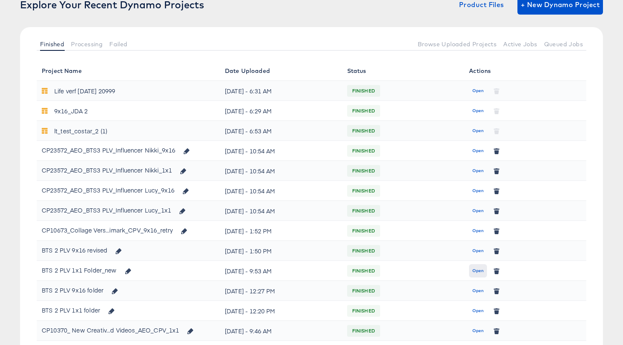
click at [475, 270] on span "Open" at bounding box center [477, 271] width 11 height 8
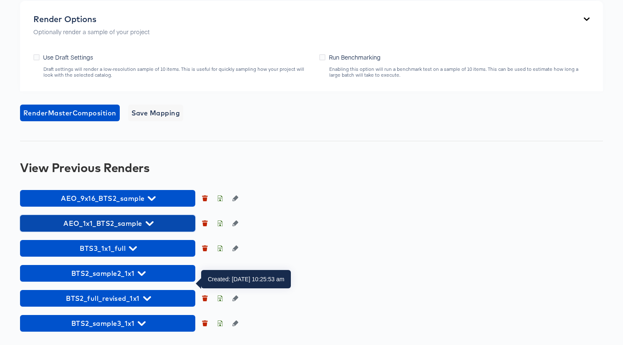
click at [159, 229] on span "AEO_1x1_BTS2_sample" at bounding box center [107, 224] width 167 height 12
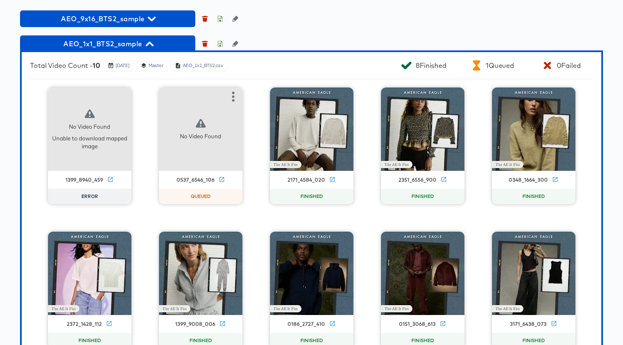
scroll to position [747, 0]
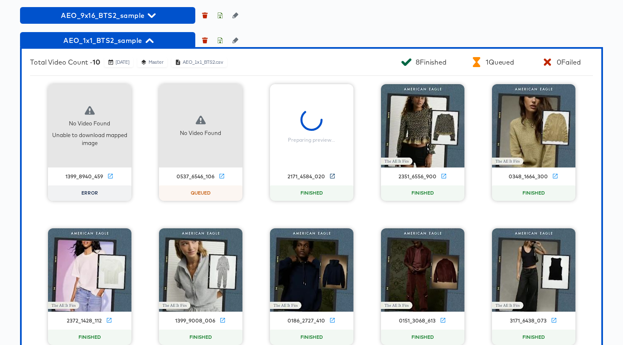
click at [330, 179] on icon at bounding box center [332, 176] width 6 height 6
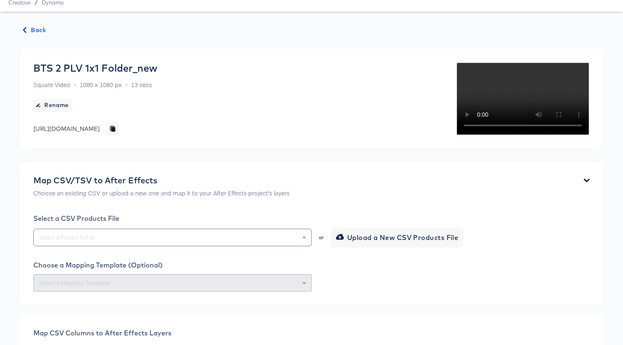
scroll to position [0, 0]
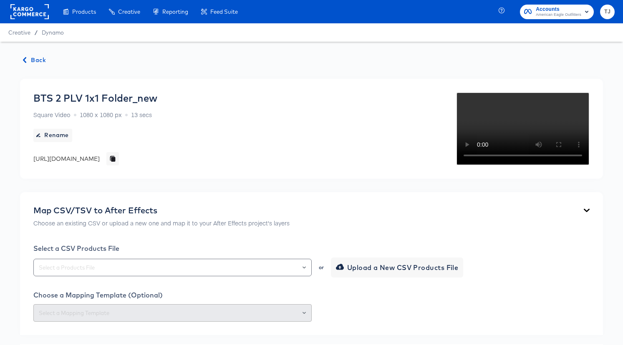
click at [34, 58] on span "Back" at bounding box center [34, 60] width 23 height 10
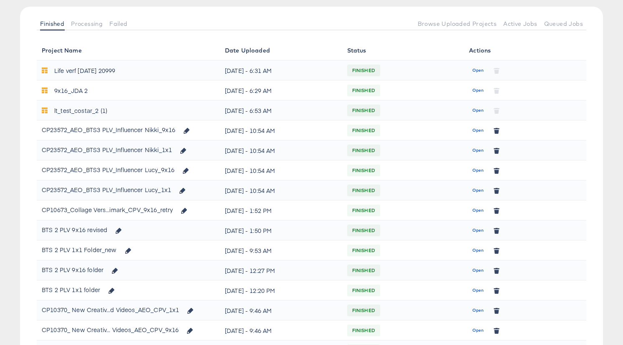
scroll to position [107, 0]
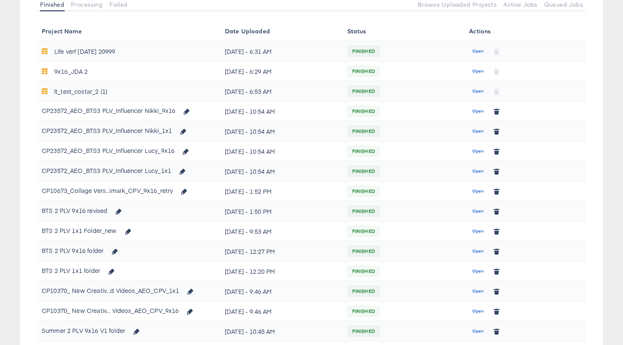
click at [478, 211] on span "Open" at bounding box center [477, 212] width 11 height 8
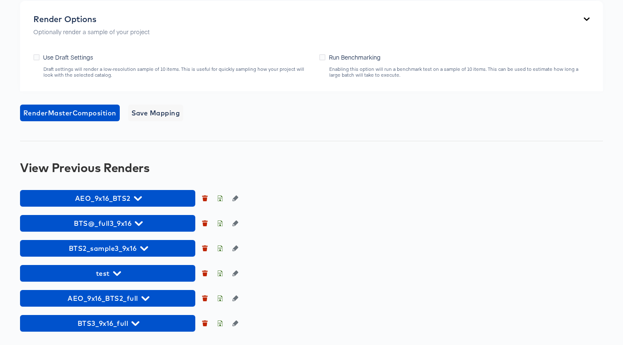
scroll to position [726, 0]
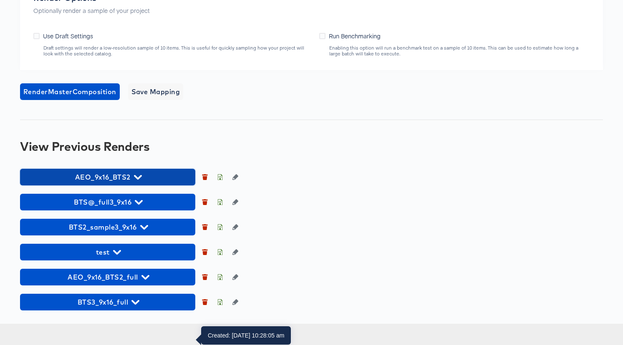
click at [143, 183] on span "AEO_9x16_BTS2" at bounding box center [107, 177] width 167 height 12
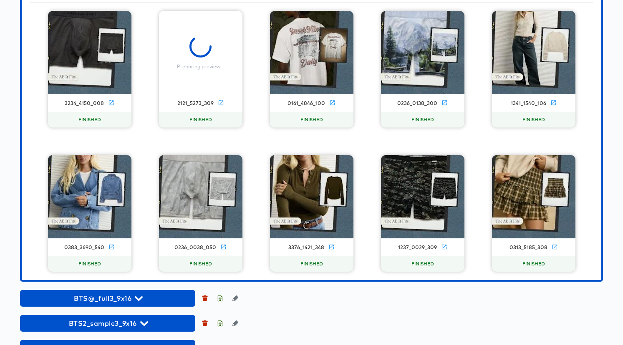
scroll to position [796, 0]
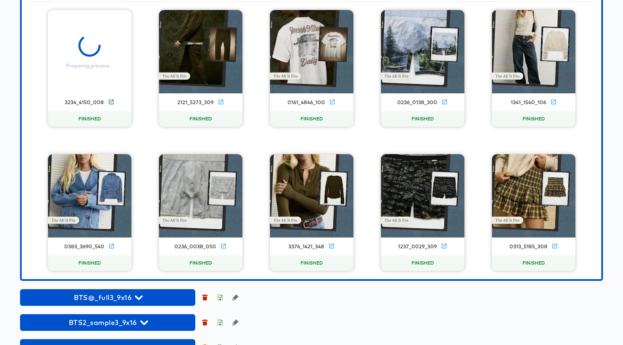
click at [110, 104] on icon at bounding box center [111, 102] width 5 height 5
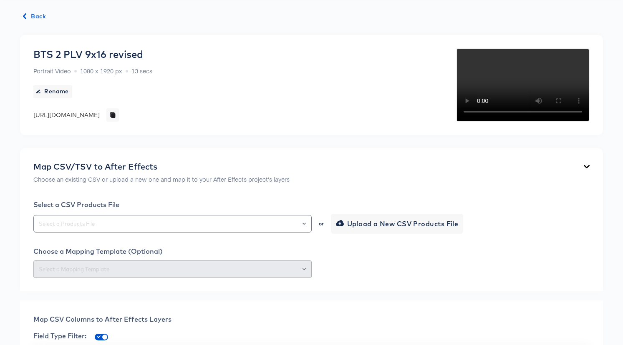
scroll to position [0, 0]
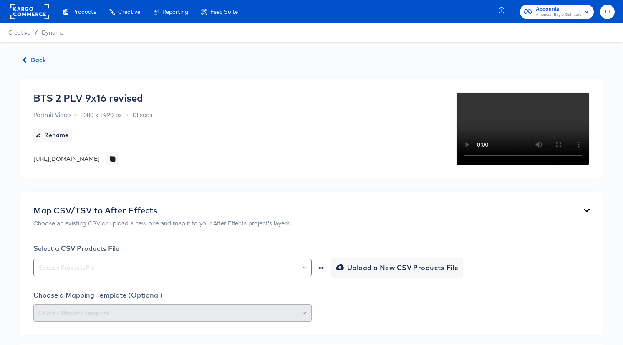
click at [35, 62] on span "Back" at bounding box center [34, 60] width 23 height 10
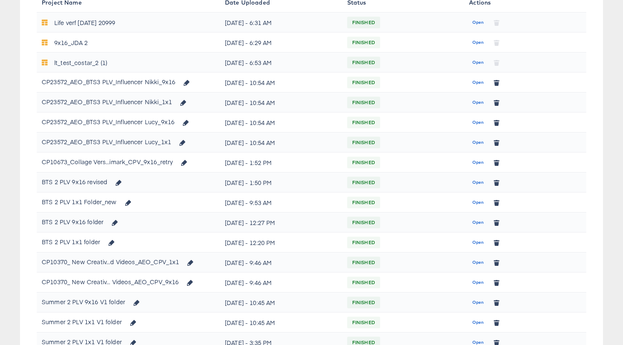
scroll to position [141, 0]
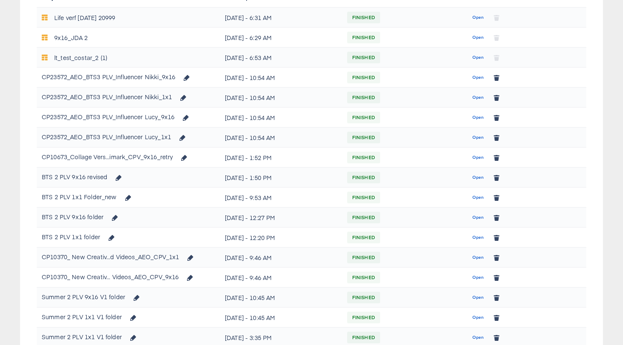
click at [478, 238] on span "Open" at bounding box center [477, 238] width 11 height 8
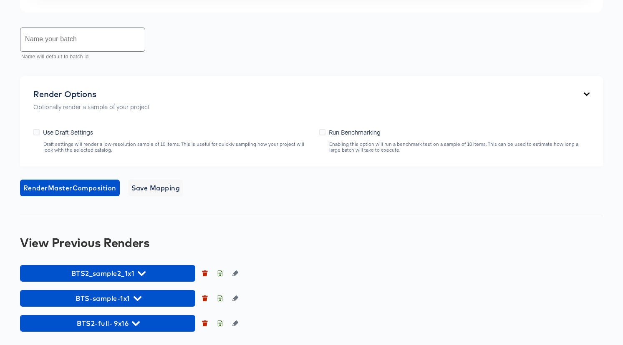
scroll to position [548, 0]
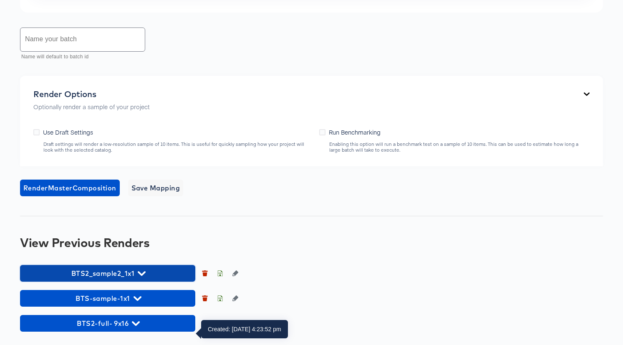
click at [148, 275] on span "BTS2_sample2_1x1" at bounding box center [107, 274] width 167 height 12
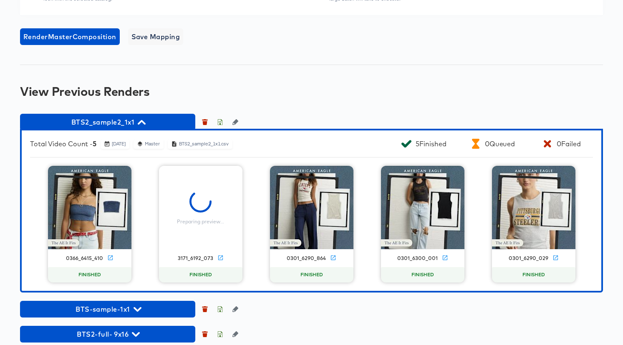
scroll to position [711, 0]
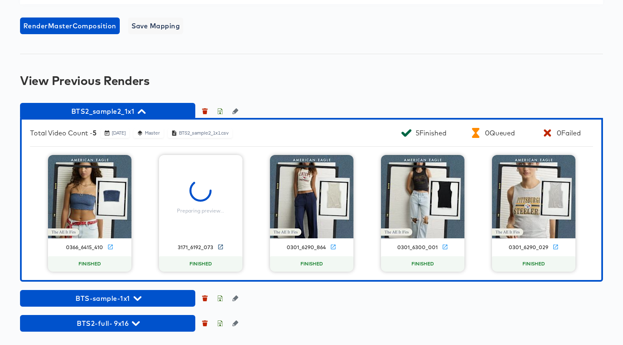
click at [218, 245] on icon at bounding box center [220, 247] width 5 height 5
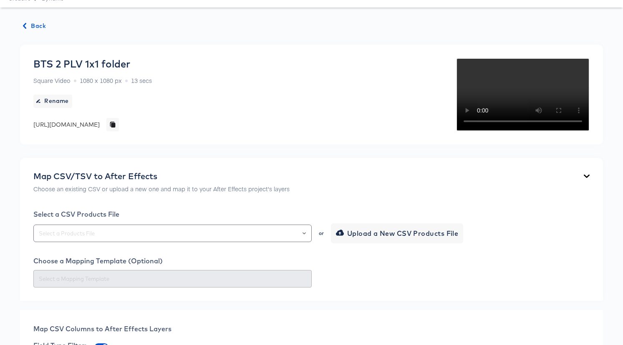
scroll to position [0, 0]
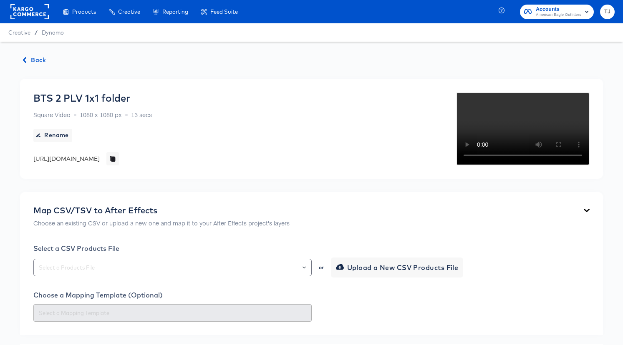
click at [40, 59] on span "Back" at bounding box center [34, 60] width 23 height 10
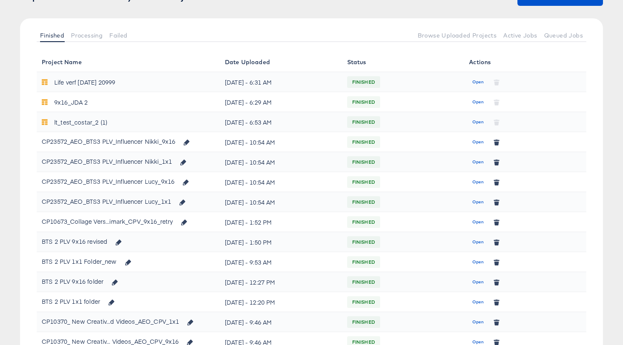
scroll to position [78, 0]
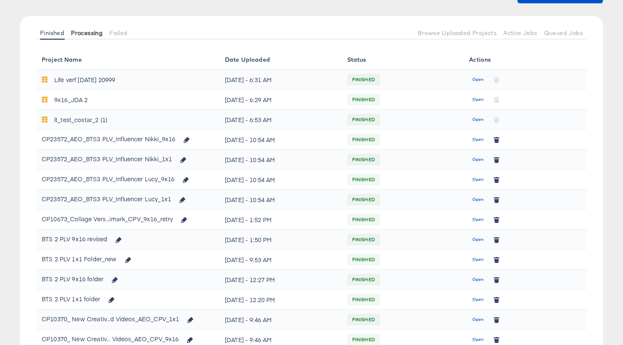
click at [86, 33] on span "Processing" at bounding box center [87, 33] width 32 height 7
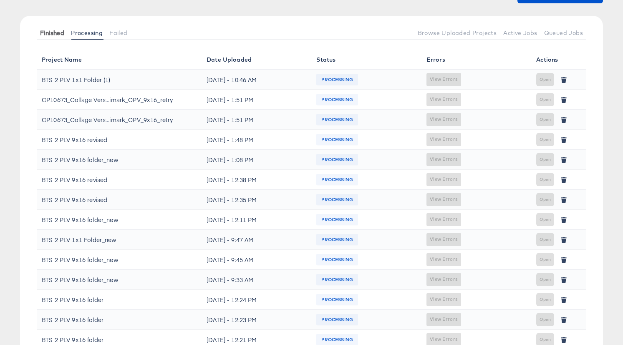
click at [55, 32] on span "Finished" at bounding box center [52, 33] width 24 height 7
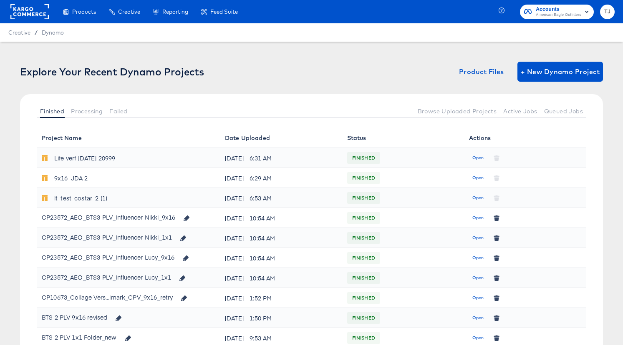
click at [93, 110] on span "Processing" at bounding box center [87, 111] width 32 height 7
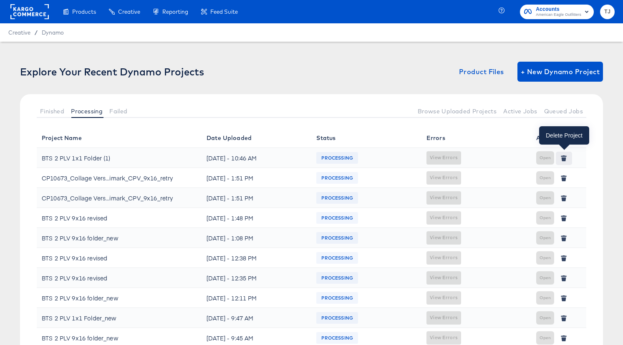
click at [565, 158] on icon "button" at bounding box center [563, 159] width 5 height 4
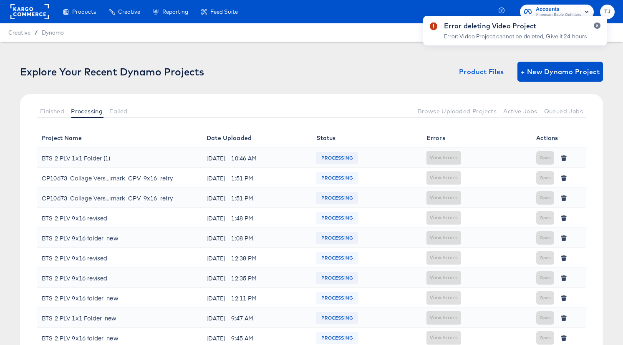
drag, startPoint x: 593, startPoint y: 24, endPoint x: 588, endPoint y: 30, distance: 6.8
click at [593, 24] on div at bounding box center [593, 34] width 13 height 23
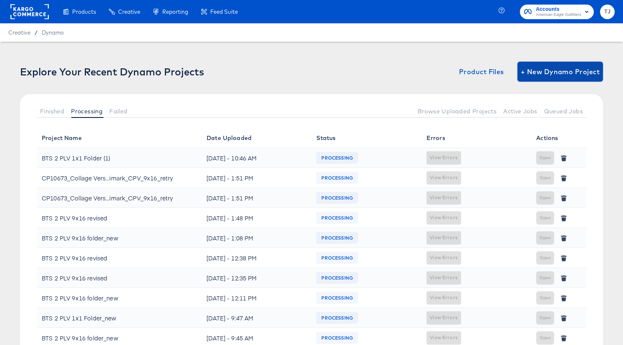
click at [544, 70] on span "+ New Dynamo Project" at bounding box center [560, 72] width 79 height 12
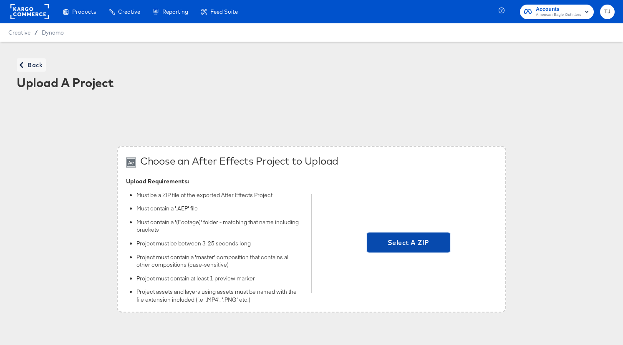
click at [427, 244] on span "Select A ZIP" at bounding box center [408, 243] width 77 height 12
click at [408, 244] on input "Select A ZIP" at bounding box center [408, 244] width 0 height 0
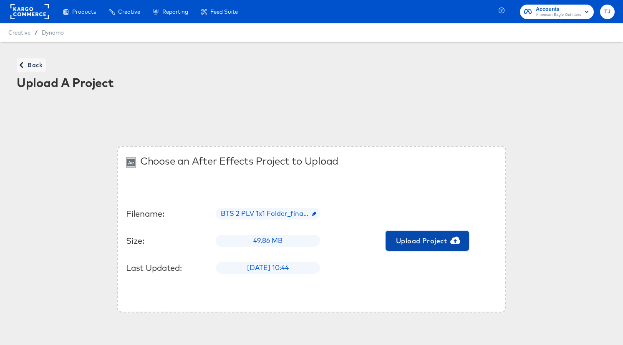
click at [433, 243] on span "Upload Project" at bounding box center [427, 241] width 77 height 12
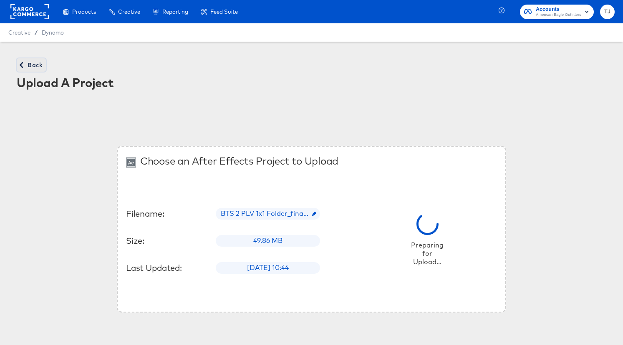
click at [27, 66] on span "Back" at bounding box center [31, 65] width 23 height 10
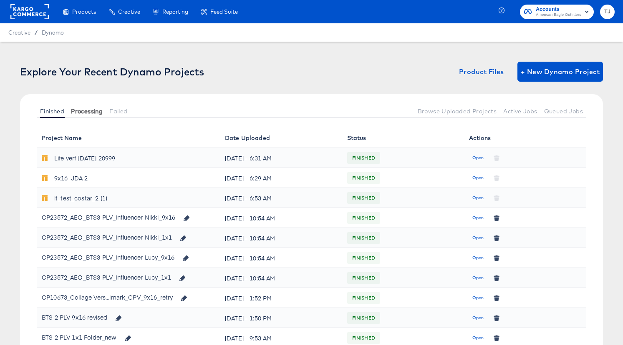
click at [91, 110] on span "Processing" at bounding box center [87, 111] width 32 height 7
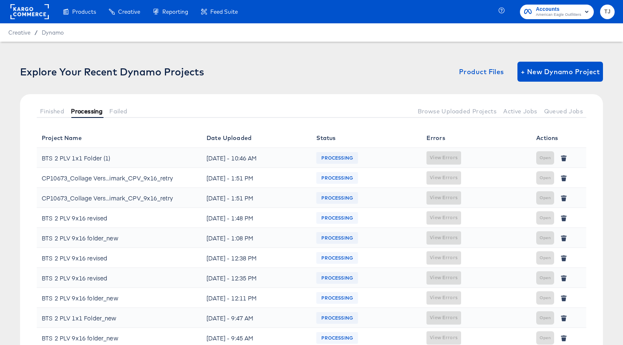
drag, startPoint x: 51, startPoint y: 109, endPoint x: 73, endPoint y: 110, distance: 22.5
click at [51, 109] on span "Finished" at bounding box center [52, 111] width 24 height 7
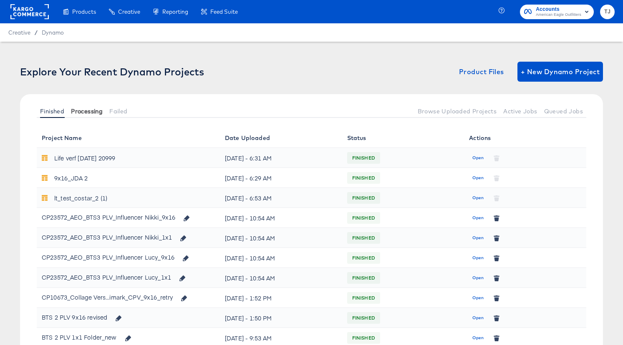
click at [84, 111] on span "Processing" at bounding box center [87, 111] width 32 height 7
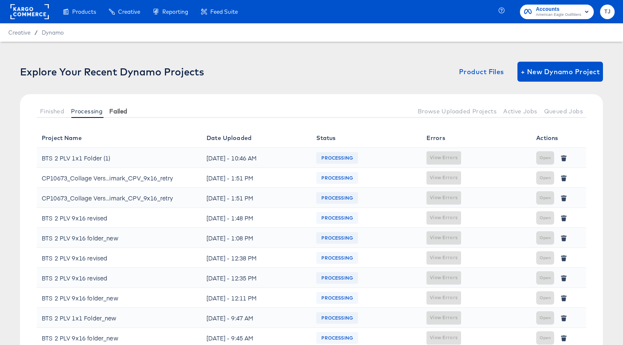
click at [124, 110] on span "Failed" at bounding box center [118, 111] width 18 height 7
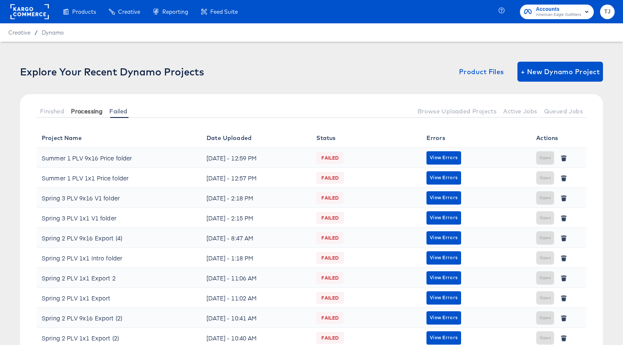
click at [91, 111] on span "Processing" at bounding box center [87, 111] width 32 height 7
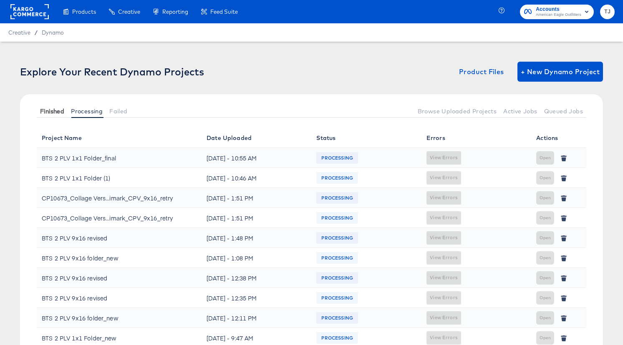
click at [53, 112] on span "Finished" at bounding box center [52, 111] width 24 height 7
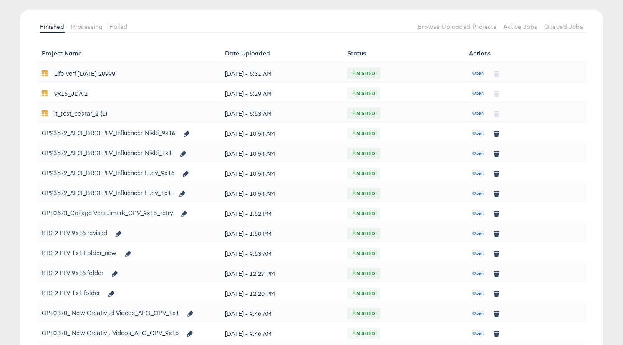
scroll to position [91, 0]
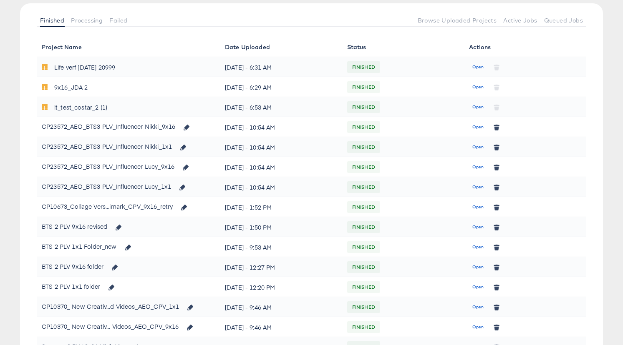
click at [478, 289] on span "Open" at bounding box center [477, 288] width 11 height 8
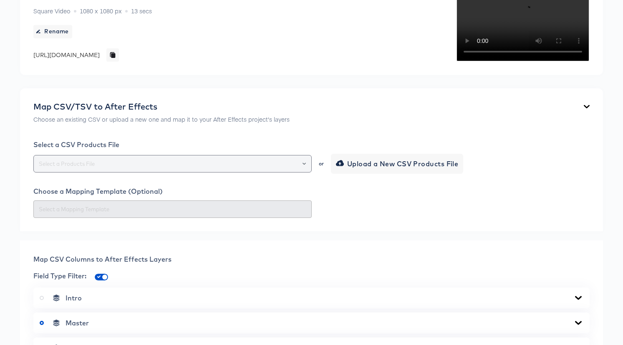
scroll to position [112, 0]
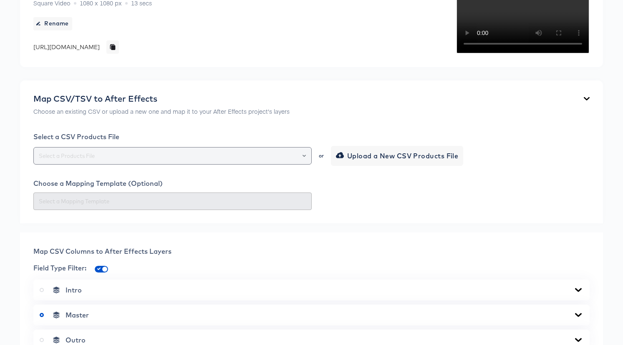
click at [304, 158] on icon "Open" at bounding box center [303, 155] width 3 height 3
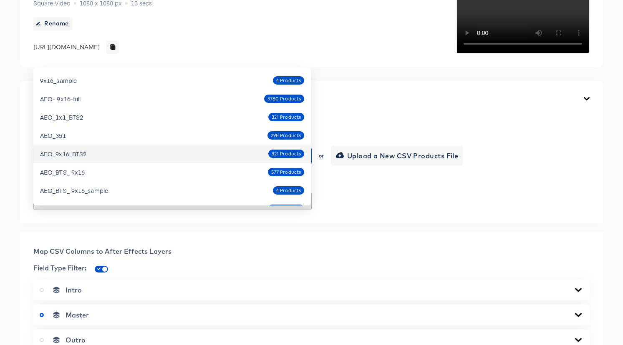
scroll to position [46, 0]
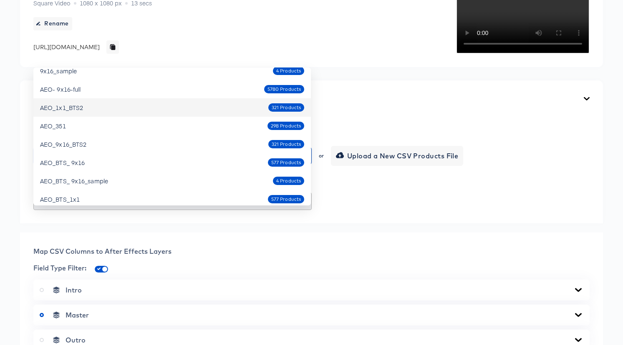
click at [111, 107] on div "AEO_1x1_BTS2 321 Products" at bounding box center [172, 107] width 264 height 13
type input "AEO_1x1_BTS2"
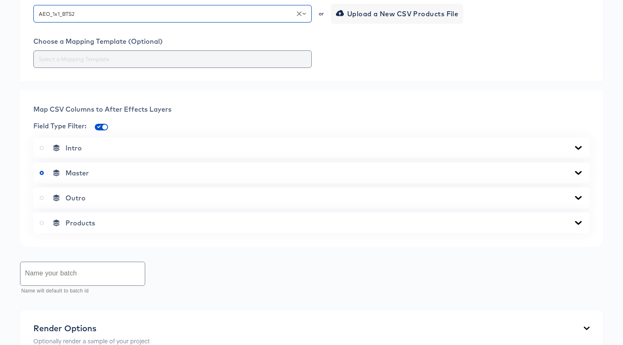
scroll to position [261, 0]
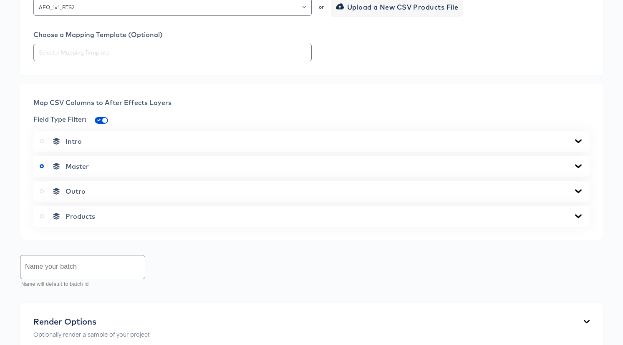
drag, startPoint x: 41, startPoint y: 279, endPoint x: 48, endPoint y: 278, distance: 7.1
click at [41, 221] on label at bounding box center [44, 216] width 8 height 8
click at [0, 0] on input "radio" at bounding box center [0, 0] width 0 height 0
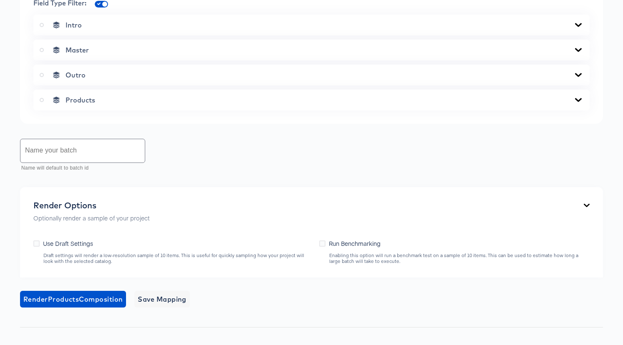
scroll to position [370, 0]
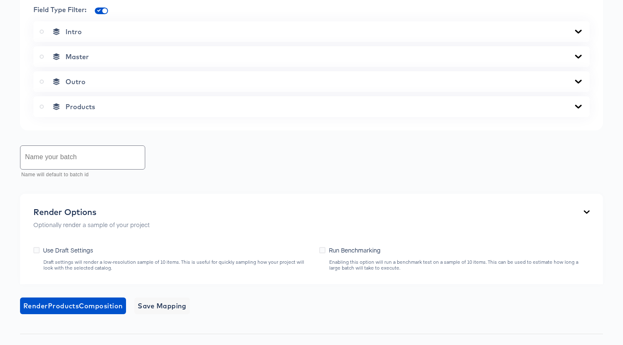
click at [43, 61] on label at bounding box center [44, 57] width 8 height 8
click at [0, 0] on input "radio" at bounding box center [0, 0] width 0 height 0
click at [574, 110] on icon at bounding box center [578, 106] width 10 height 7
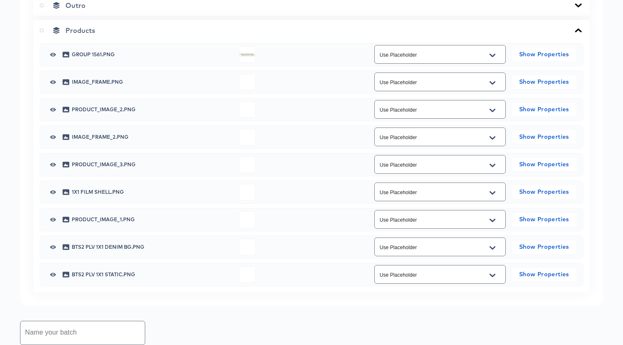
scroll to position [453, 0]
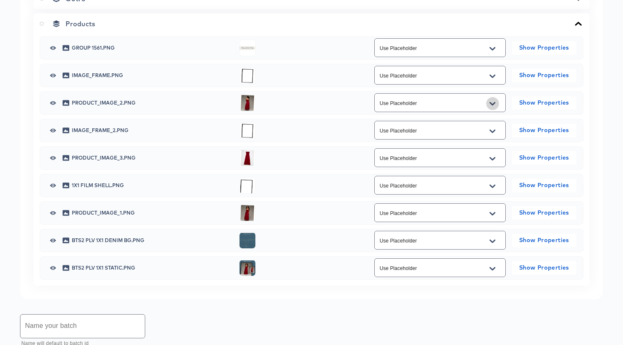
drag, startPoint x: 495, startPoint y: 165, endPoint x: 491, endPoint y: 168, distance: 4.4
click at [495, 107] on icon "Open" at bounding box center [492, 104] width 6 height 7
click at [474, 208] on li "additional_image_12" at bounding box center [439, 210] width 131 height 13
type input "additional_image_12"
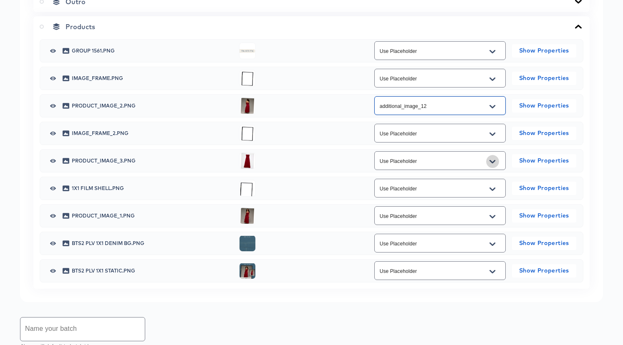
click at [496, 168] on button "Open" at bounding box center [492, 161] width 13 height 13
click at [462, 284] on li "additional_image_13" at bounding box center [439, 281] width 131 height 13
type input "additional_image_13"
click at [494, 220] on icon "Open" at bounding box center [492, 217] width 6 height 7
click at [451, 227] on li "additional_image_11" at bounding box center [439, 228] width 131 height 13
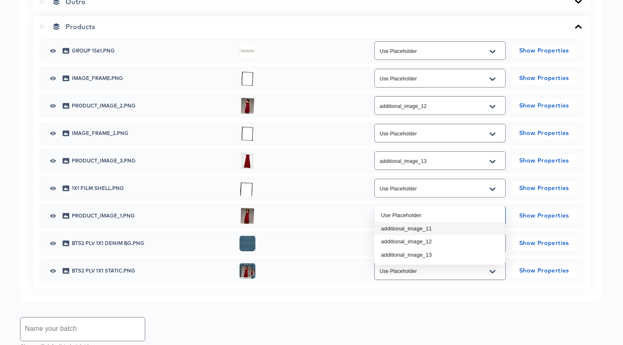
type input "additional_image_11"
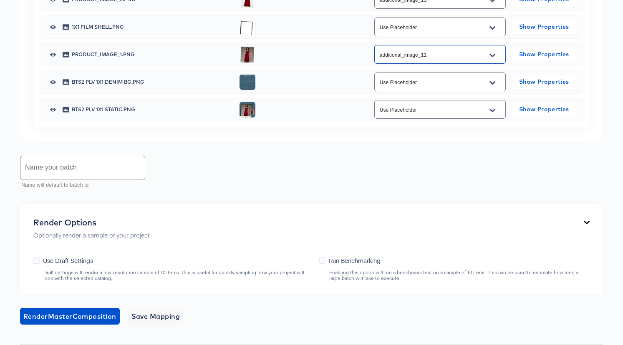
scroll to position [612, 0]
click at [121, 179] on input "text" at bounding box center [82, 167] width 124 height 23
paste input "AEO_1x1_BTS2"
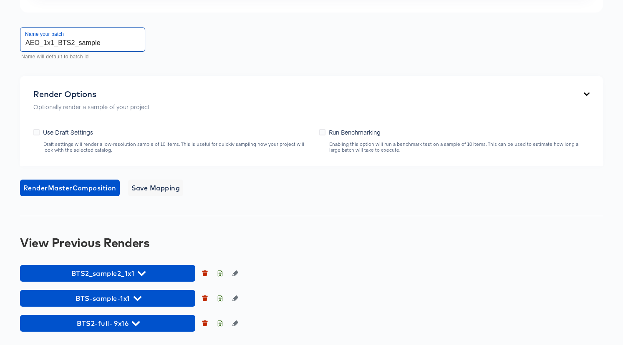
scroll to position [800, 0]
type input "AEO_1x1_BTS2_sample"
click at [36, 129] on icon at bounding box center [36, 132] width 6 height 6
click at [0, 0] on input "Use Draft Settings" at bounding box center [0, 0] width 0 height 0
click at [73, 187] on span "Render Master Composition" at bounding box center [69, 188] width 93 height 12
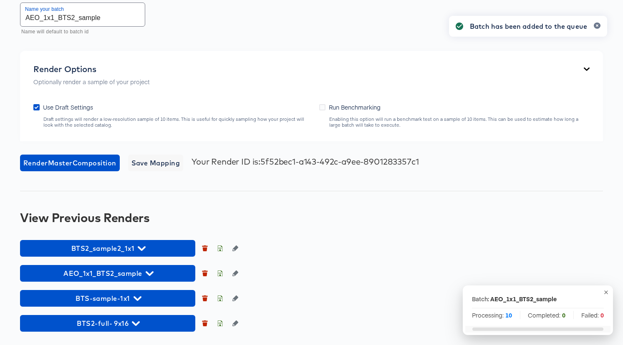
scroll to position [825, 0]
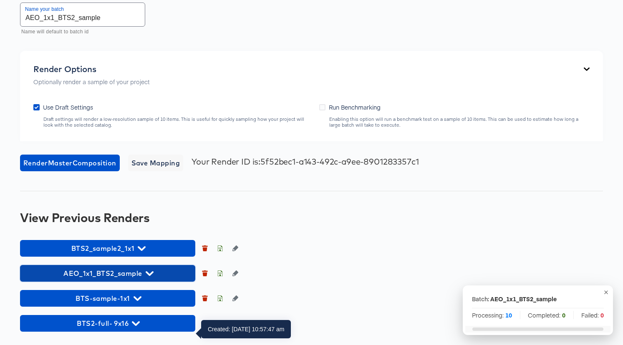
click at [157, 271] on span "AEO_1x1_BTS2_sample" at bounding box center [107, 274] width 167 height 12
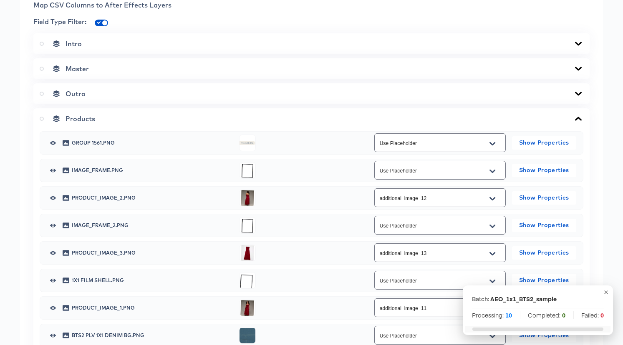
scroll to position [0, 0]
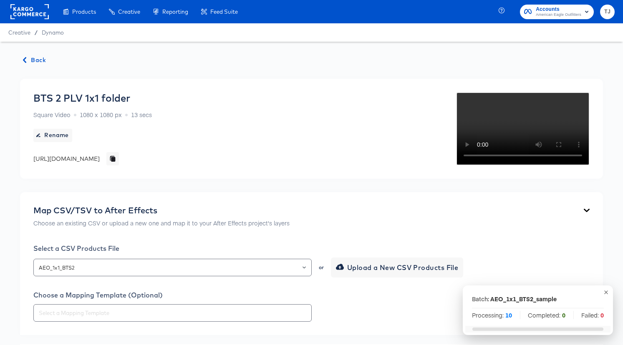
click at [38, 58] on span "Back" at bounding box center [34, 60] width 23 height 10
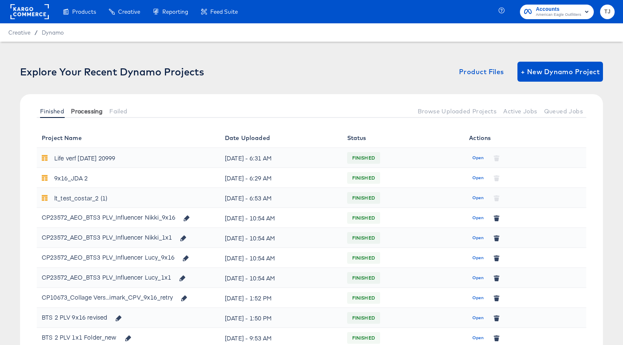
click at [88, 112] on span "Processing" at bounding box center [87, 111] width 32 height 7
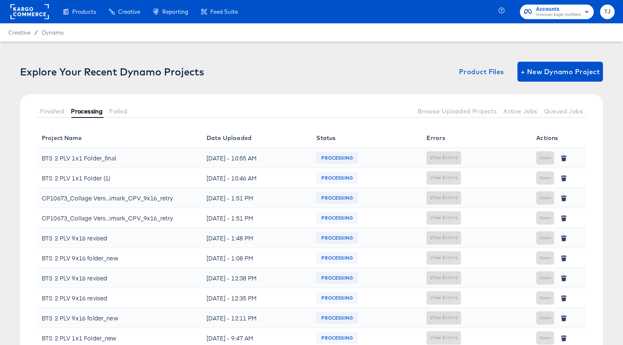
click at [82, 114] on span "Processing" at bounding box center [87, 111] width 32 height 7
click at [53, 109] on span "Finished" at bounding box center [52, 111] width 24 height 7
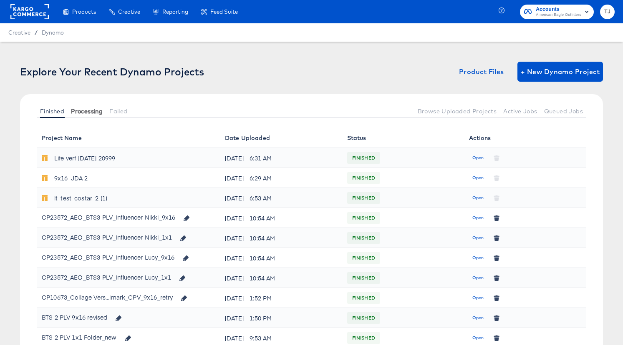
click at [86, 114] on span "Processing" at bounding box center [87, 111] width 32 height 7
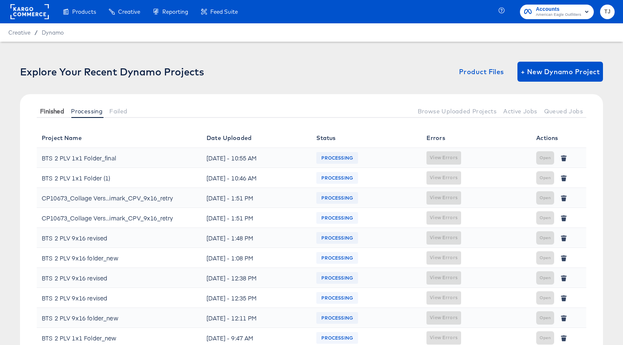
click at [49, 110] on span "Finished" at bounding box center [52, 111] width 24 height 7
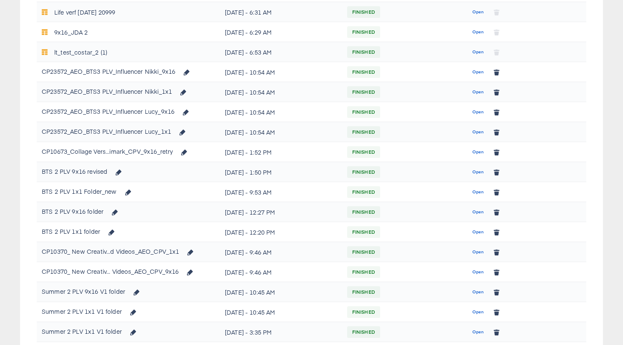
scroll to position [146, 0]
click at [479, 229] on span "Open" at bounding box center [477, 232] width 11 height 8
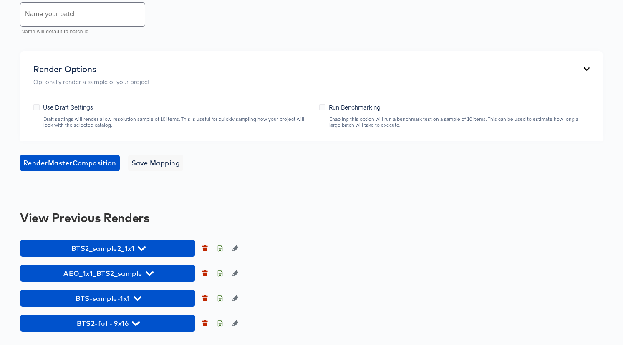
scroll to position [573, 0]
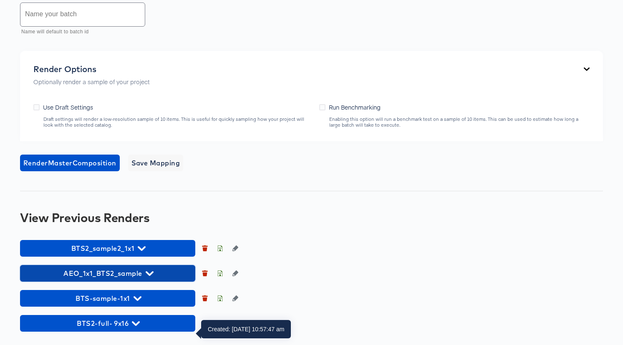
click at [148, 270] on icon "button" at bounding box center [150, 274] width 8 height 8
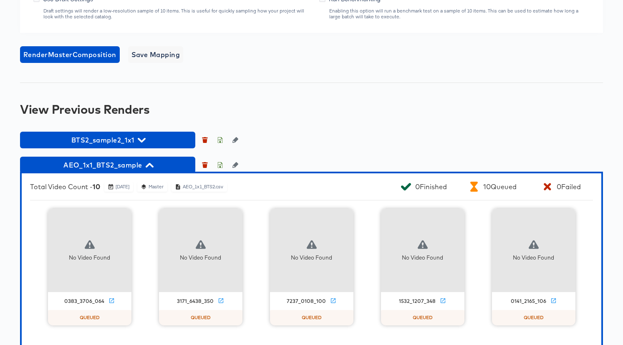
scroll to position [622, 0]
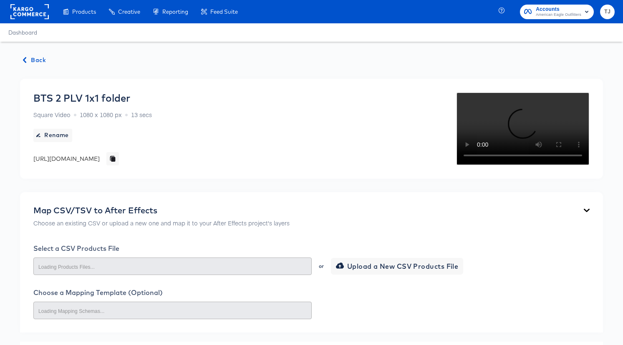
scroll to position [1, 0]
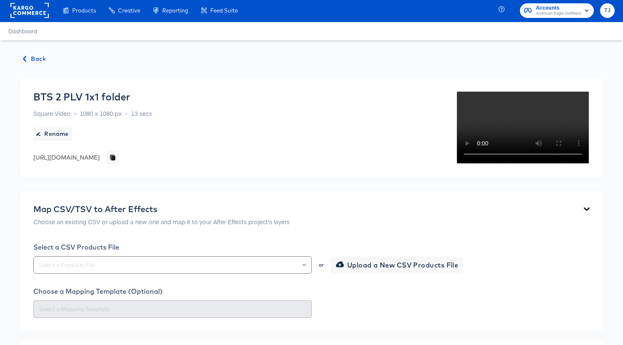
click at [33, 60] on span "Back" at bounding box center [34, 59] width 23 height 10
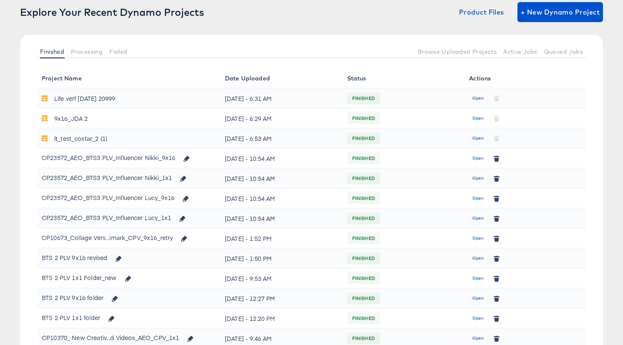
scroll to position [68, 0]
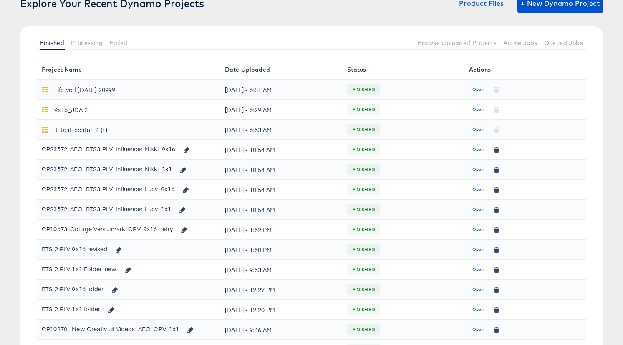
click at [475, 250] on span "Open" at bounding box center [477, 250] width 11 height 8
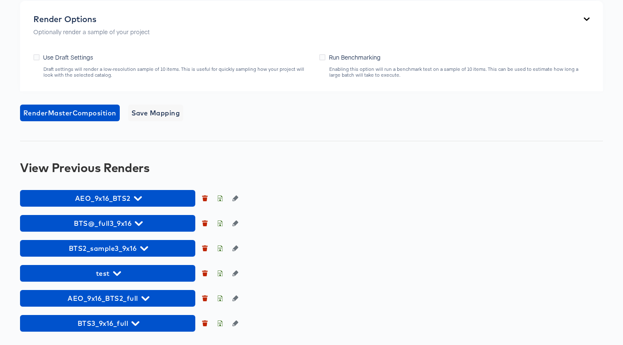
scroll to position [724, 0]
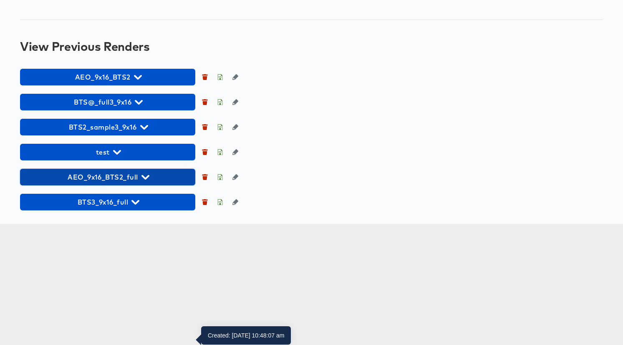
click at [148, 181] on icon "button" at bounding box center [145, 178] width 8 height 8
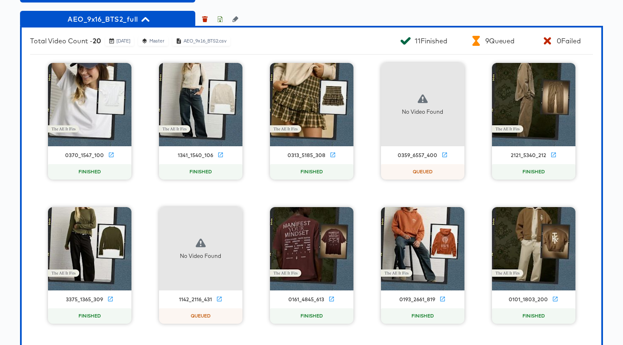
scroll to position [846, 0]
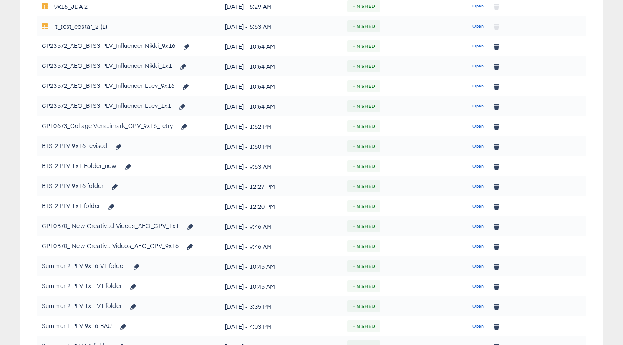
scroll to position [172, 0]
click at [479, 166] on span "Open" at bounding box center [477, 166] width 11 height 8
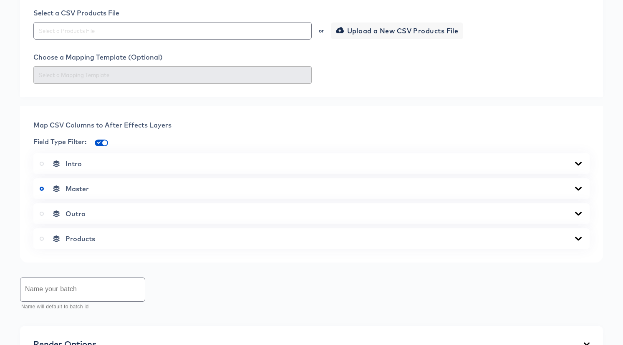
scroll to position [621, 0]
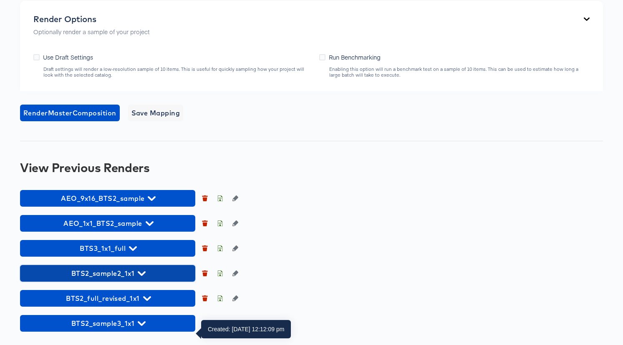
click at [149, 272] on span "BTS2_sample2_1x1" at bounding box center [107, 274] width 167 height 12
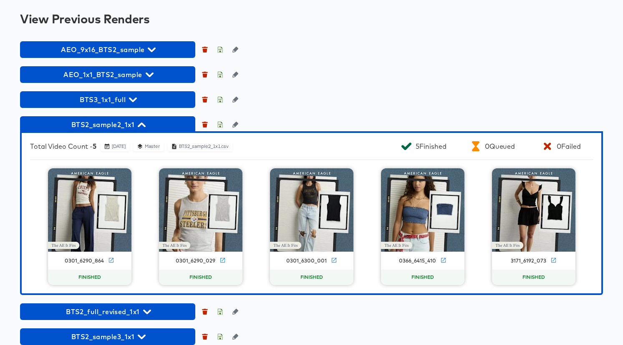
scroll to position [783, 0]
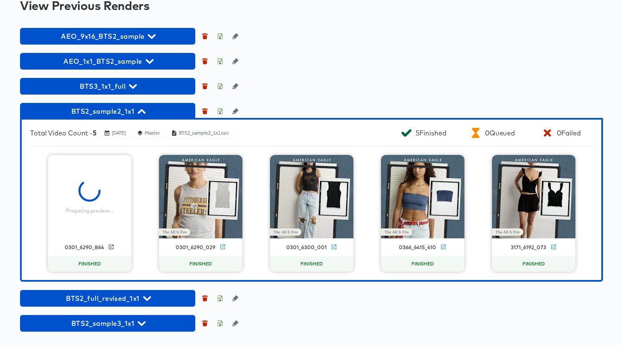
click at [110, 245] on icon at bounding box center [111, 247] width 6 height 6
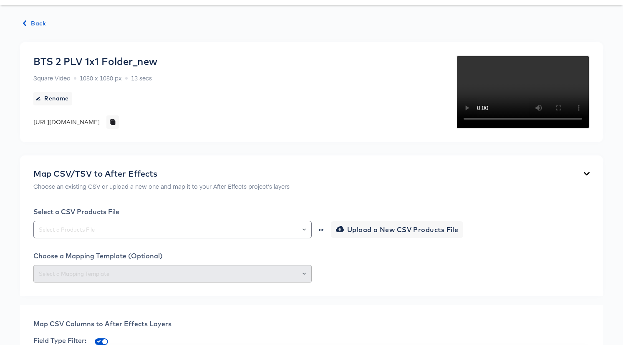
scroll to position [0, 0]
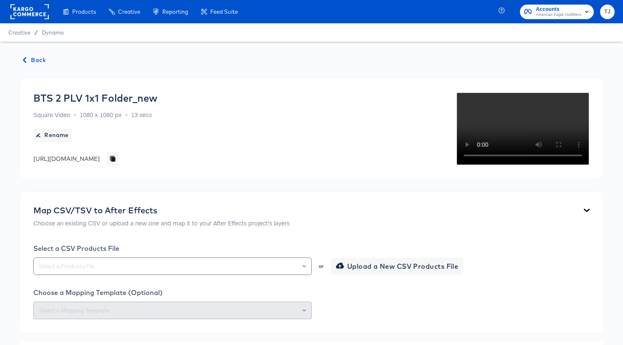
click at [33, 61] on span "Back" at bounding box center [34, 60] width 23 height 10
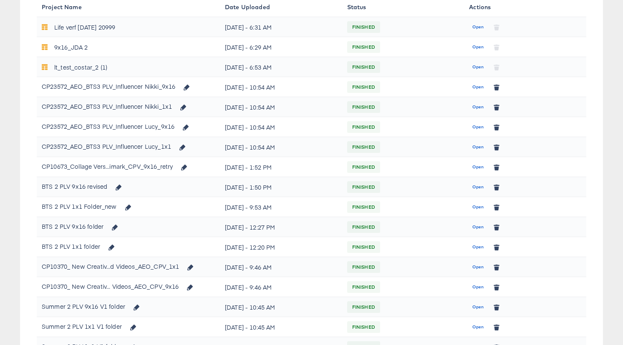
scroll to position [167, 0]
